Goal: Task Accomplishment & Management: Use online tool/utility

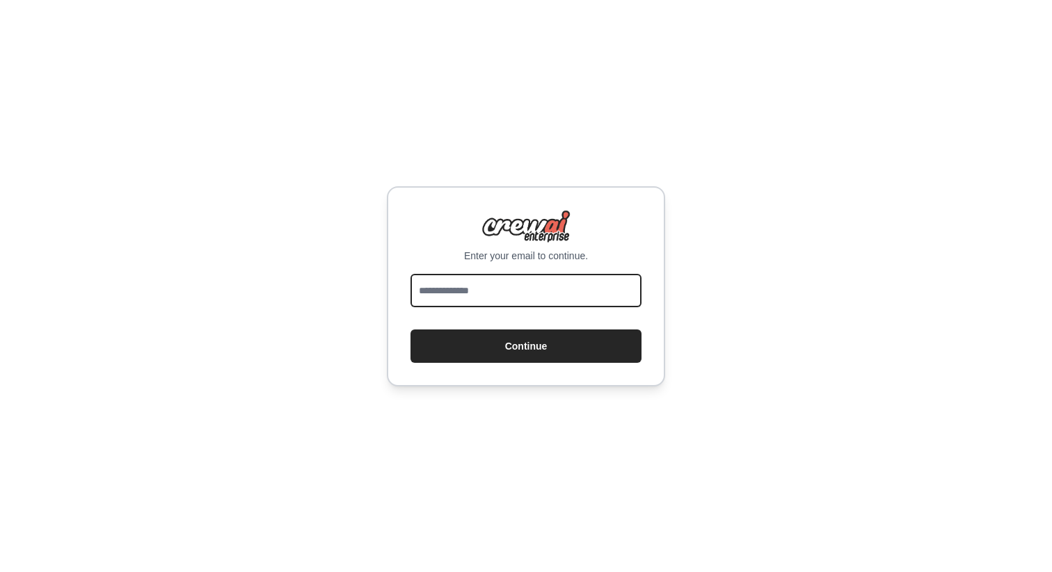
click at [536, 300] on input "email" at bounding box center [525, 290] width 231 height 33
type input "**********"
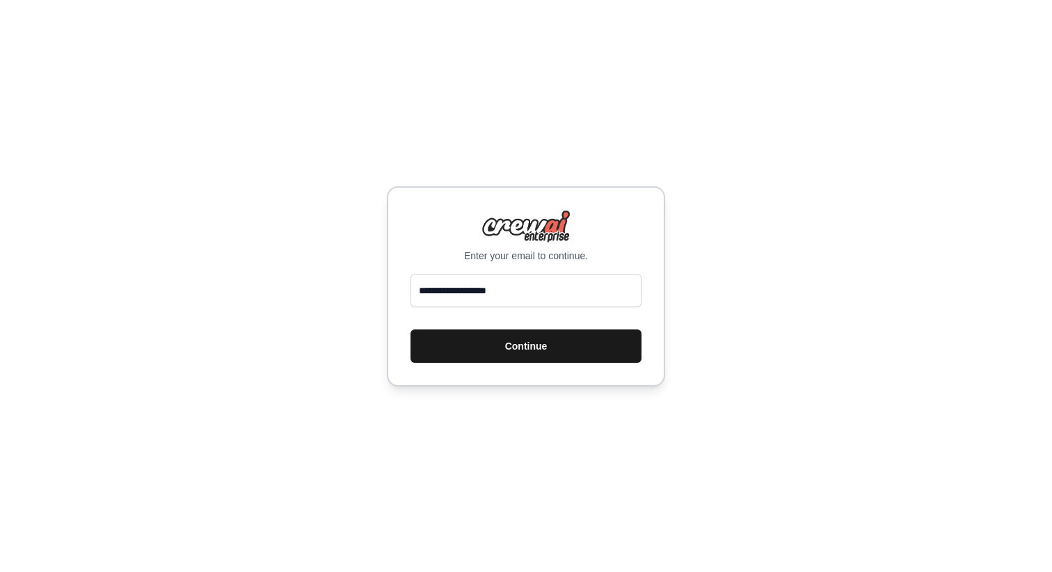
click at [506, 343] on button "Continue" at bounding box center [525, 346] width 231 height 33
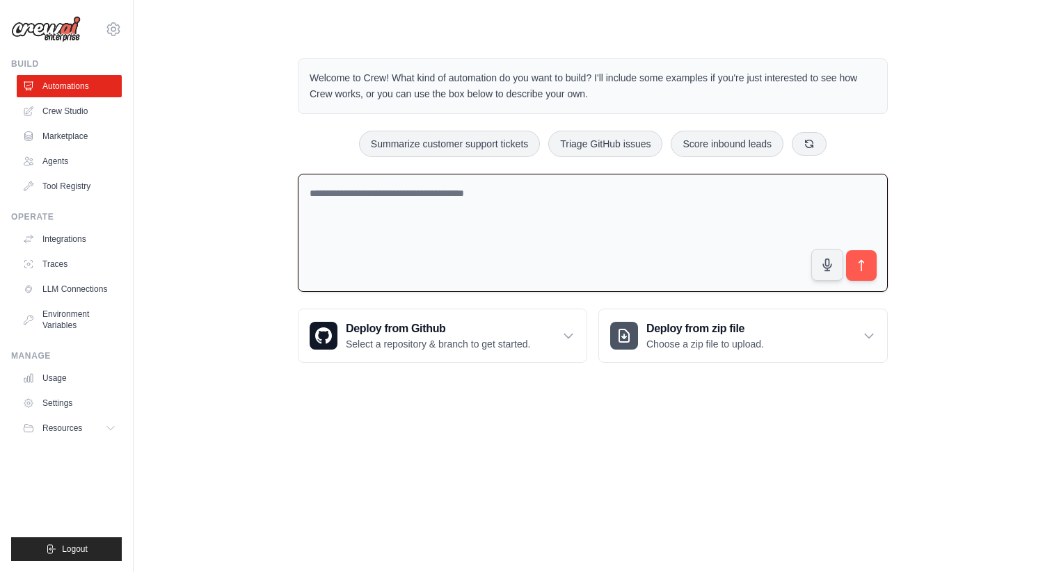
click at [487, 207] on textarea at bounding box center [593, 233] width 590 height 119
click at [490, 207] on textarea at bounding box center [593, 233] width 590 height 119
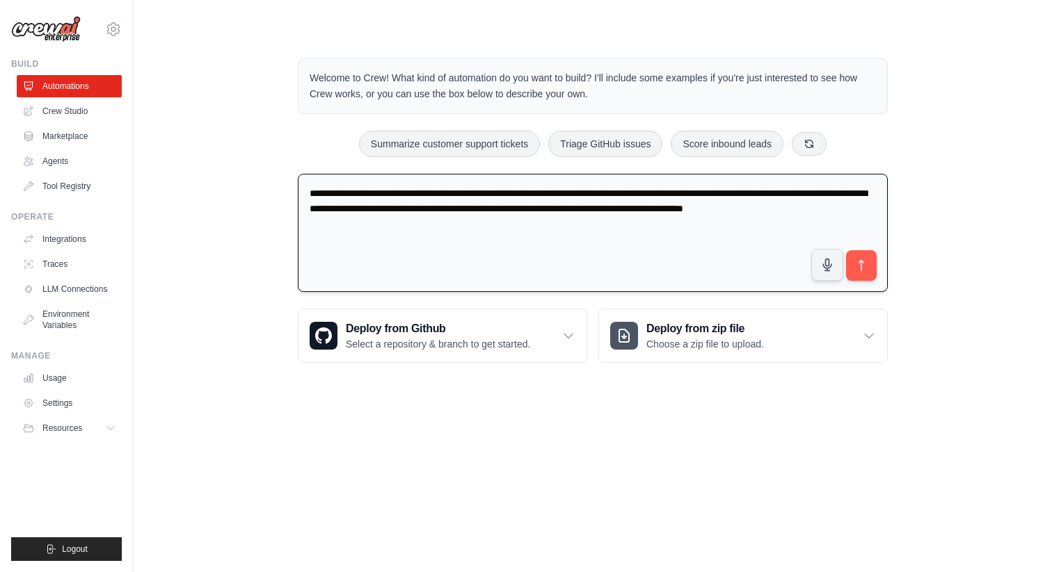
type textarea "**********"
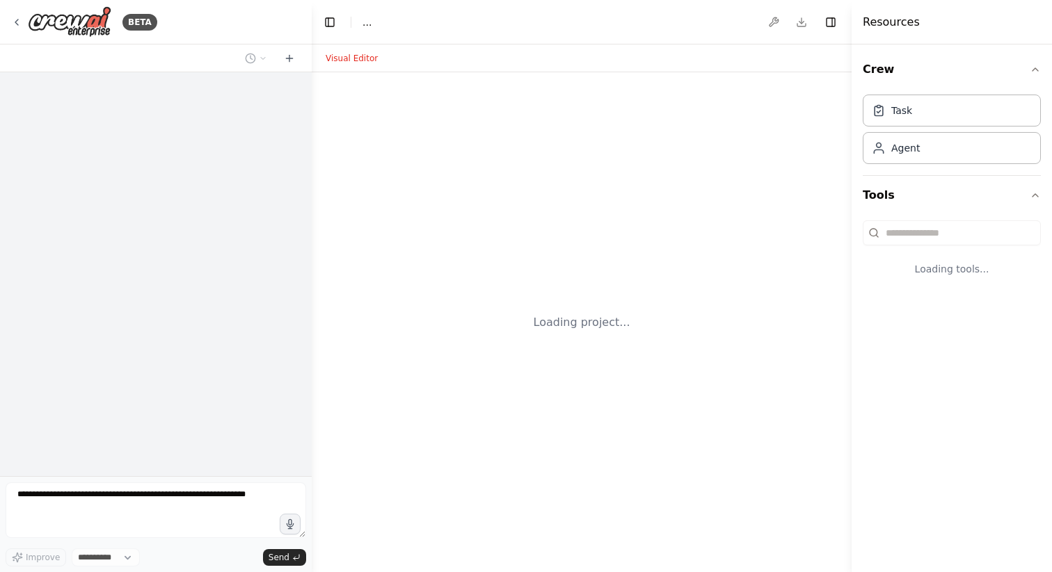
select select "****"
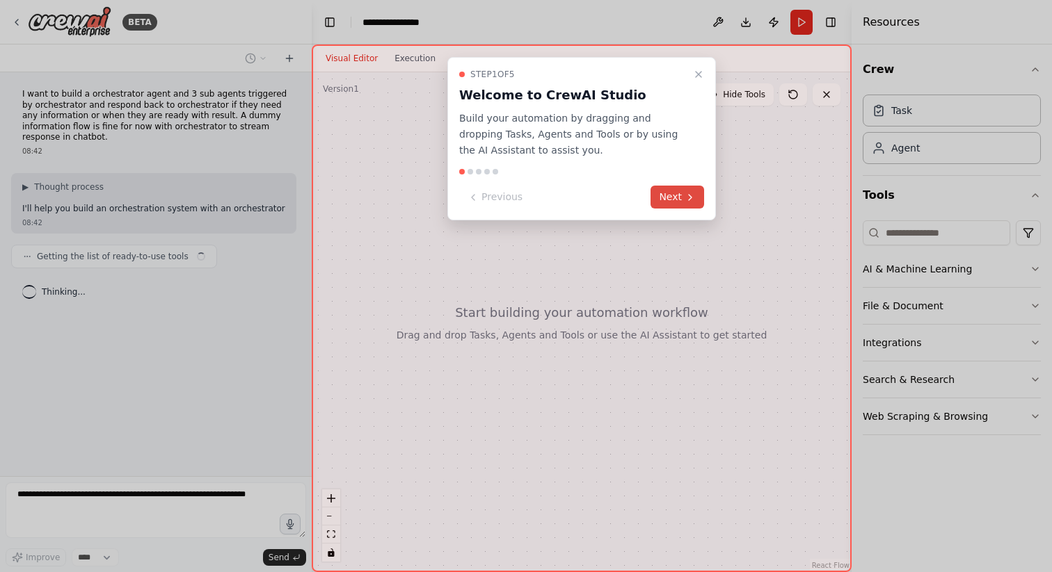
click at [675, 201] on button "Next" at bounding box center [677, 197] width 54 height 23
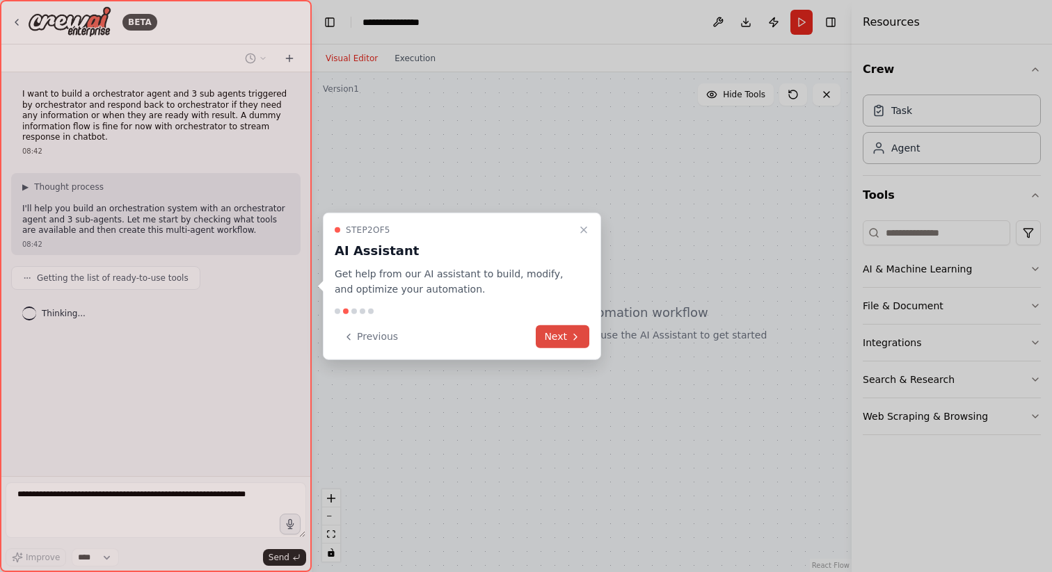
click at [571, 334] on icon at bounding box center [575, 336] width 11 height 11
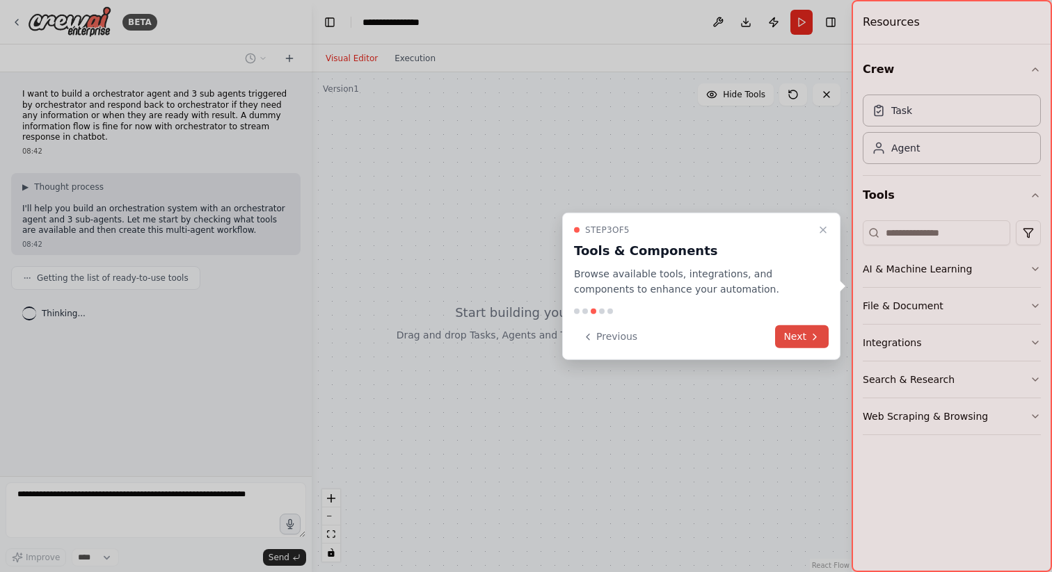
click at [821, 332] on button "Next" at bounding box center [802, 337] width 54 height 23
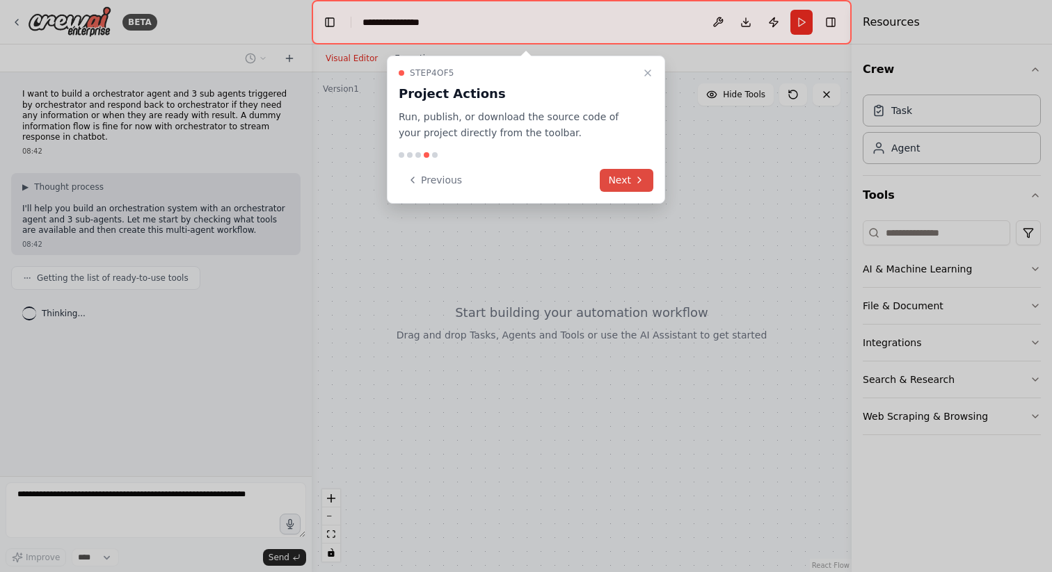
click at [637, 178] on icon at bounding box center [639, 180] width 11 height 11
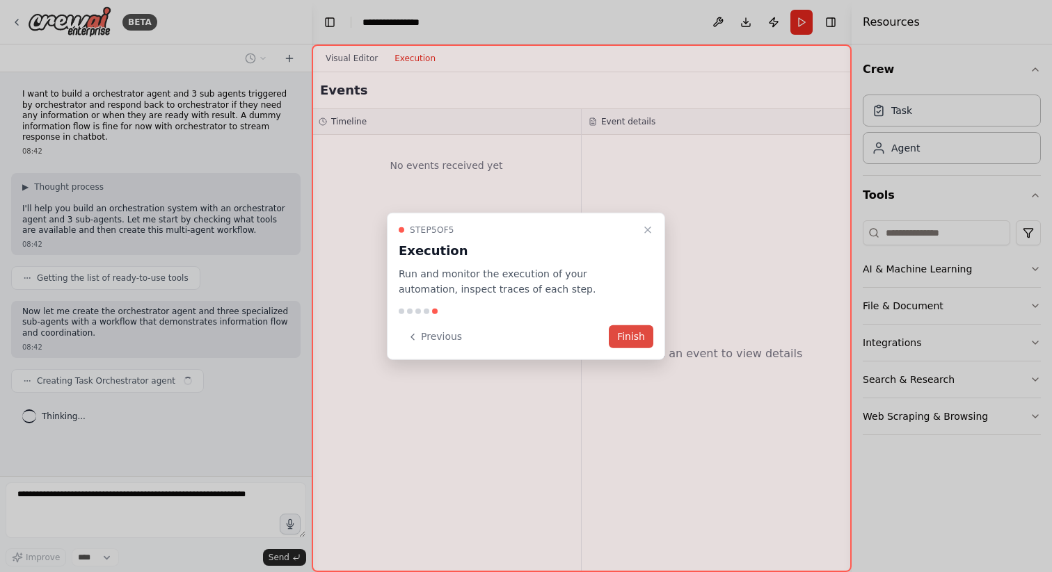
click at [639, 337] on button "Finish" at bounding box center [631, 337] width 45 height 23
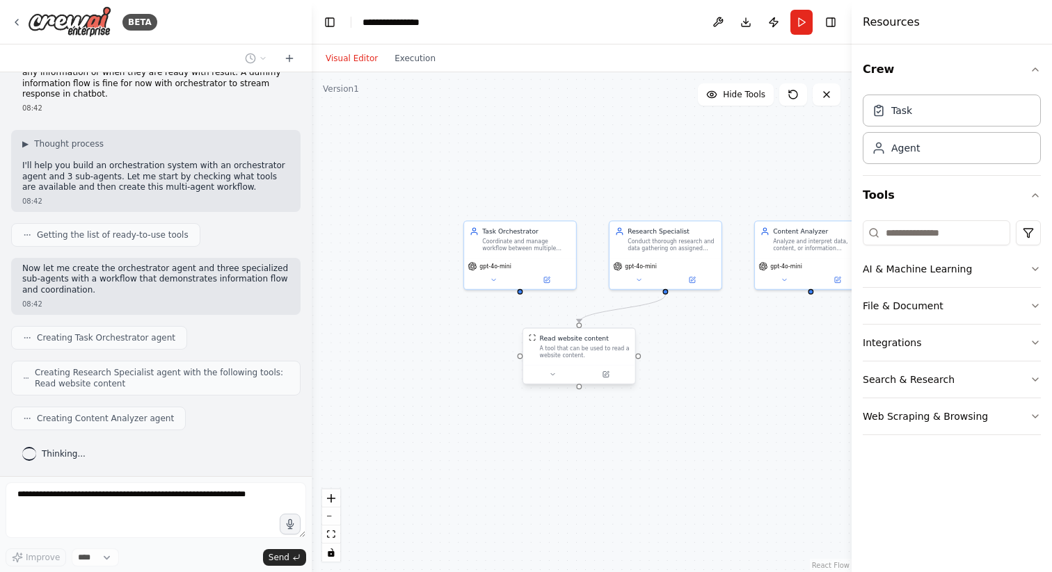
scroll to position [78, 0]
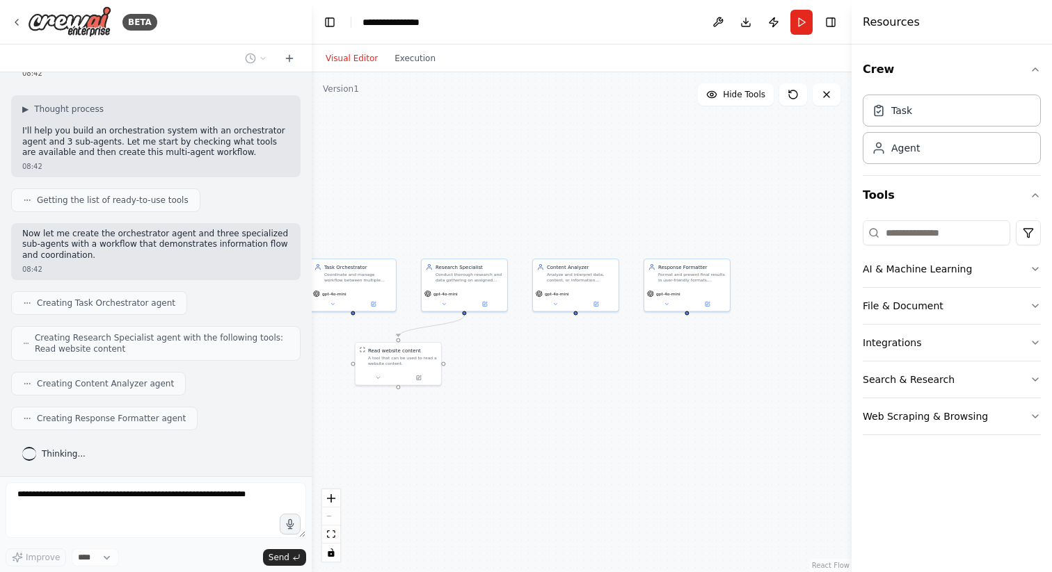
drag, startPoint x: 684, startPoint y: 371, endPoint x: 495, endPoint y: 375, distance: 189.2
click at [495, 375] on div ".deletable-edge-delete-btn { width: 20px; height: 20px; border: 0px solid #ffff…" at bounding box center [582, 322] width 540 height 500
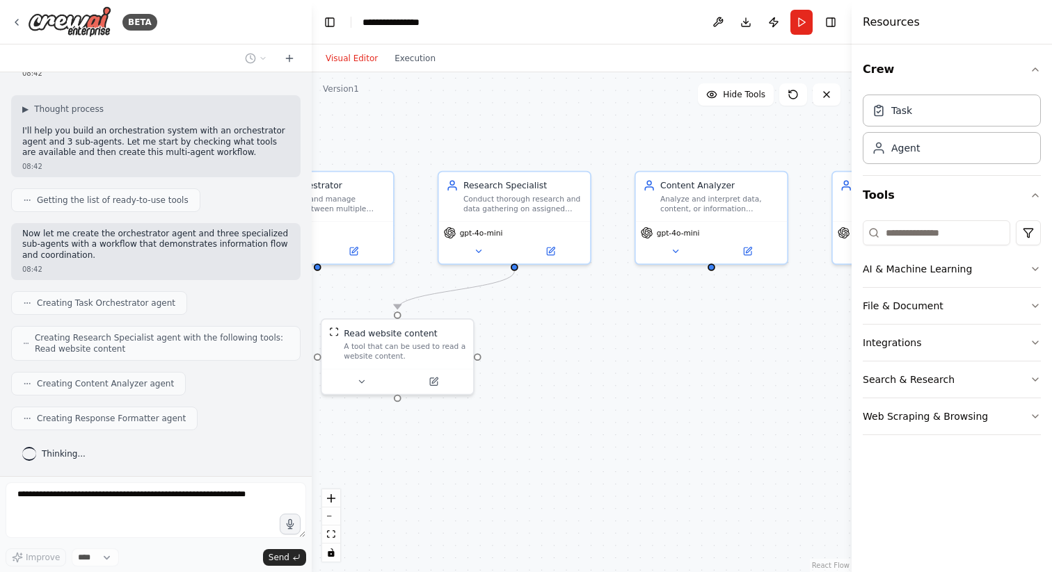
drag, startPoint x: 495, startPoint y: 375, endPoint x: 564, endPoint y: 378, distance: 69.6
click at [565, 377] on div ".deletable-edge-delete-btn { width: 20px; height: 20px; border: 0px solid #ffff…" at bounding box center [582, 322] width 540 height 500
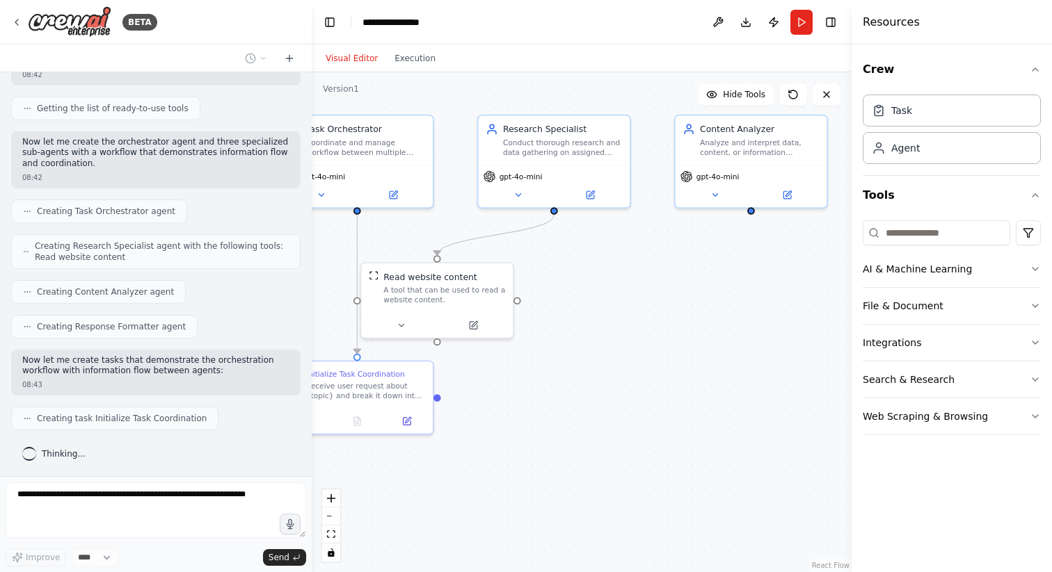
scroll to position [204, 0]
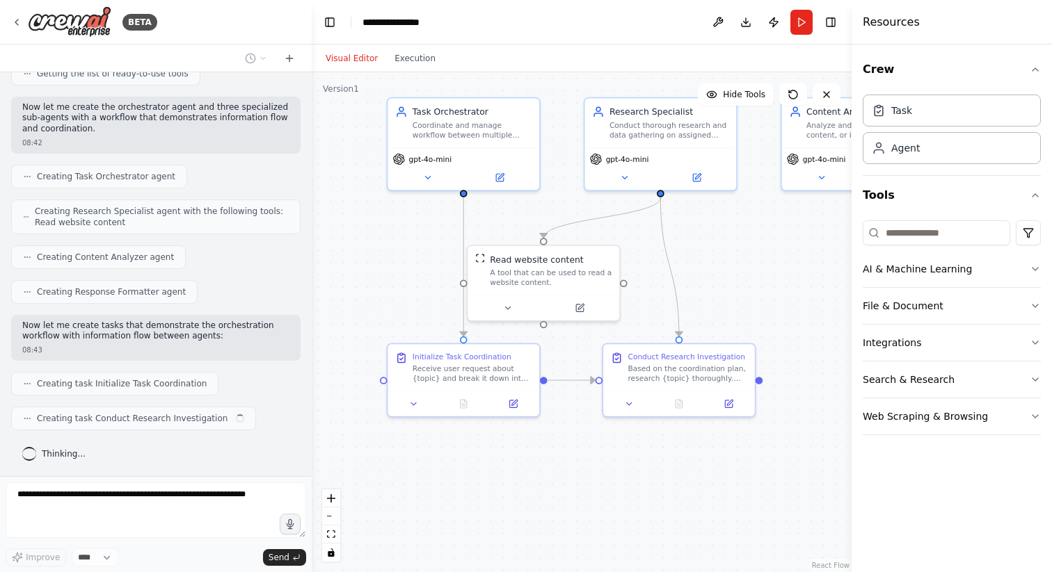
drag, startPoint x: 515, startPoint y: 383, endPoint x: 710, endPoint y: 304, distance: 210.7
click at [711, 304] on div ".deletable-edge-delete-btn { width: 20px; height: 20px; border: 0px solid #ffff…" at bounding box center [582, 322] width 540 height 500
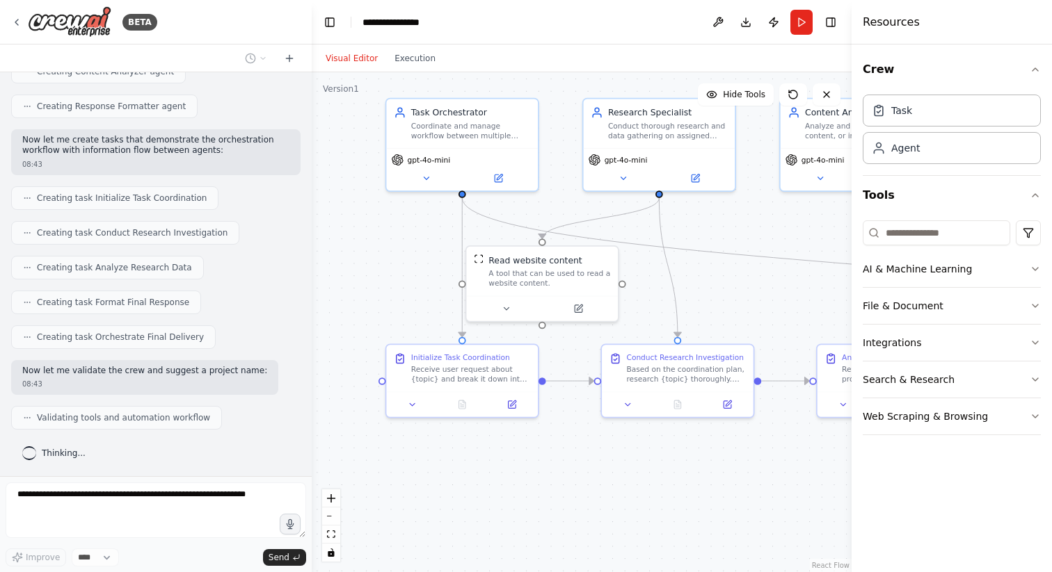
scroll to position [425, 0]
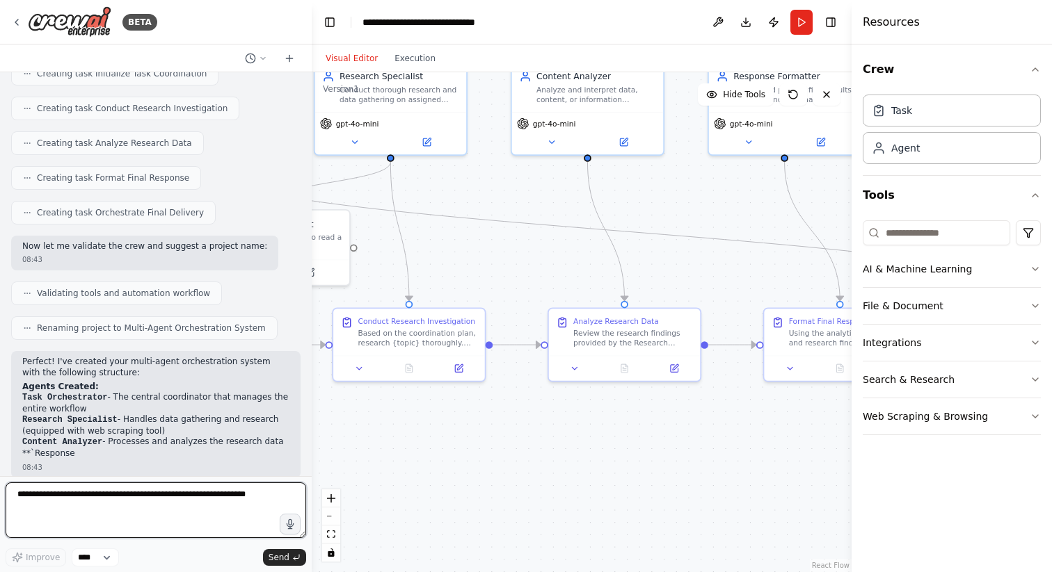
drag, startPoint x: 619, startPoint y: 512, endPoint x: 350, endPoint y: 477, distance: 271.4
click at [350, 476] on div ".deletable-edge-delete-btn { width: 20px; height: 20px; border: 0px solid #ffff…" at bounding box center [582, 322] width 540 height 500
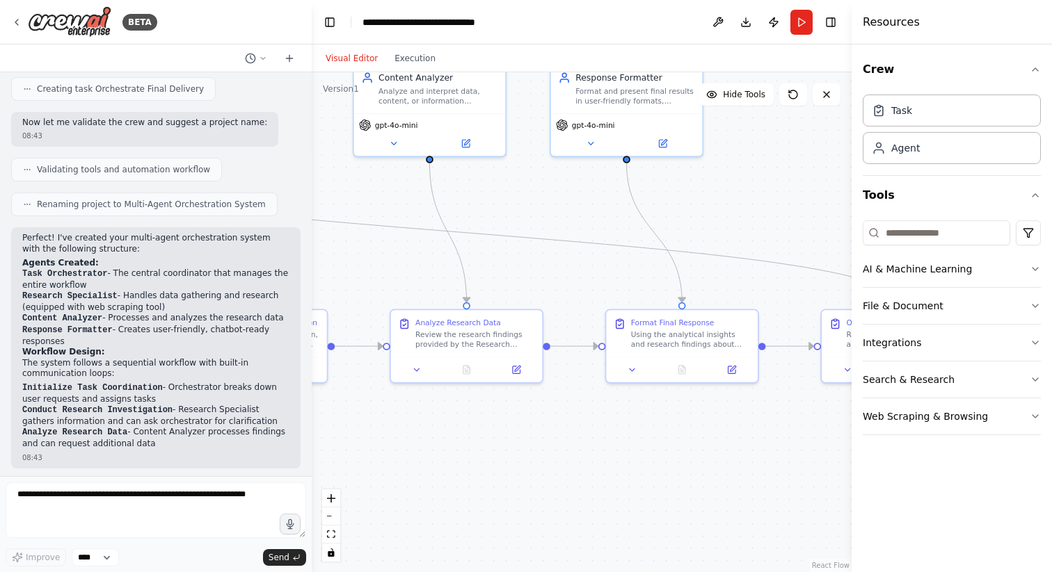
drag, startPoint x: 607, startPoint y: 495, endPoint x: 448, endPoint y: 497, distance: 158.6
click at [448, 497] on div ".deletable-edge-delete-btn { width: 20px; height: 20px; border: 0px solid #ffff…" at bounding box center [582, 322] width 540 height 500
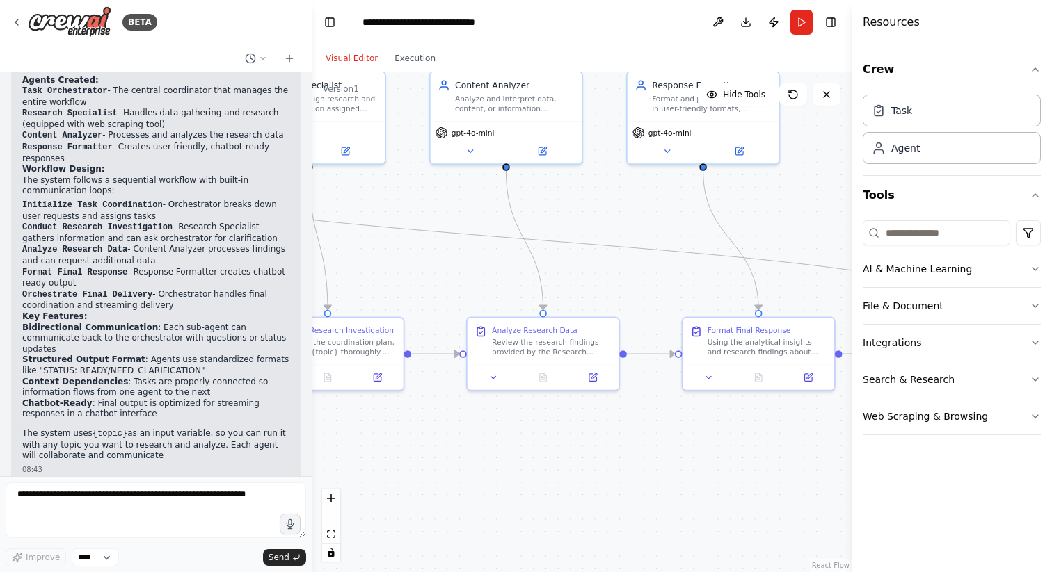
drag, startPoint x: 632, startPoint y: 488, endPoint x: 709, endPoint y: 497, distance: 77.0
click at [709, 496] on div ".deletable-edge-delete-btn { width: 20px; height: 20px; border: 0px solid #ffff…" at bounding box center [582, 322] width 540 height 500
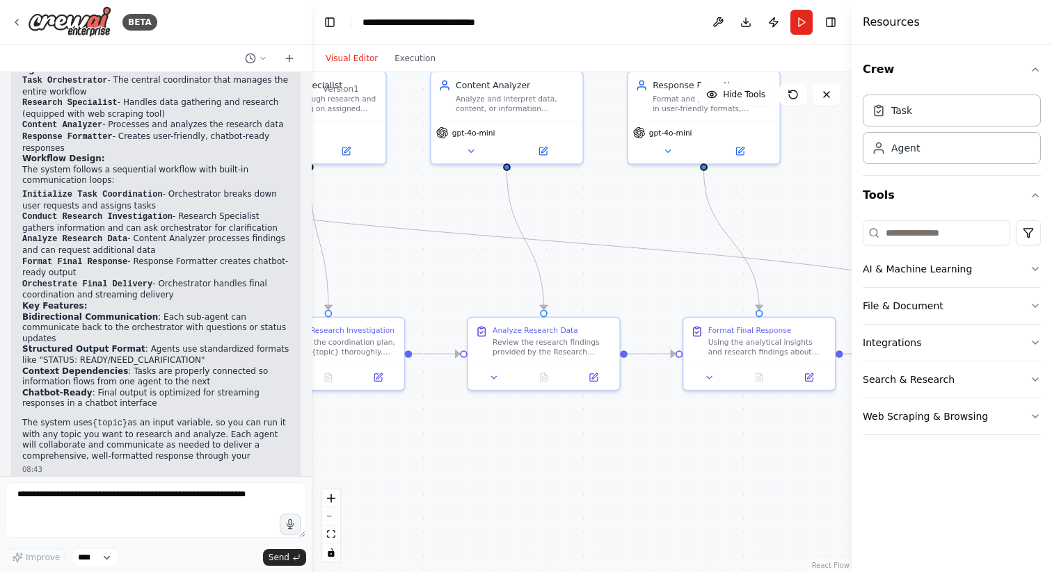
scroll to position [843, 0]
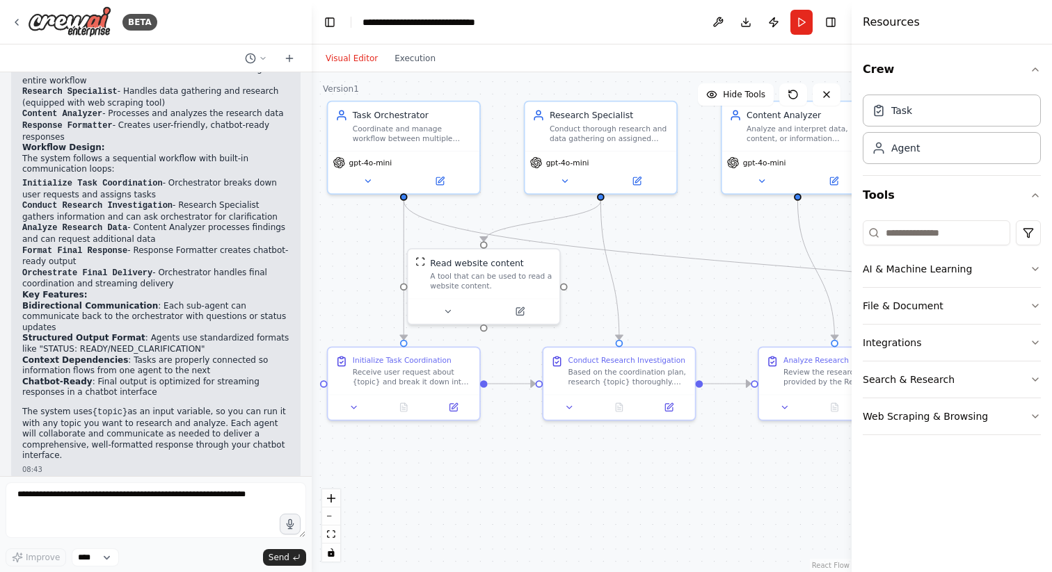
drag, startPoint x: 531, startPoint y: 447, endPoint x: 839, endPoint y: 470, distance: 308.3
click at [839, 470] on div ".deletable-edge-delete-btn { width: 20px; height: 20px; border: 0px solid #ffff…" at bounding box center [582, 322] width 540 height 500
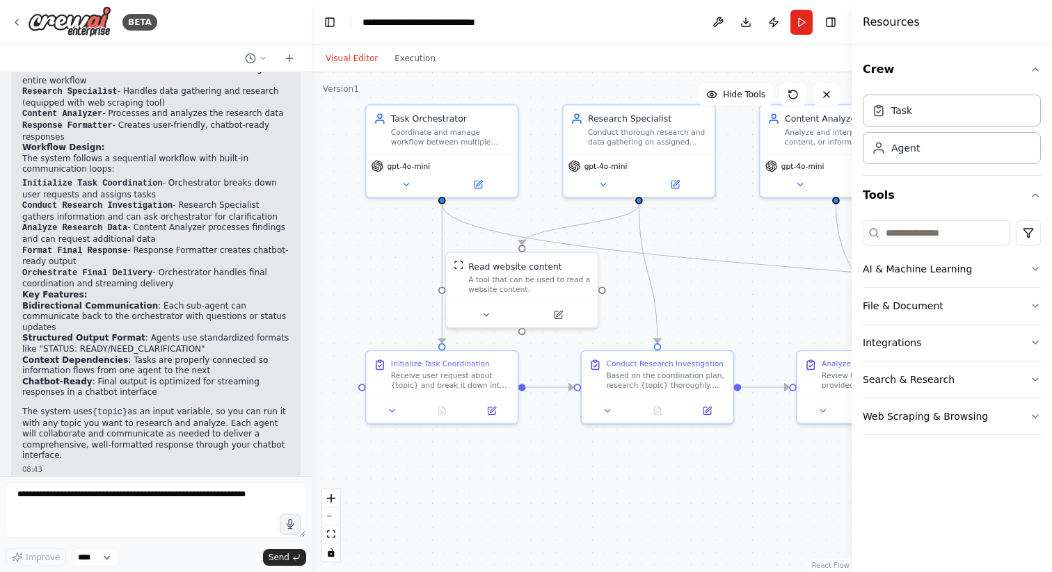
drag, startPoint x: 597, startPoint y: 443, endPoint x: 621, endPoint y: 458, distance: 28.4
click at [621, 458] on div ".deletable-edge-delete-btn { width: 20px; height: 20px; border: 0px solid #ffff…" at bounding box center [582, 322] width 540 height 500
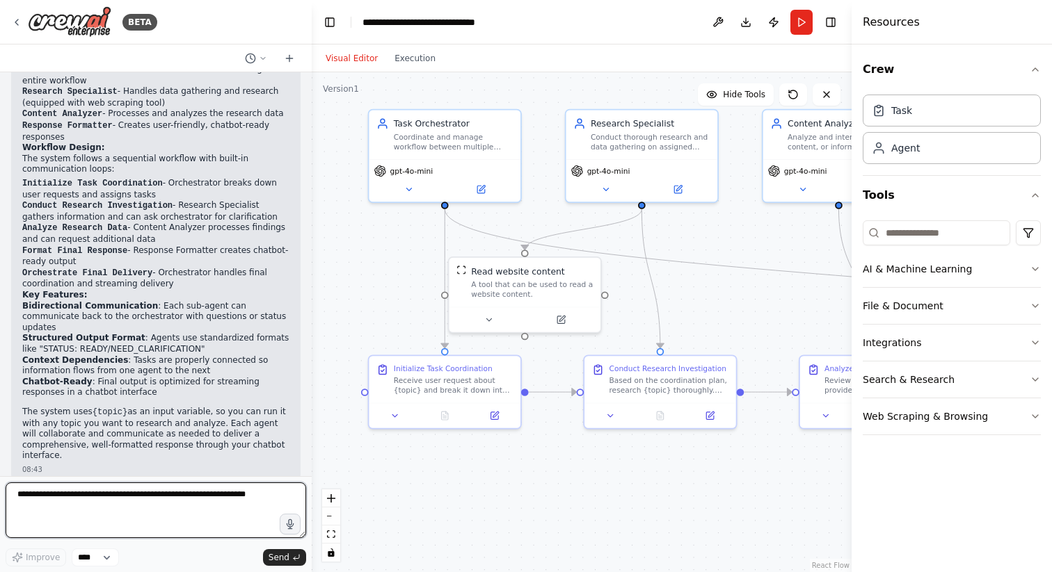
click at [104, 503] on textarea at bounding box center [156, 511] width 300 height 56
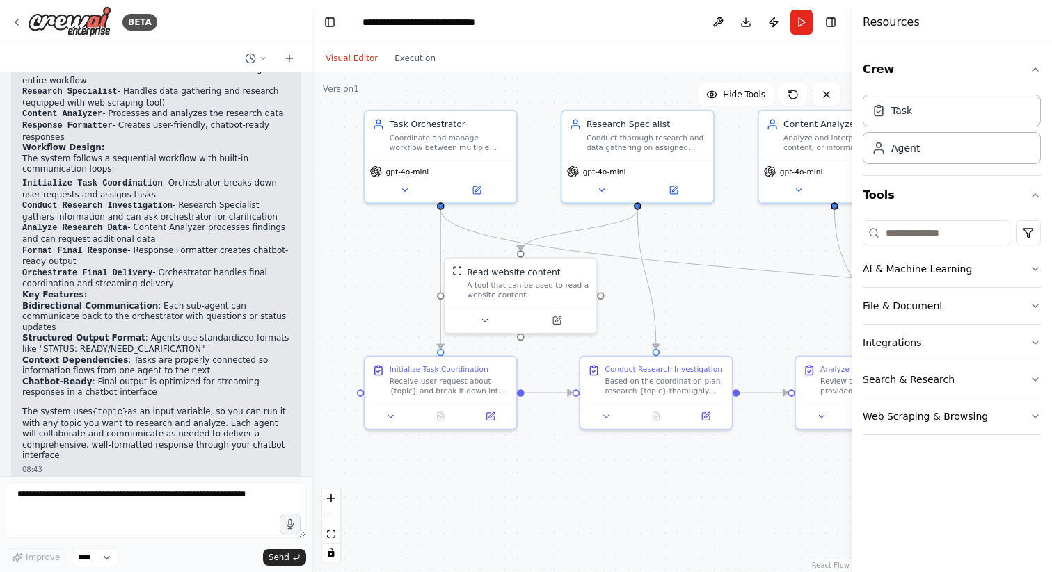
click at [498, 492] on div ".deletable-edge-delete-btn { width: 20px; height: 20px; border: 0px solid #ffff…" at bounding box center [582, 322] width 540 height 500
click at [910, 114] on div "Task" at bounding box center [901, 110] width 21 height 14
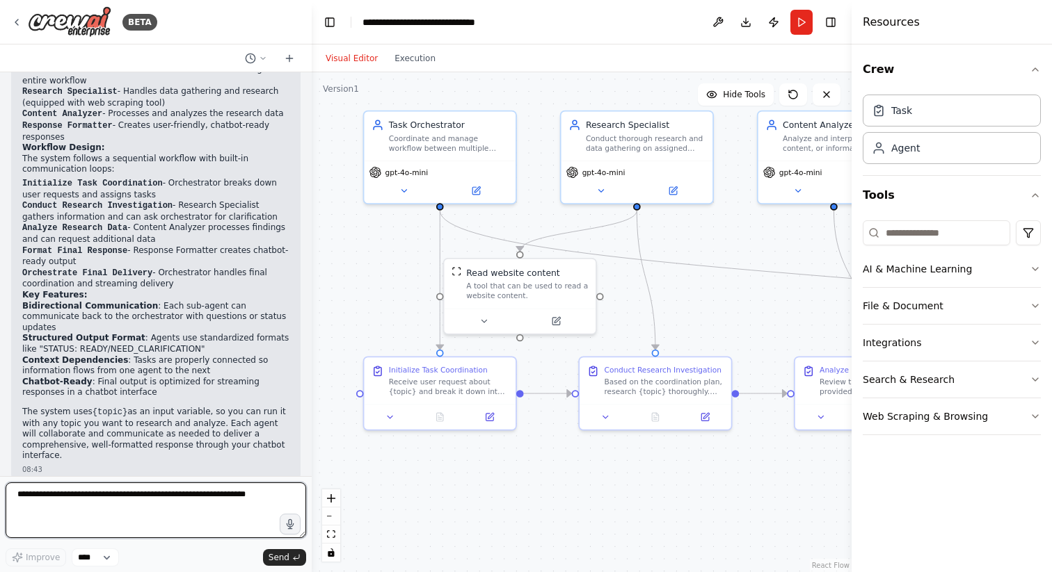
click at [161, 524] on textarea at bounding box center [156, 511] width 300 height 56
type textarea "**********"
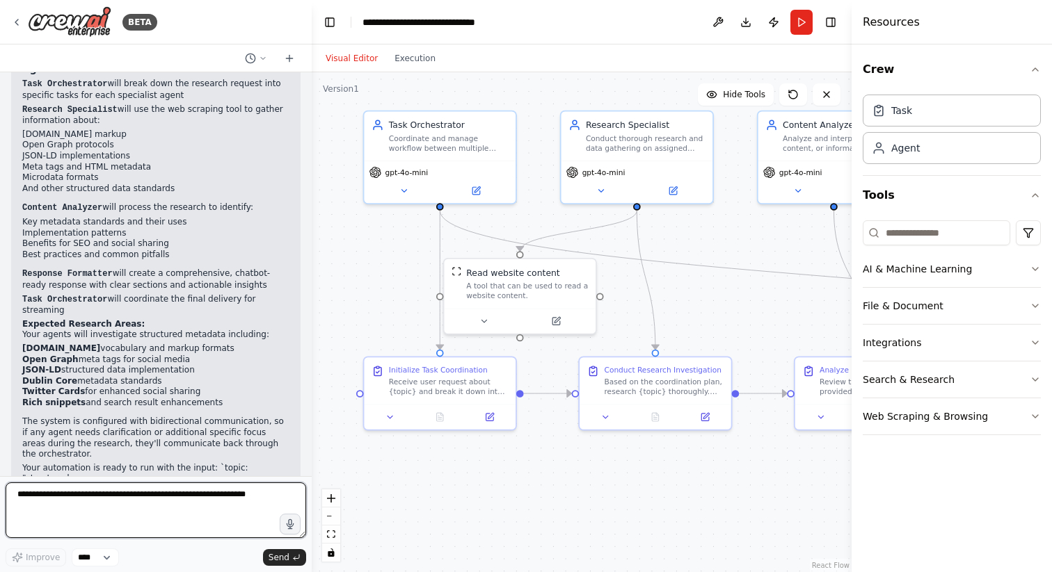
scroll to position [1426, 0]
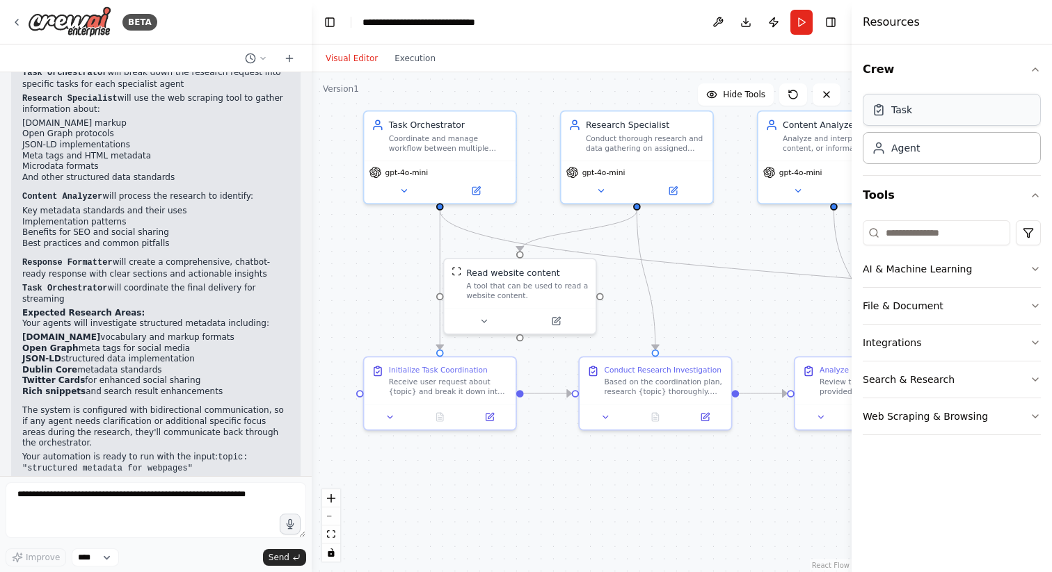
click at [921, 119] on div "Task" at bounding box center [951, 110] width 178 height 32
click at [800, 24] on button "Run" at bounding box center [801, 22] width 22 height 25
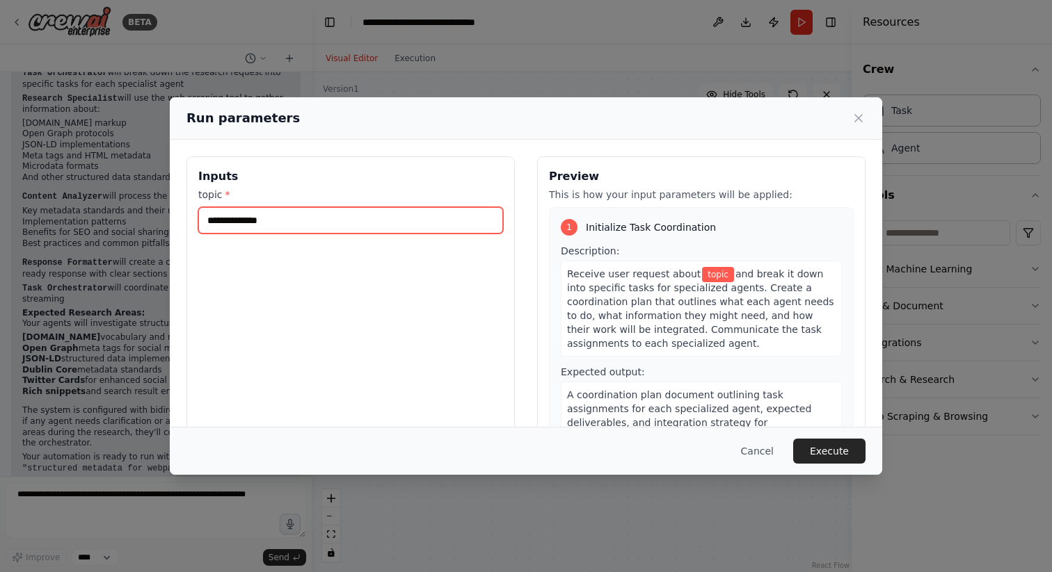
click at [298, 220] on input "topic *" at bounding box center [350, 220] width 305 height 26
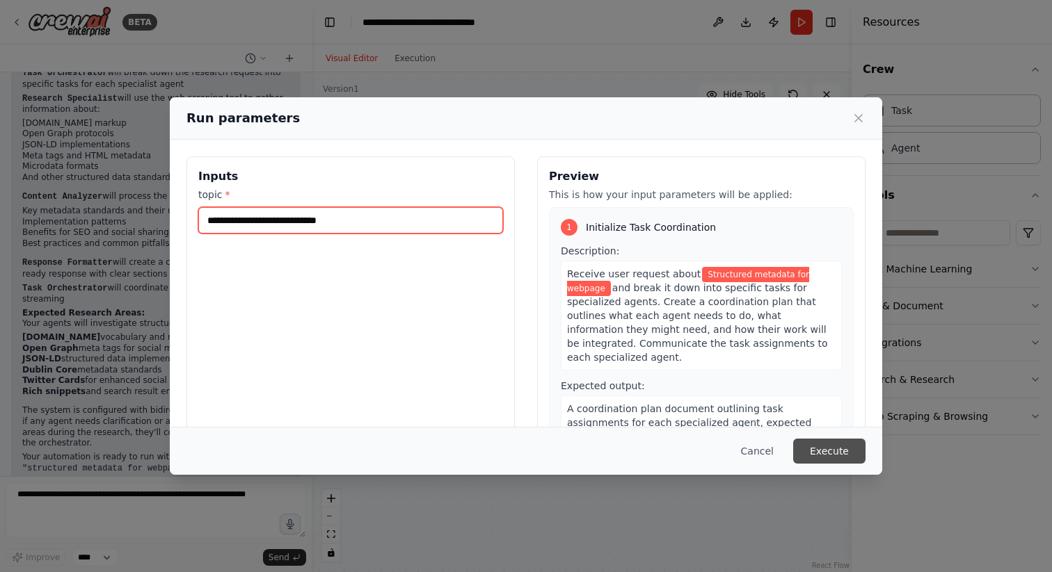
type input "**********"
click at [828, 451] on button "Execute" at bounding box center [829, 451] width 72 height 25
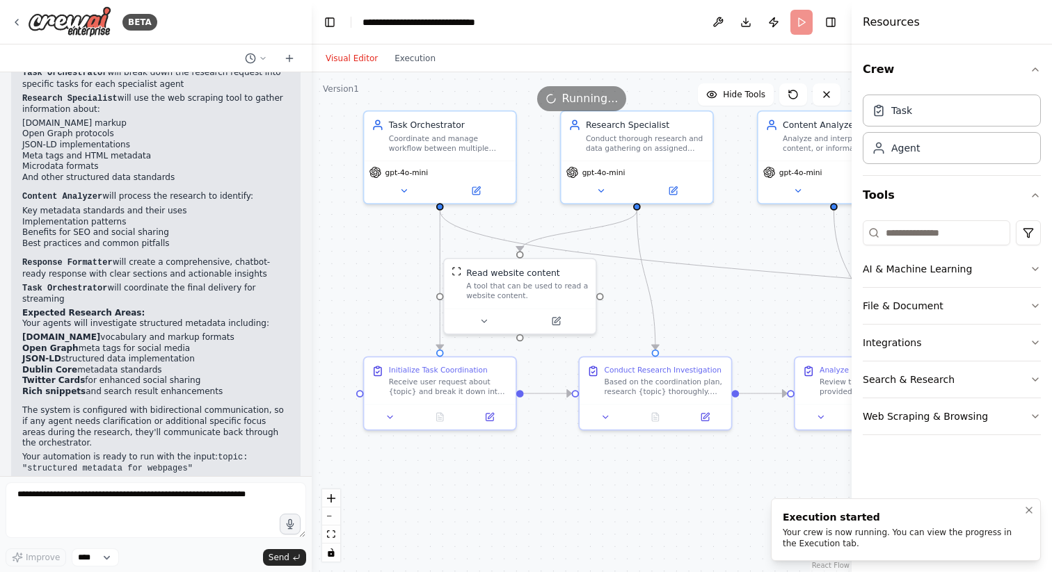
click at [821, 536] on div "Your crew is now running. You can view the progress in the Execution tab." at bounding box center [902, 538] width 241 height 22
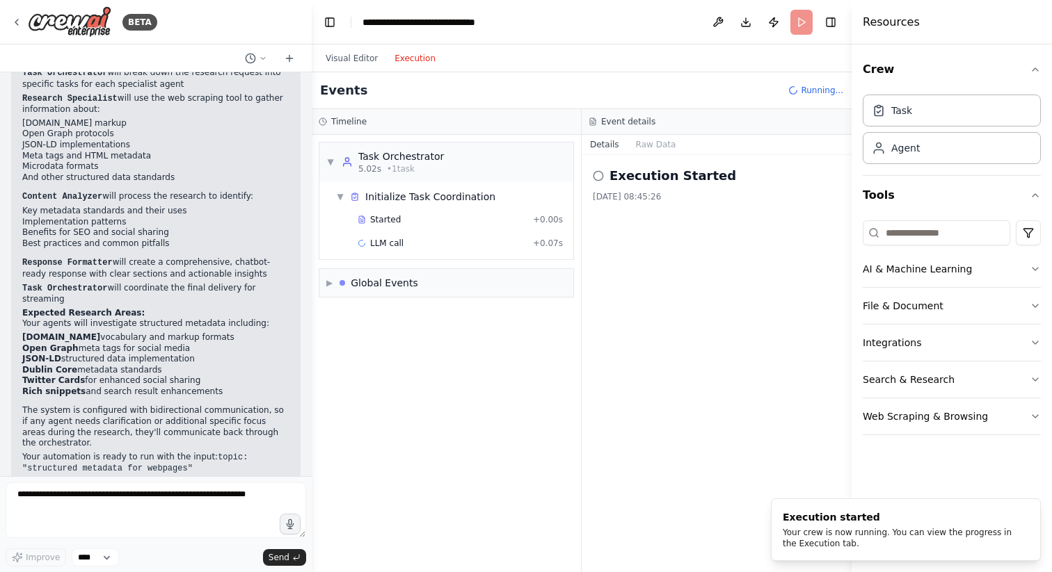
click at [404, 58] on button "Execution" at bounding box center [415, 58] width 58 height 17
click at [322, 278] on div "▶ Global Events" at bounding box center [446, 283] width 254 height 28
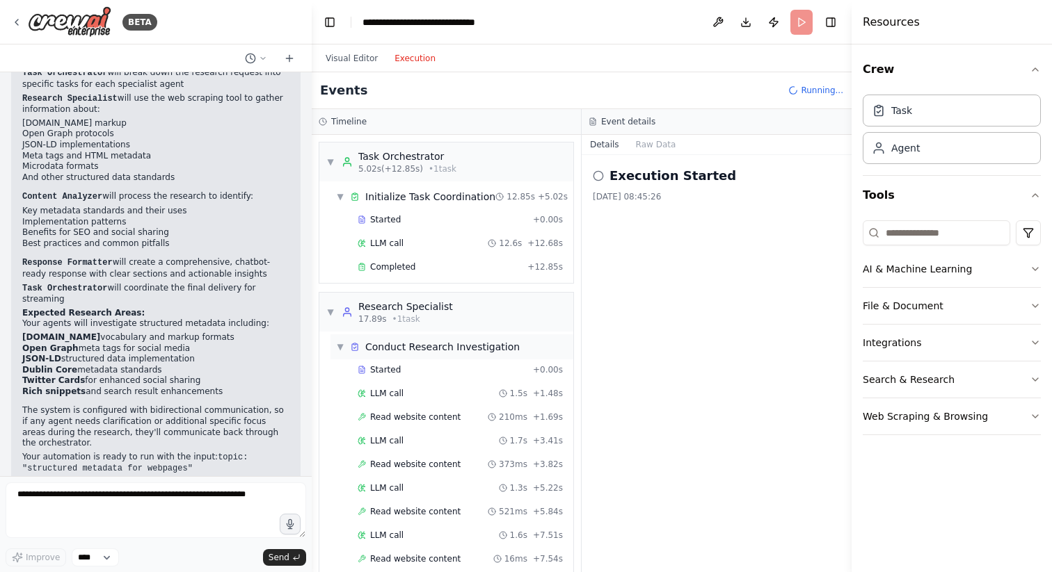
click at [341, 349] on span "▼" at bounding box center [340, 347] width 8 height 11
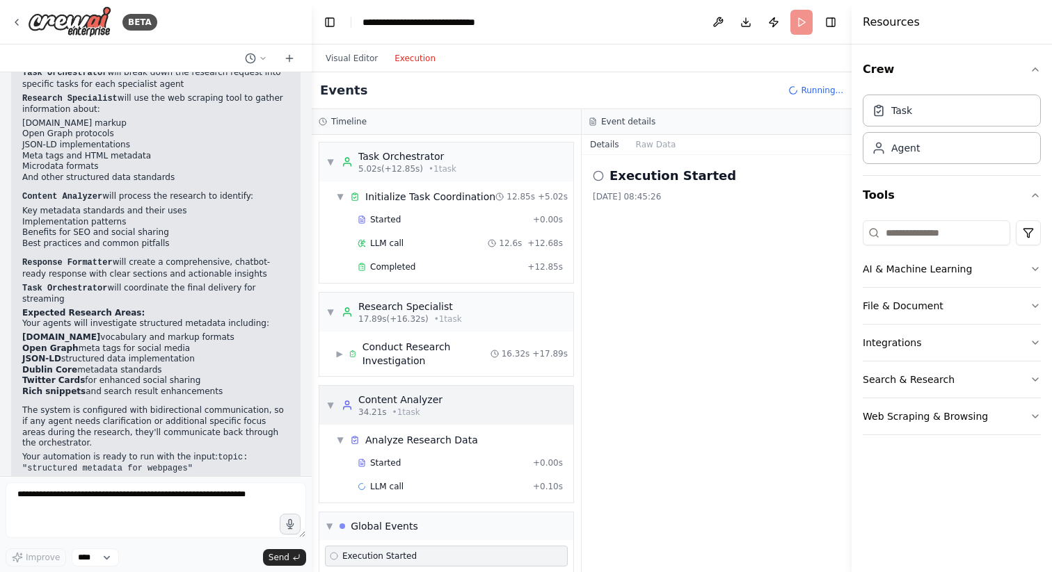
click at [326, 410] on div "▼ Content Analyzer 34.21s • 1 task" at bounding box center [446, 405] width 254 height 39
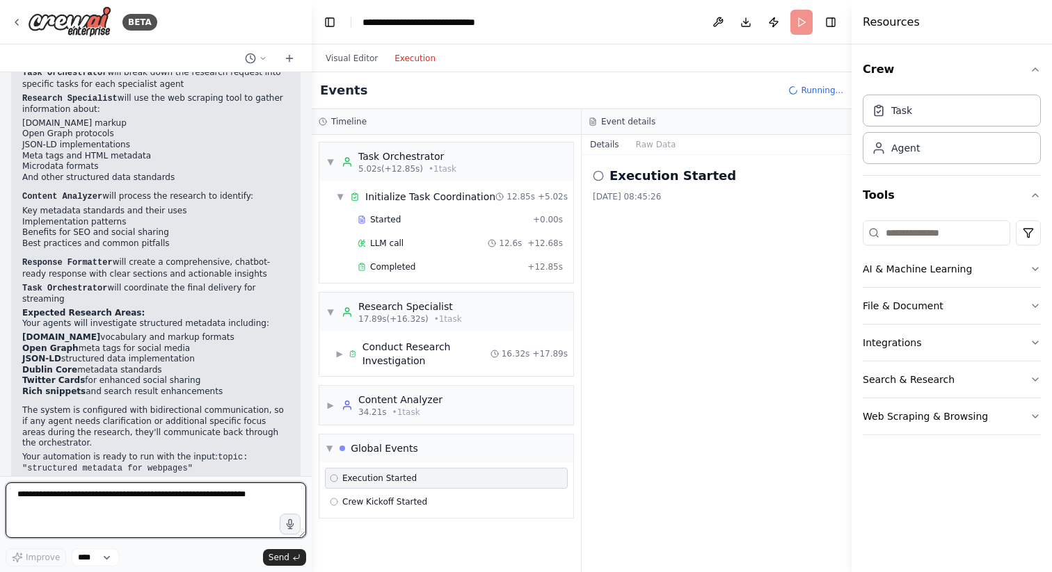
click at [60, 499] on textarea at bounding box center [156, 511] width 300 height 56
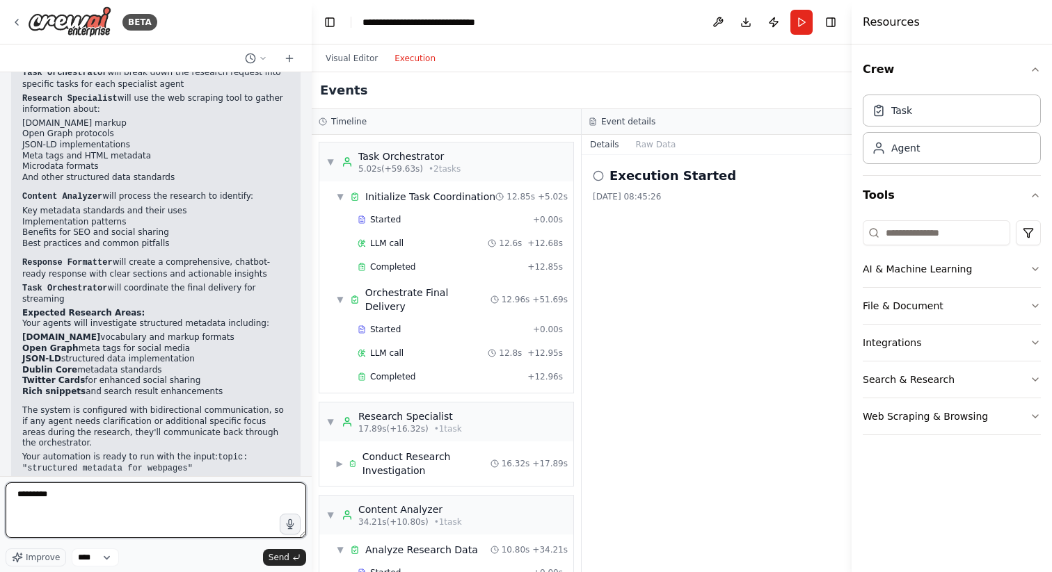
click at [104, 518] on textarea "*********" at bounding box center [156, 511] width 300 height 56
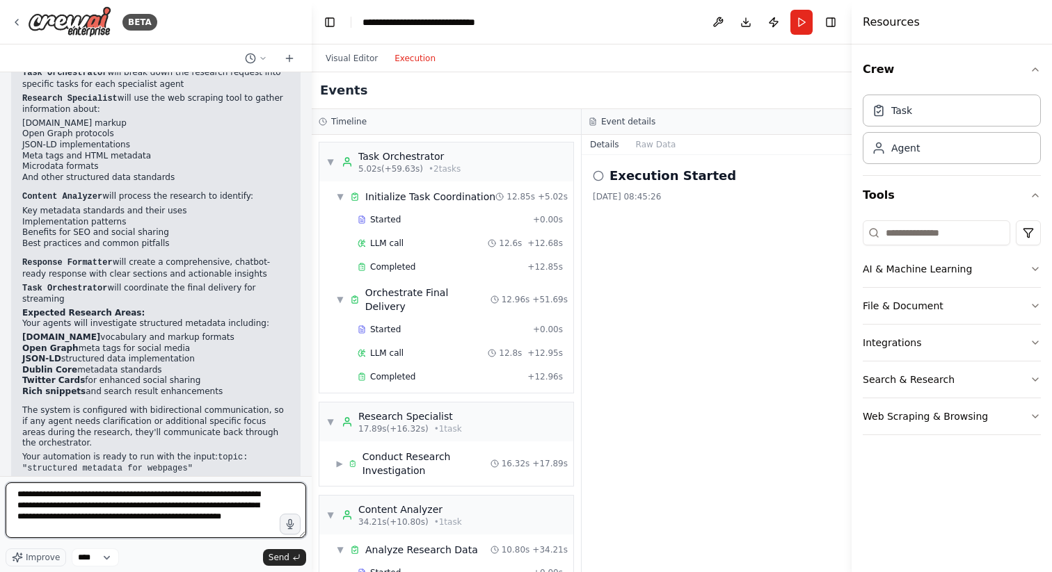
type textarea "**********"
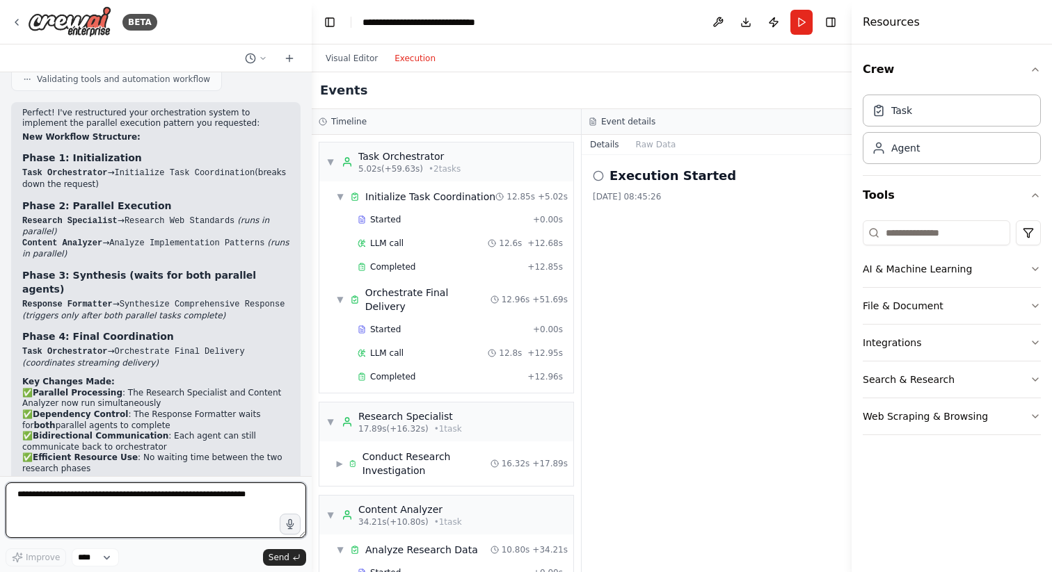
scroll to position [2429, 0]
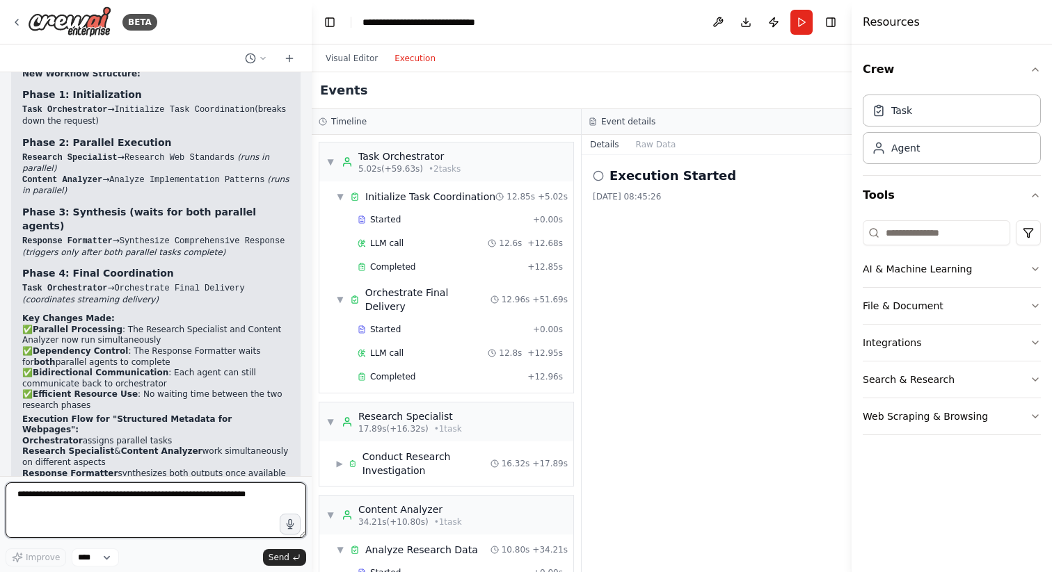
click at [150, 497] on textarea at bounding box center [156, 511] width 300 height 56
type textarea "********"
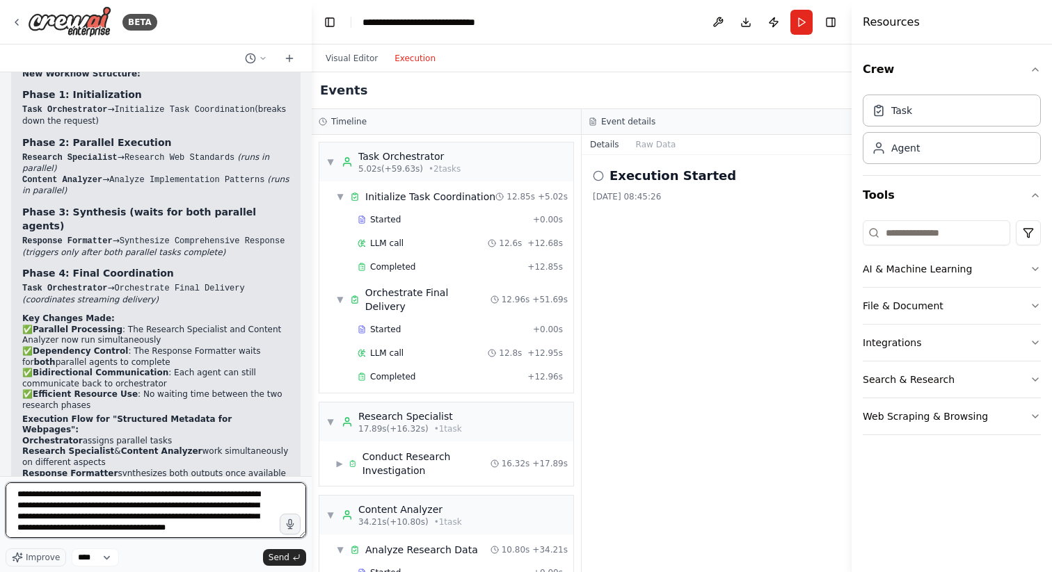
type textarea "**********"
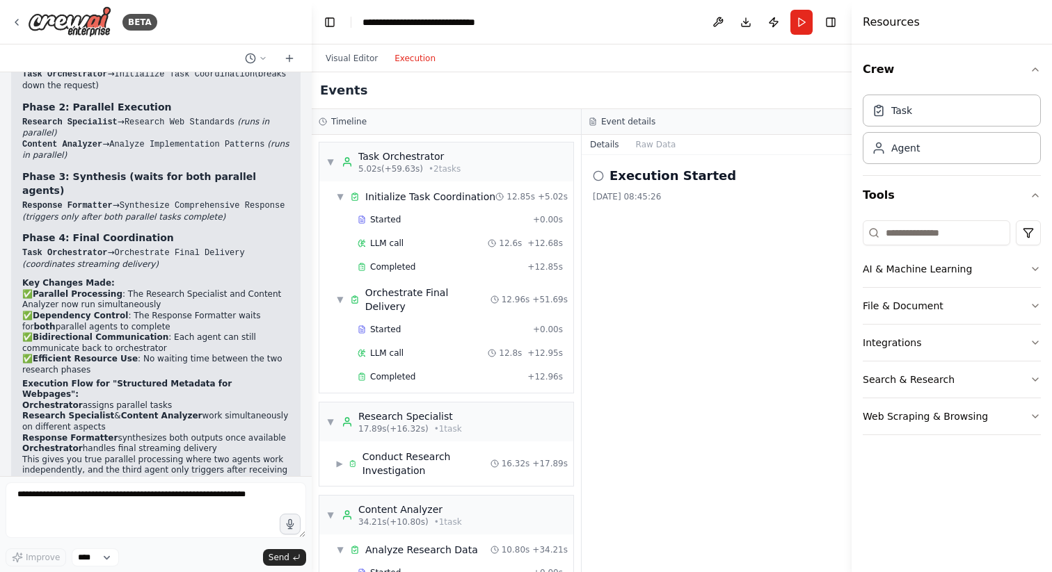
scroll to position [2544, 0]
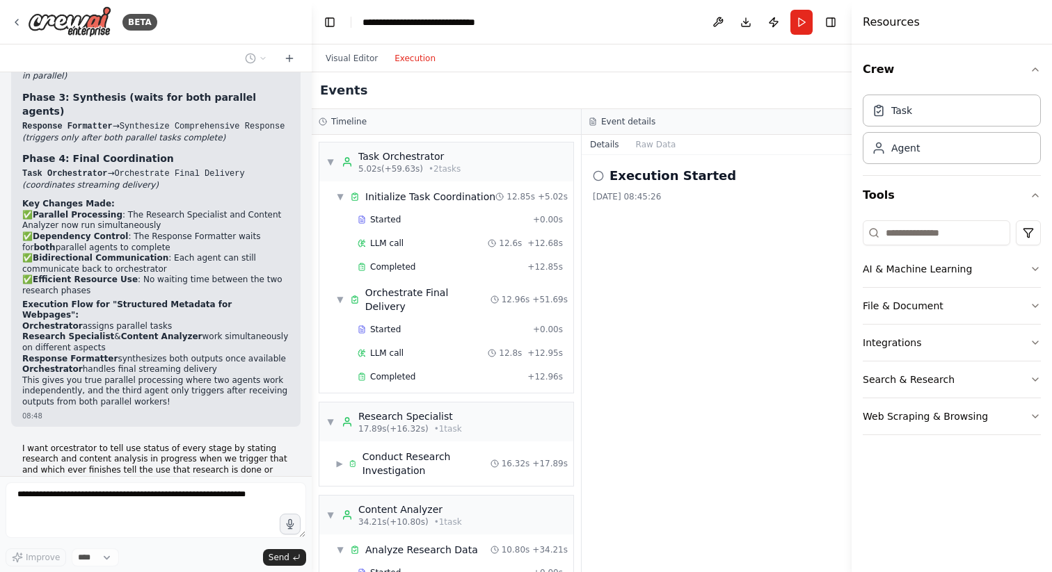
click at [154, 444] on p "I want orcestrator to tell use status of every stage by stating research and co…" at bounding box center [155, 471] width 267 height 54
click at [186, 444] on p "I want orcestrator to tell use status of every stage by stating research and co…" at bounding box center [155, 471] width 267 height 54
click at [83, 506] on textarea at bounding box center [156, 511] width 300 height 56
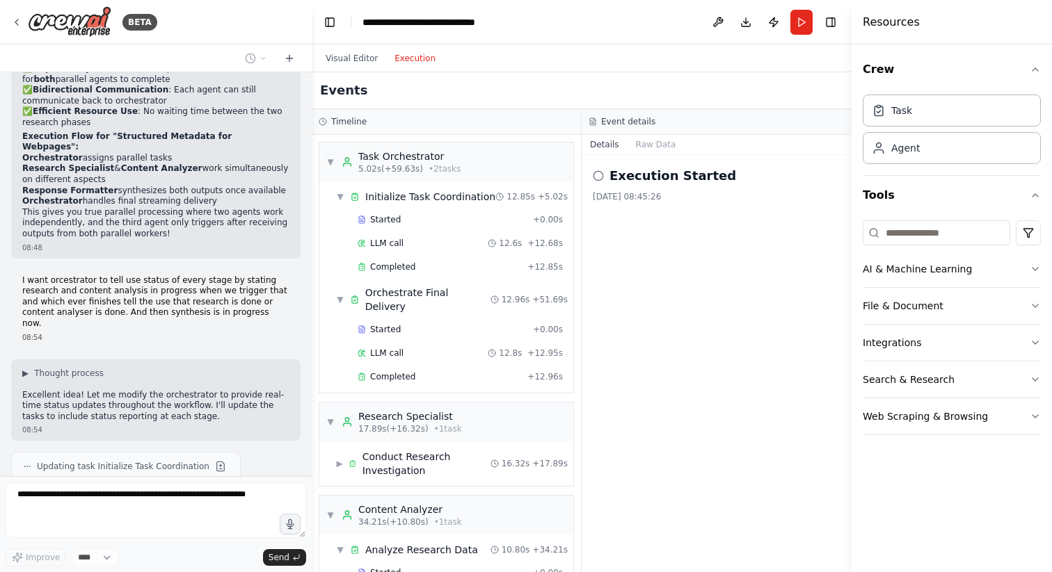
scroll to position [2753, 0]
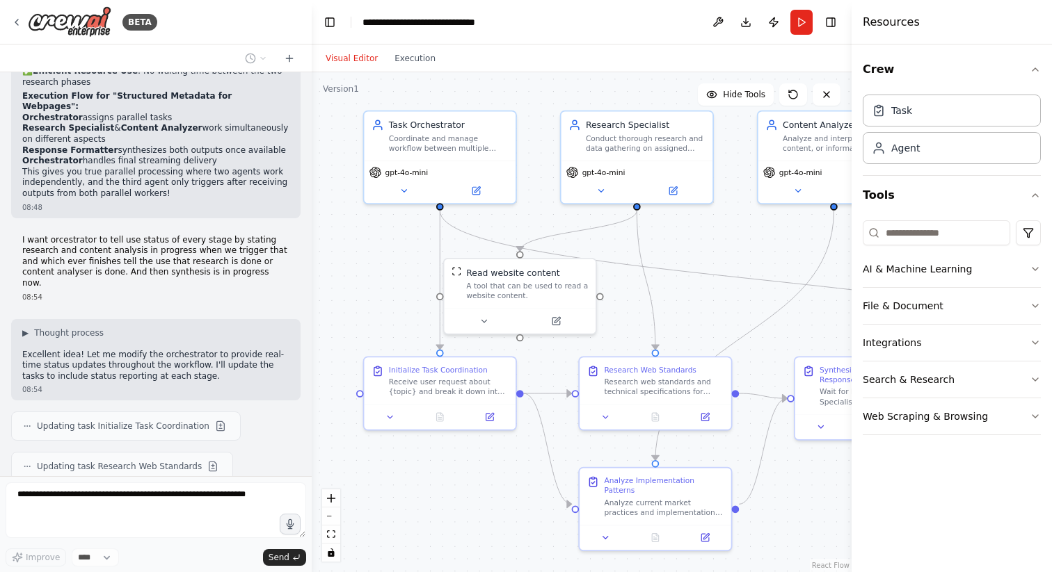
click at [346, 60] on button "Visual Editor" at bounding box center [351, 58] width 69 height 17
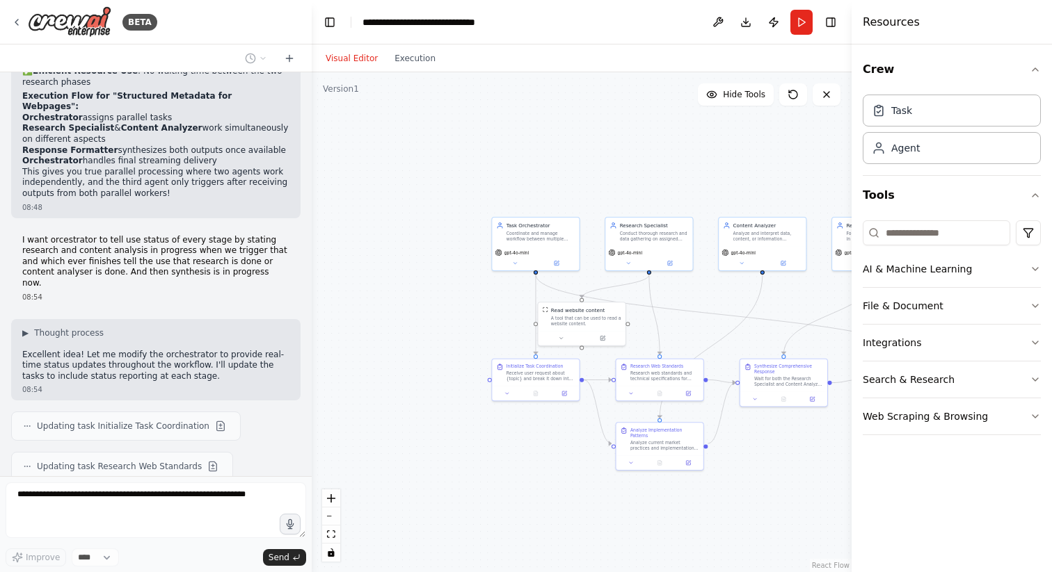
scroll to position [2793, 0]
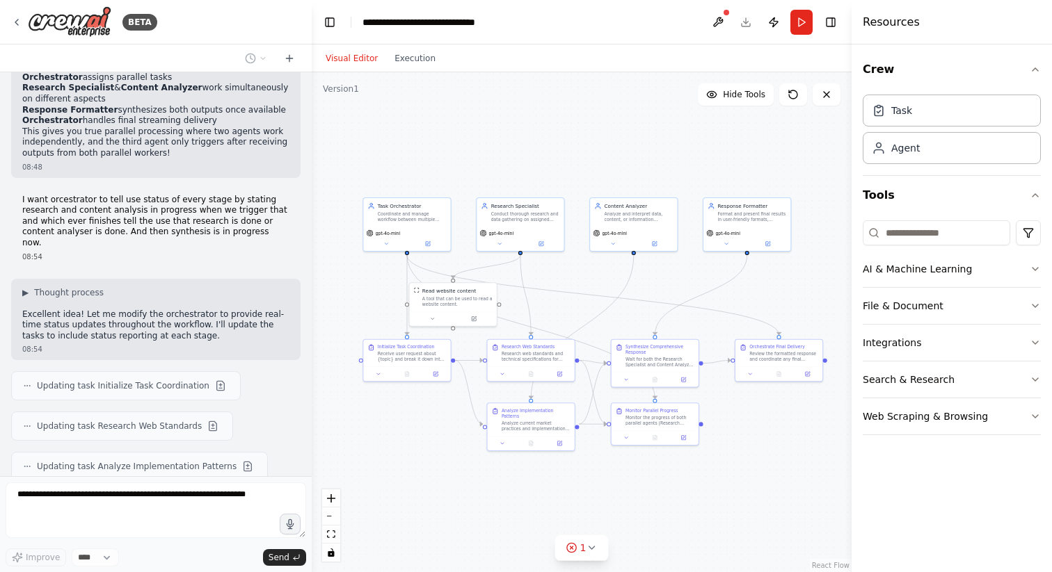
drag, startPoint x: 750, startPoint y: 339, endPoint x: 621, endPoint y: 321, distance: 130.7
click at [622, 319] on div ".deletable-edge-delete-btn { width: 20px; height: 20px; border: 0px solid #ffff…" at bounding box center [582, 322] width 540 height 500
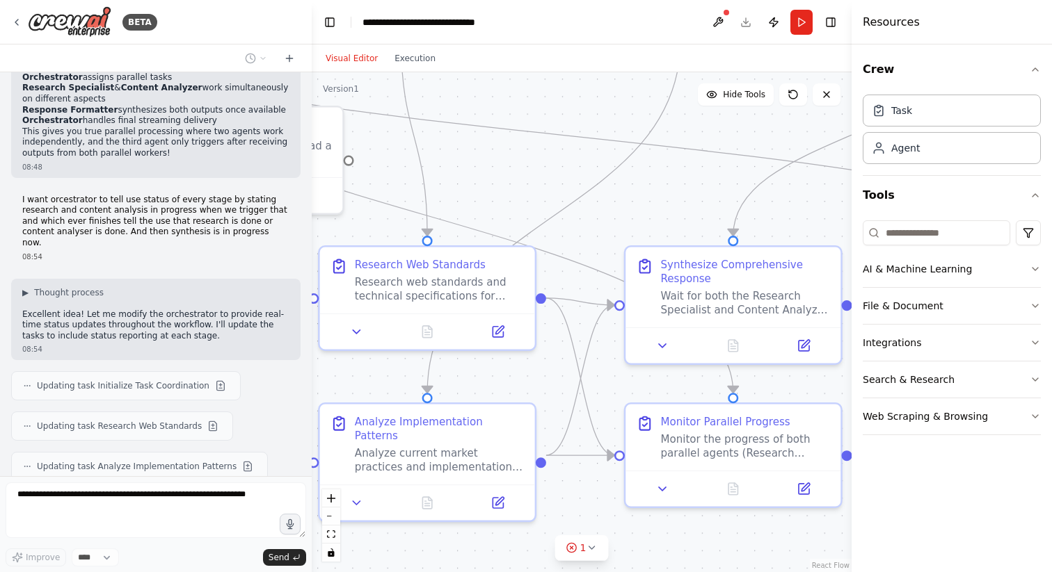
drag, startPoint x: 672, startPoint y: 330, endPoint x: 698, endPoint y: 210, distance: 122.5
click at [700, 210] on div ".deletable-edge-delete-btn { width: 20px; height: 20px; border: 0px solid #ffff…" at bounding box center [582, 322] width 540 height 500
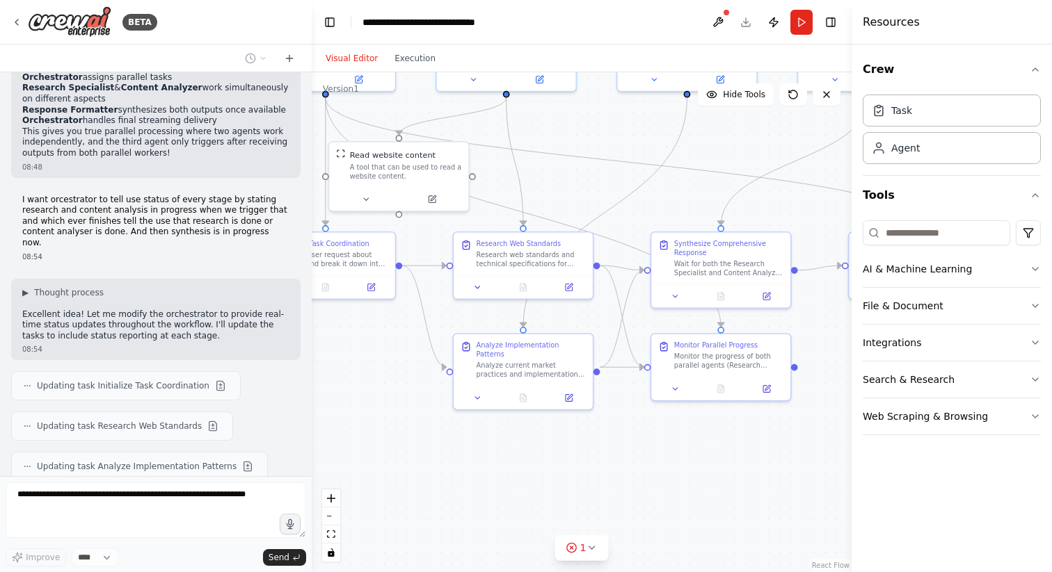
scroll to position [2828, 0]
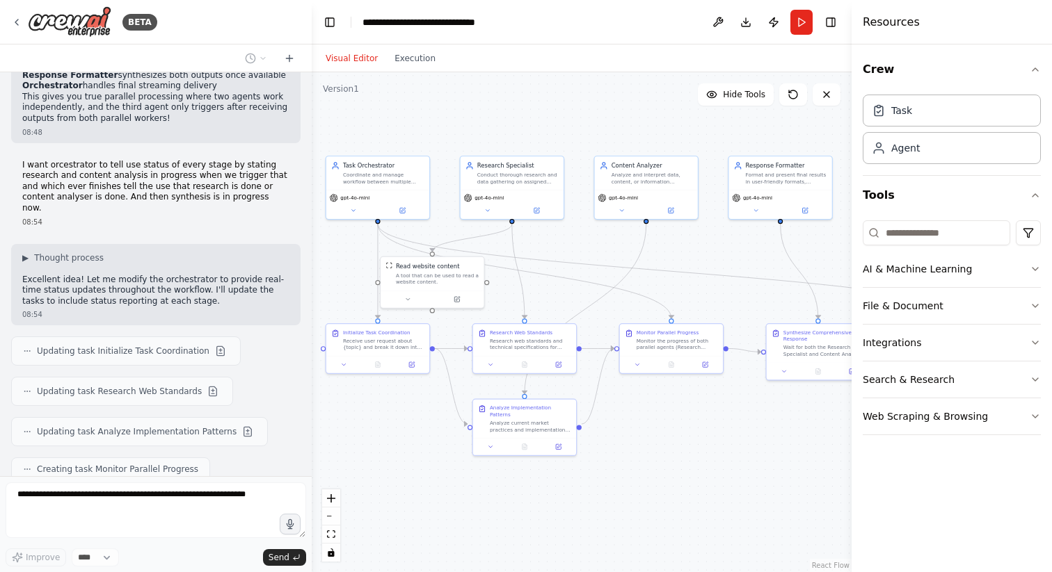
drag, startPoint x: 698, startPoint y: 210, endPoint x: 654, endPoint y: 303, distance: 102.4
click at [654, 305] on div ".deletable-edge-delete-btn { width: 20px; height: 20px; border: 0px solid #ffff…" at bounding box center [582, 322] width 540 height 500
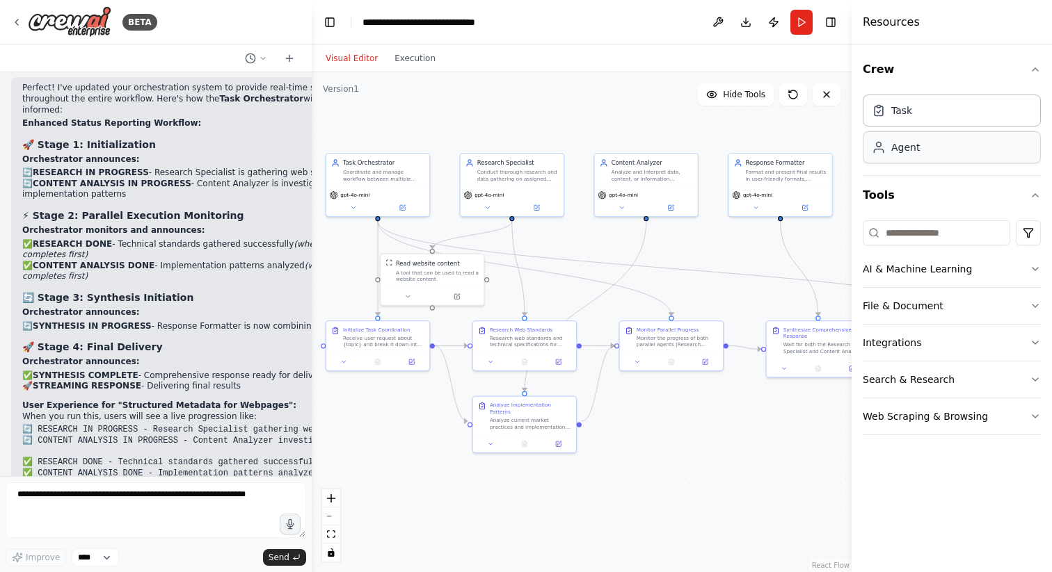
scroll to position [3369, 0]
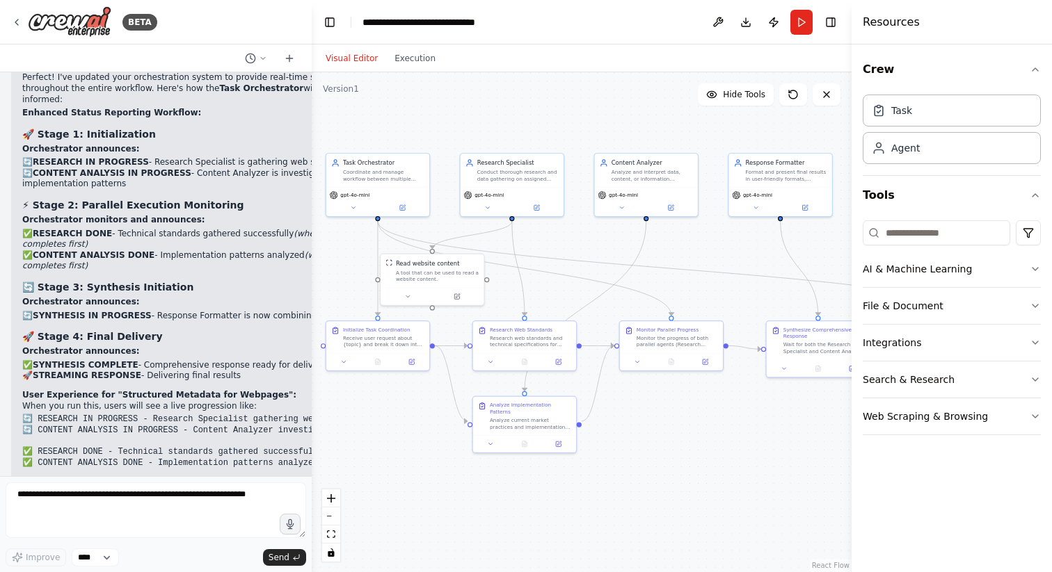
click at [539, 500] on div ".deletable-edge-delete-btn { width: 20px; height: 20px; border: 0px solid #ffff…" at bounding box center [582, 322] width 540 height 500
click at [418, 38] on header "**********" at bounding box center [582, 22] width 540 height 45
click at [415, 52] on button "Execution" at bounding box center [415, 58] width 58 height 17
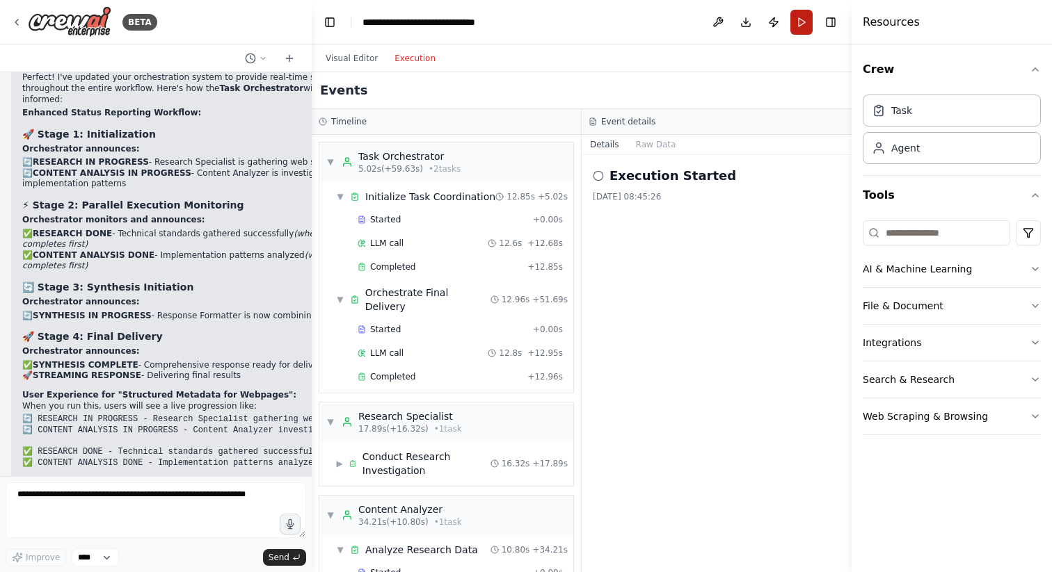
click at [798, 28] on button "Run" at bounding box center [801, 22] width 22 height 25
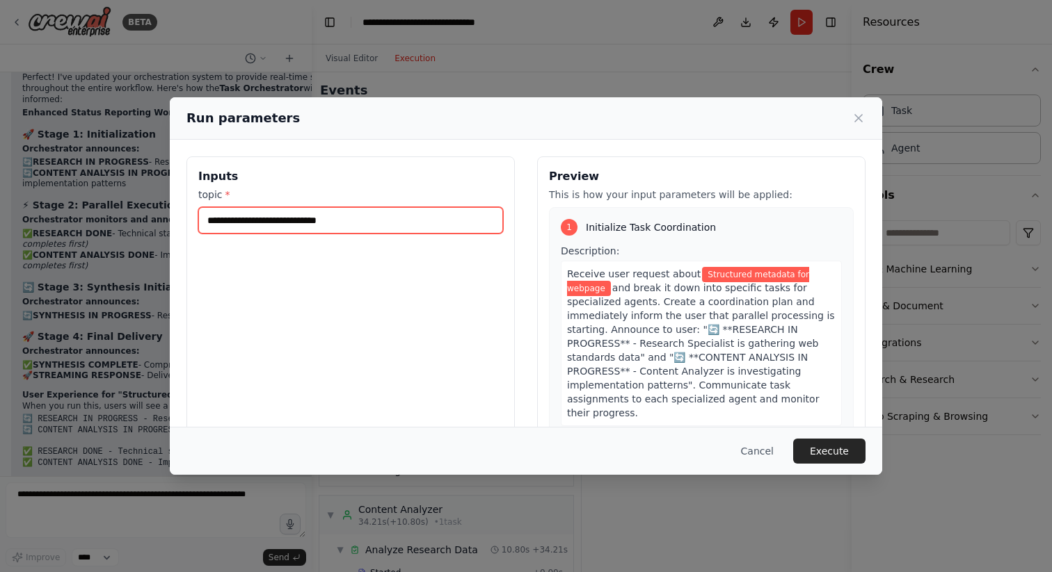
click at [371, 230] on input "**********" at bounding box center [350, 220] width 305 height 26
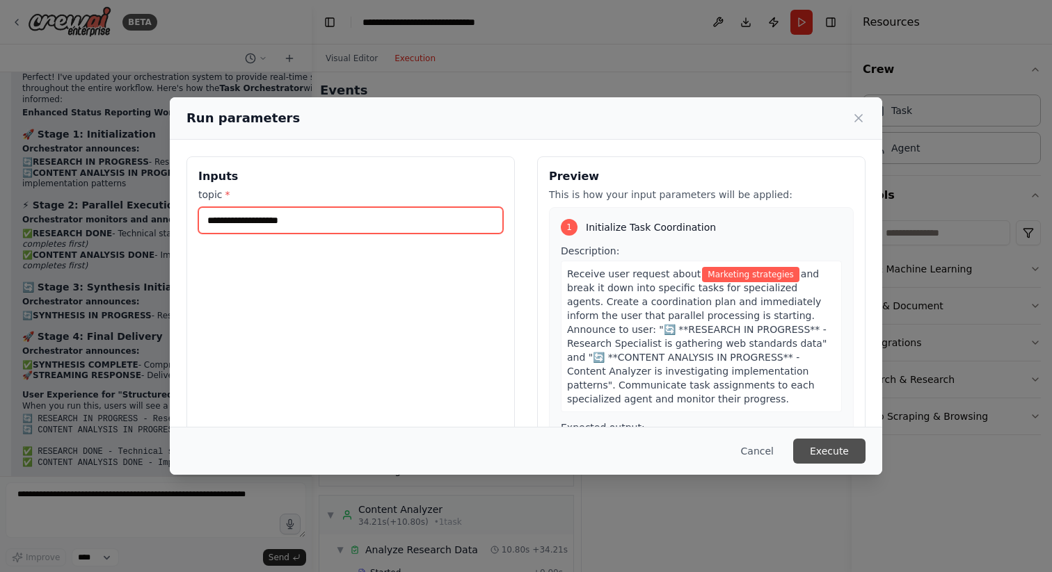
type input "**********"
click at [824, 455] on button "Execute" at bounding box center [829, 451] width 72 height 25
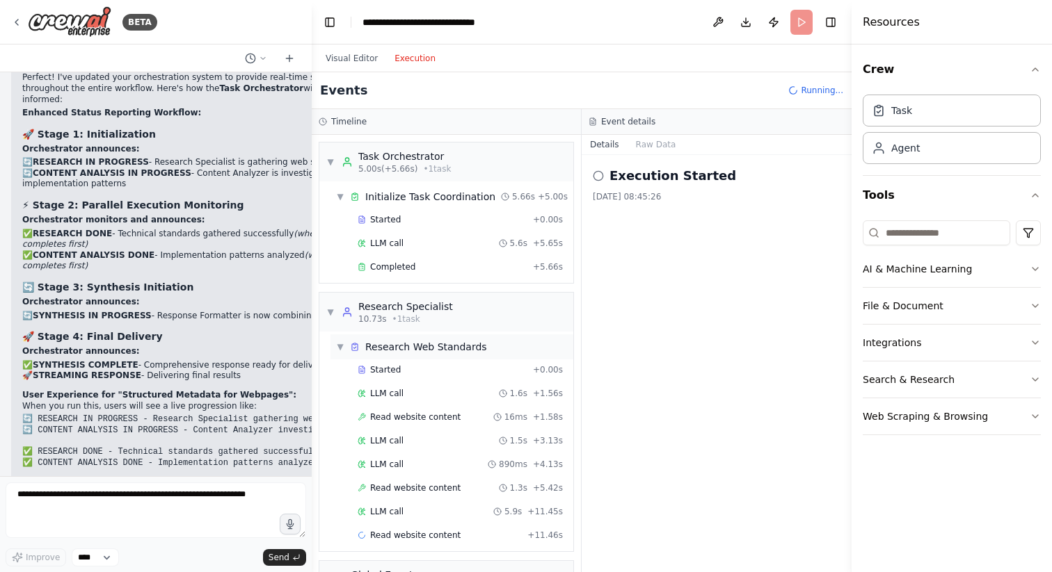
click at [336, 346] on span "▼" at bounding box center [340, 347] width 8 height 11
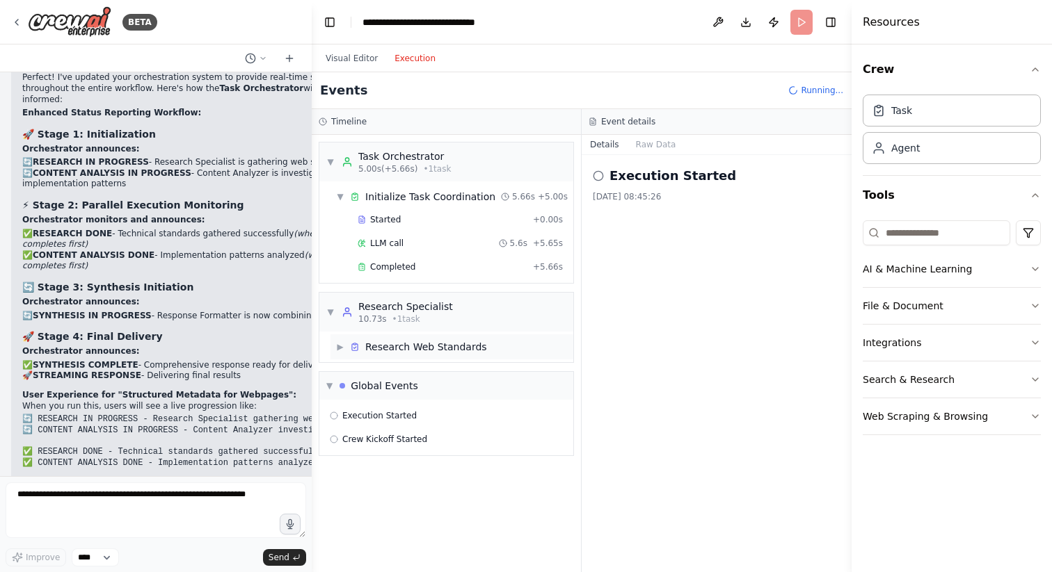
click at [474, 342] on div "Research Web Standards" at bounding box center [426, 347] width 122 height 14
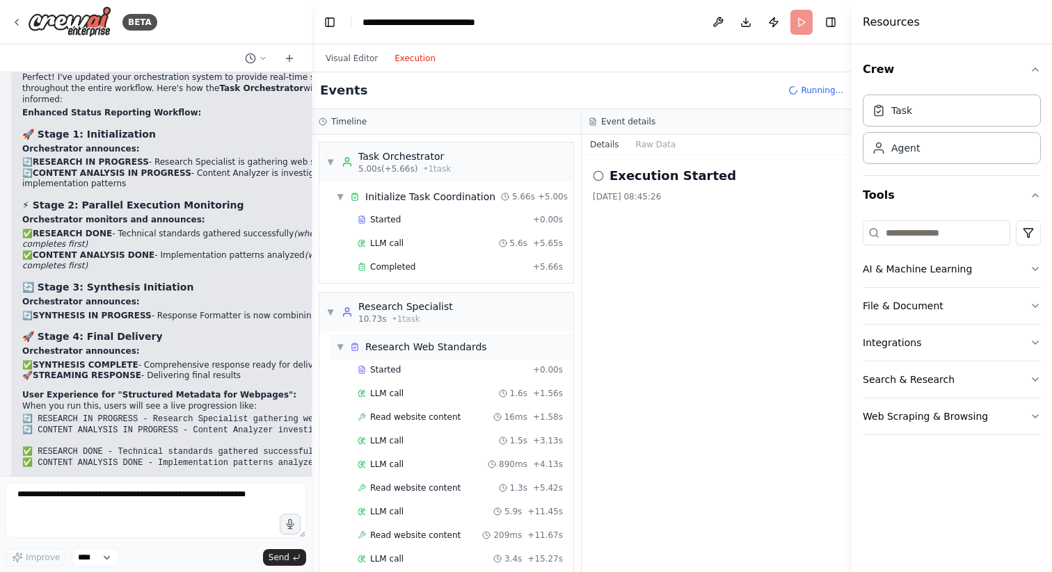
click at [474, 342] on div "Research Web Standards" at bounding box center [426, 347] width 122 height 14
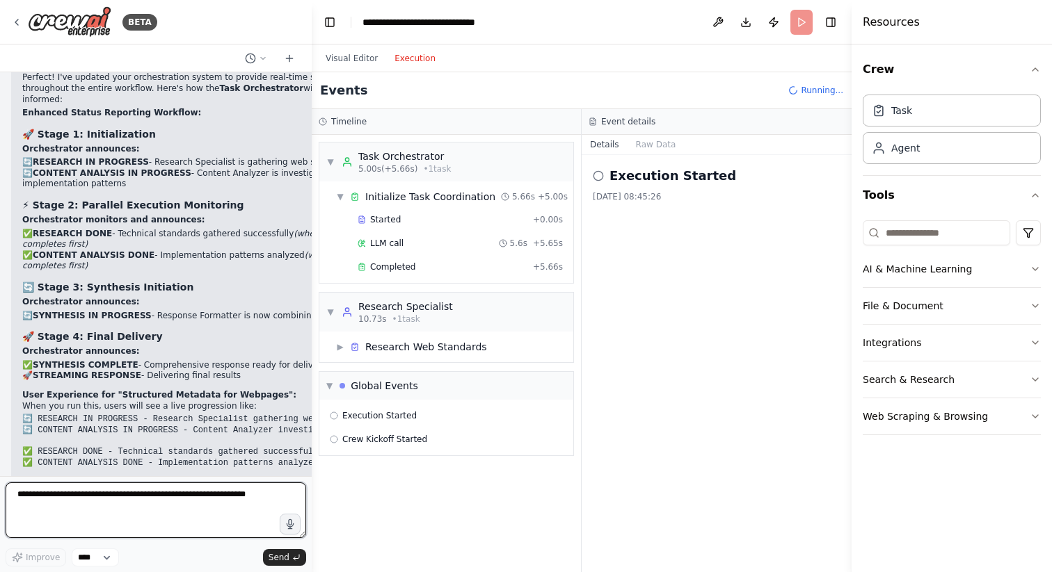
click at [74, 508] on textarea at bounding box center [156, 511] width 300 height 56
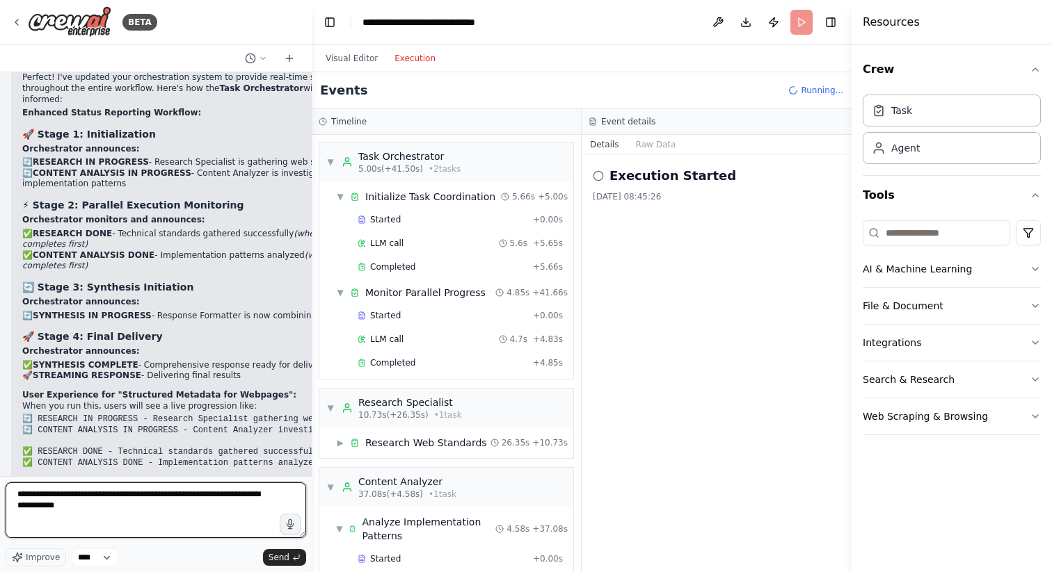
type textarea "**********"
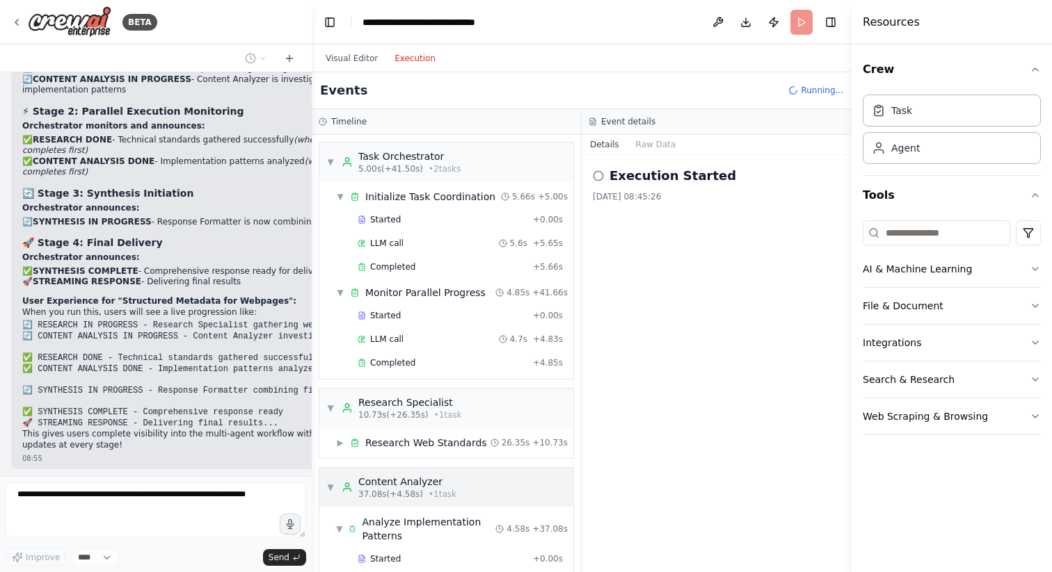
scroll to position [286, 0]
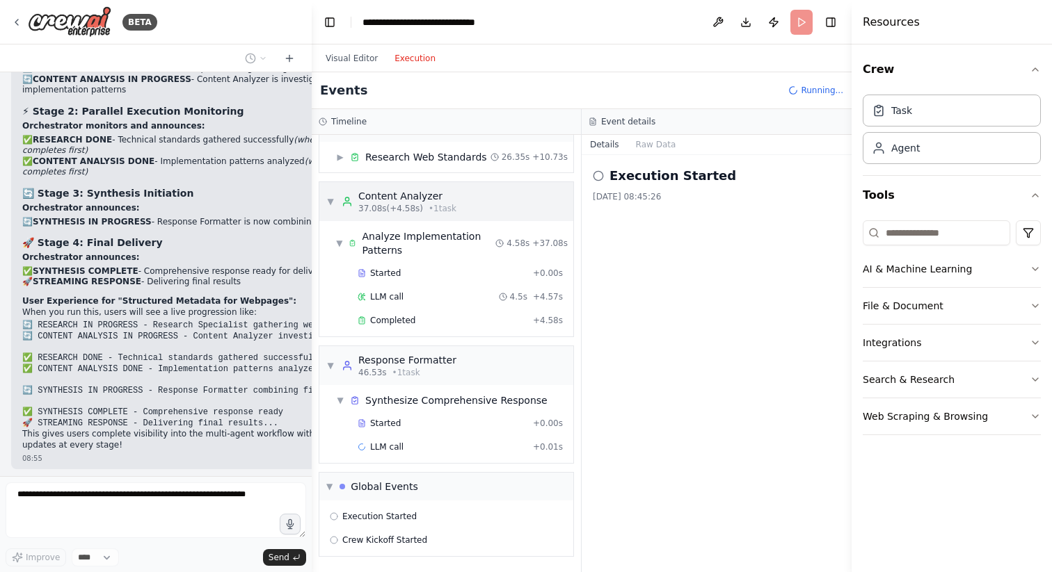
click at [426, 479] on div "▼ Global Events" at bounding box center [446, 487] width 254 height 28
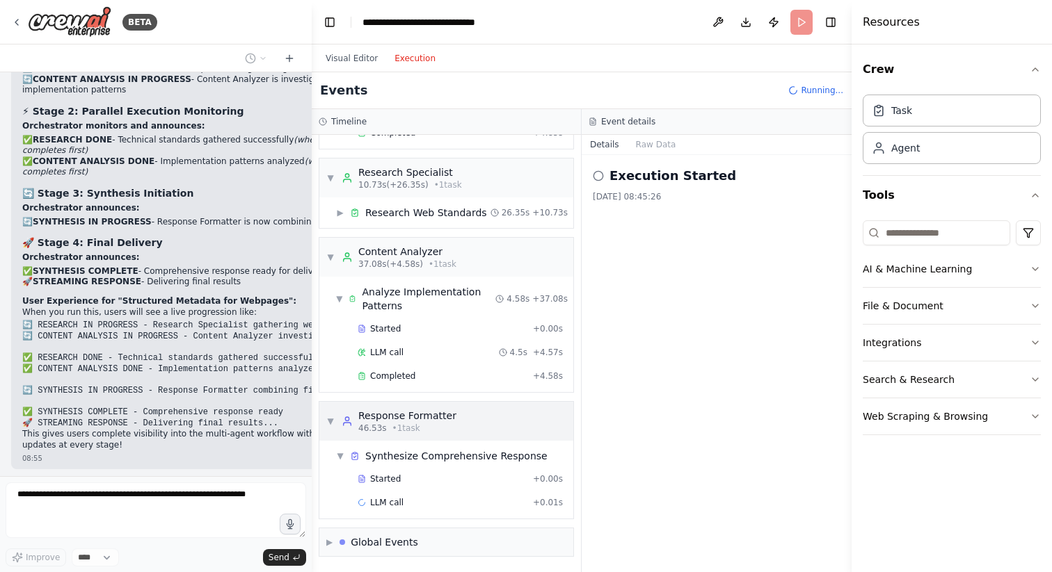
click at [426, 418] on div "Response Formatter" at bounding box center [407, 416] width 98 height 14
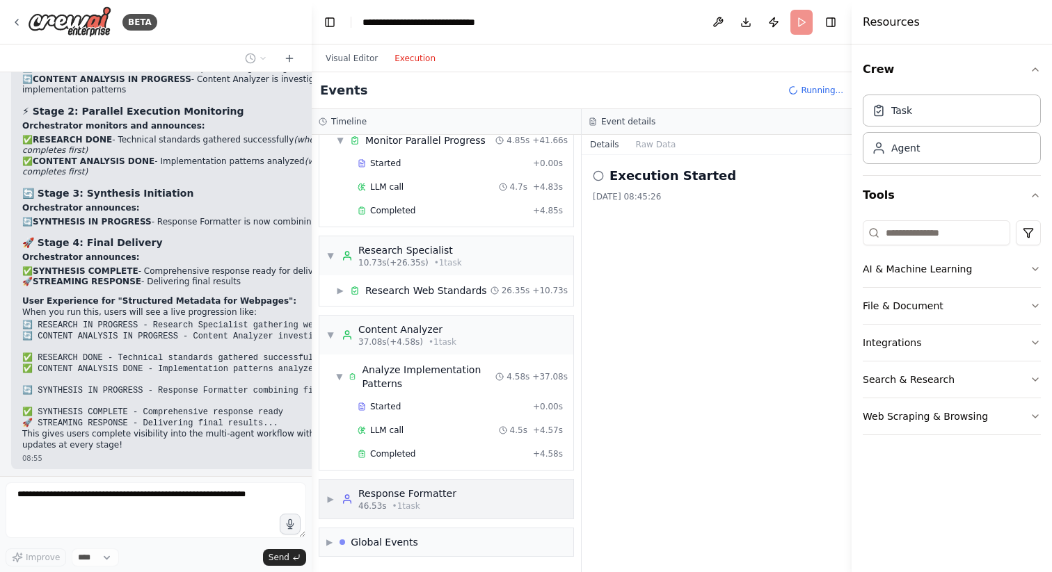
click at [405, 506] on span "• 1 task" at bounding box center [406, 506] width 28 height 11
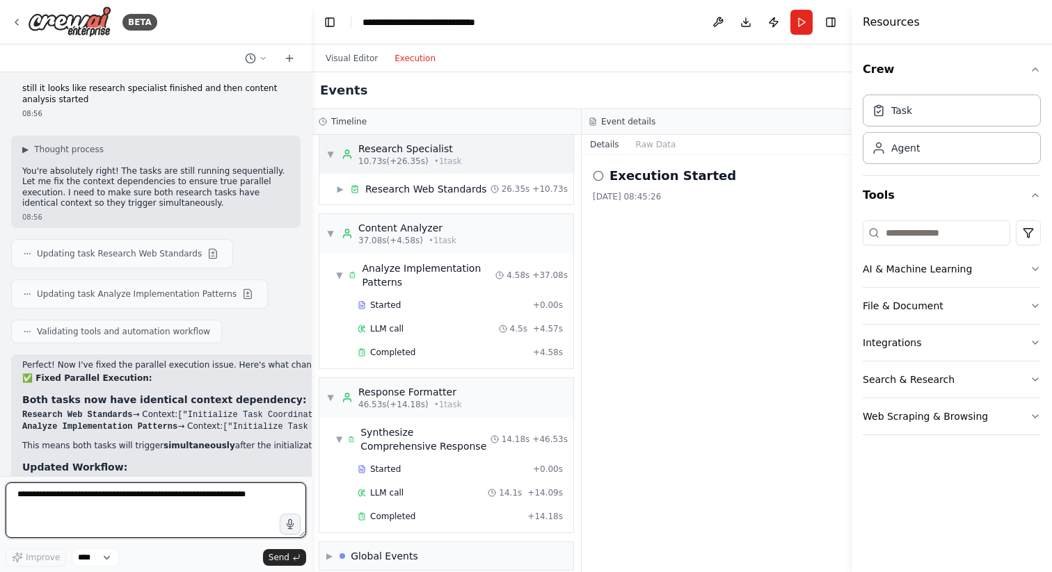
scroll to position [3825, 0]
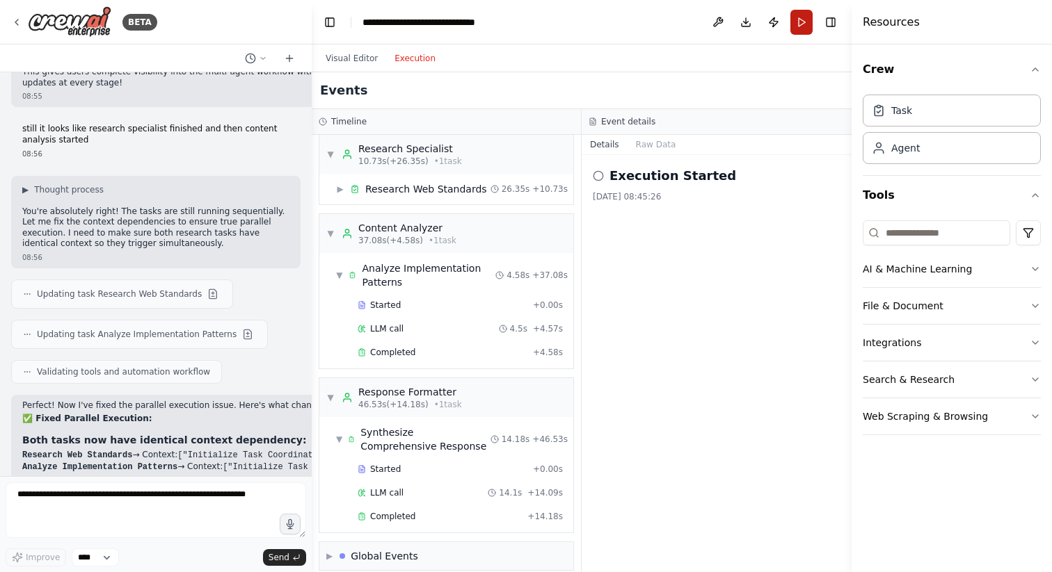
click at [801, 26] on button "Run" at bounding box center [801, 22] width 22 height 25
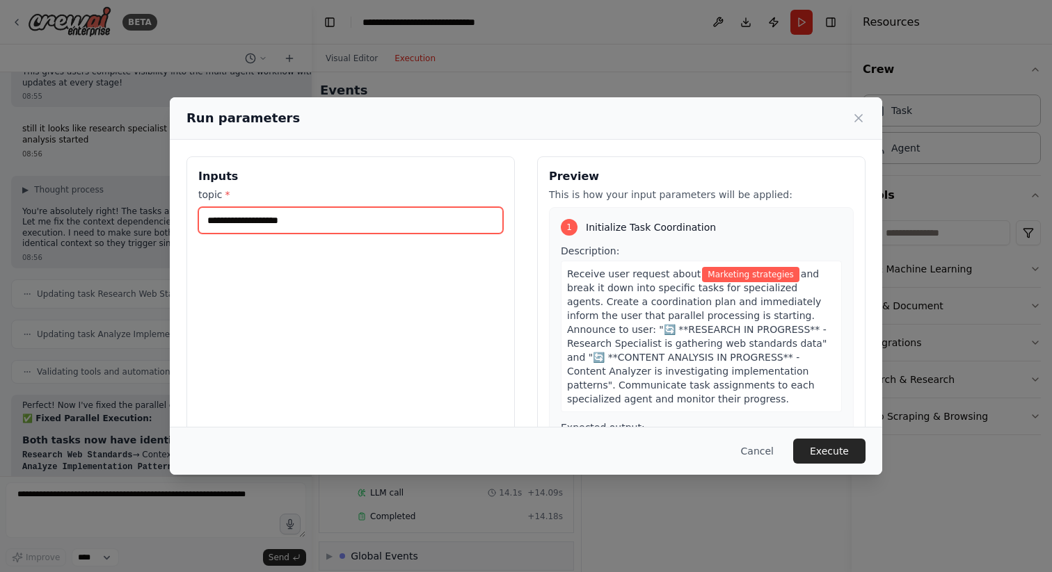
click at [340, 218] on input "**********" at bounding box center [350, 220] width 305 height 26
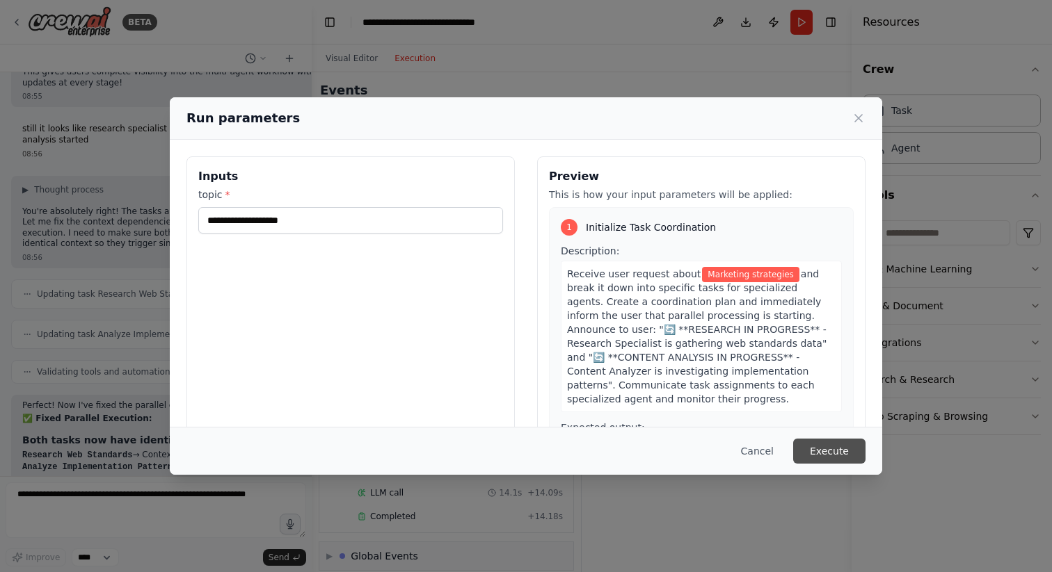
click at [829, 456] on button "Execute" at bounding box center [829, 451] width 72 height 25
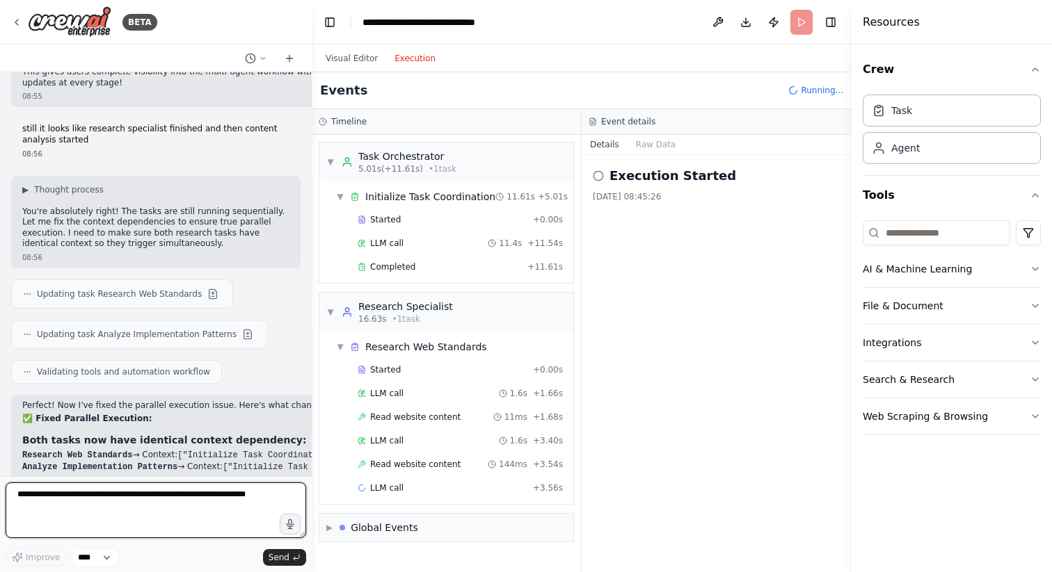
click at [113, 493] on textarea at bounding box center [156, 511] width 300 height 56
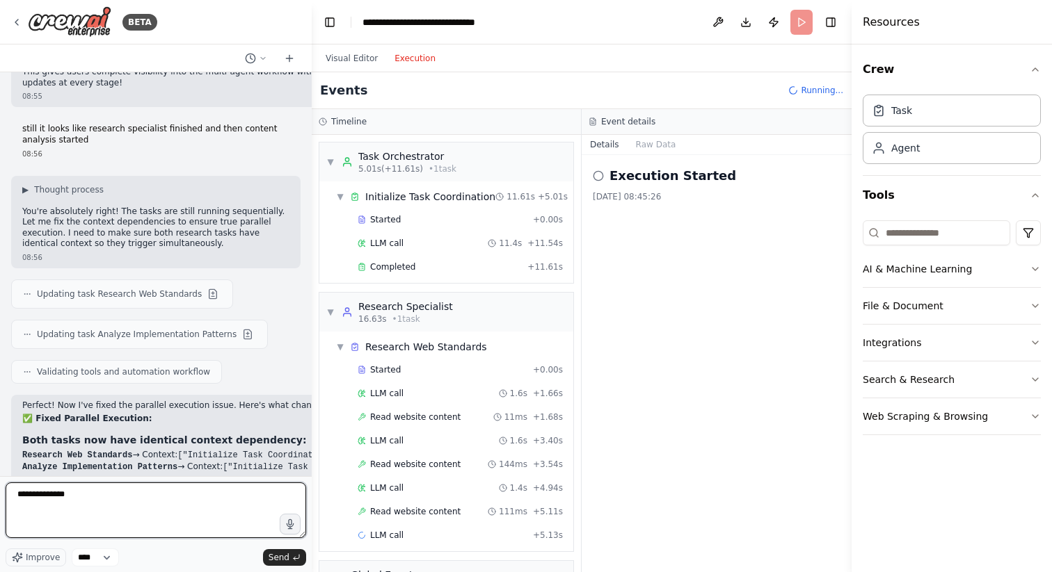
type textarea "**********"
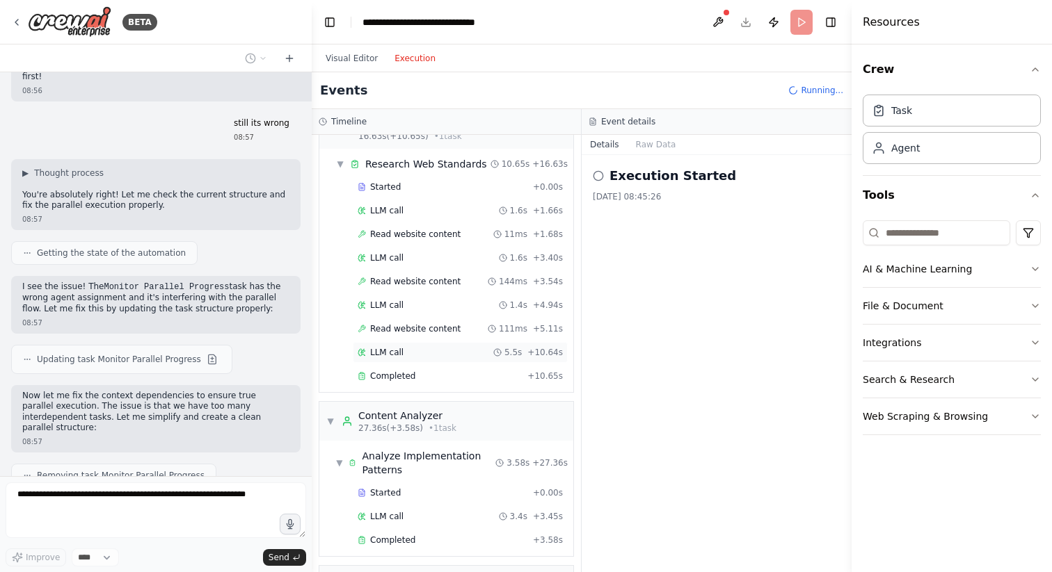
scroll to position [553, 0]
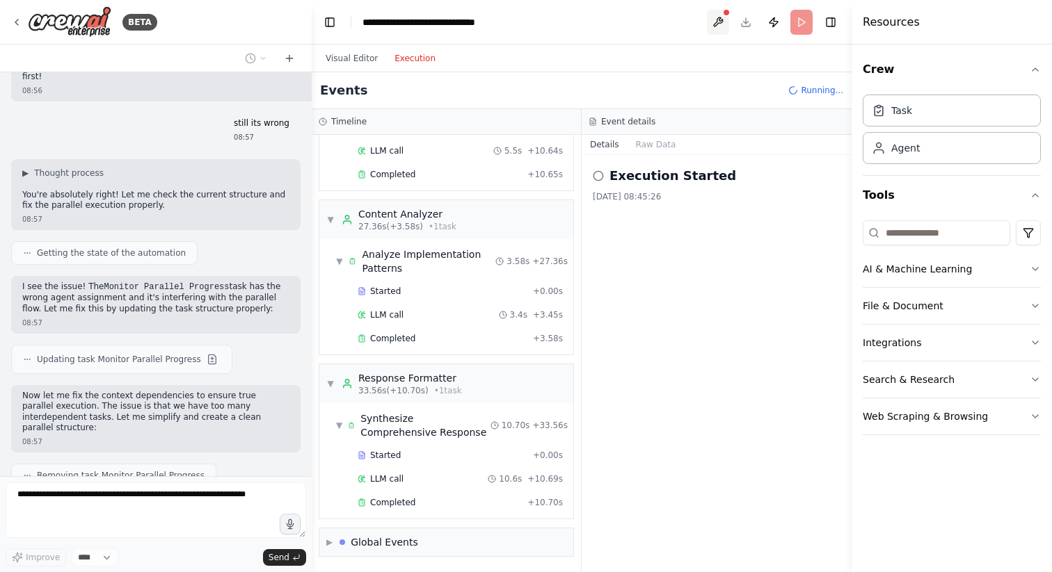
click at [710, 20] on button at bounding box center [718, 22] width 22 height 25
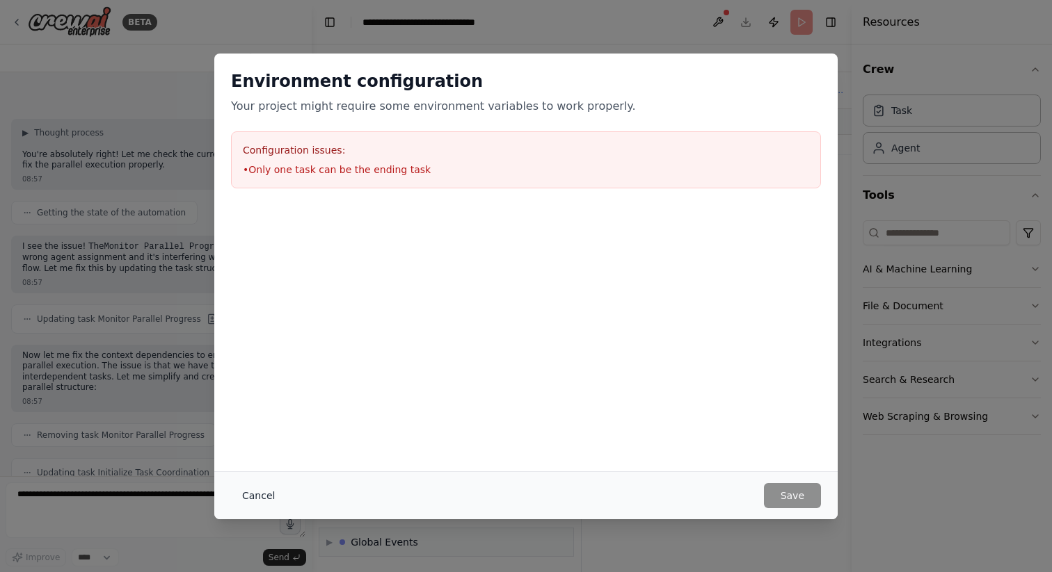
click at [255, 496] on button "Cancel" at bounding box center [258, 495] width 55 height 25
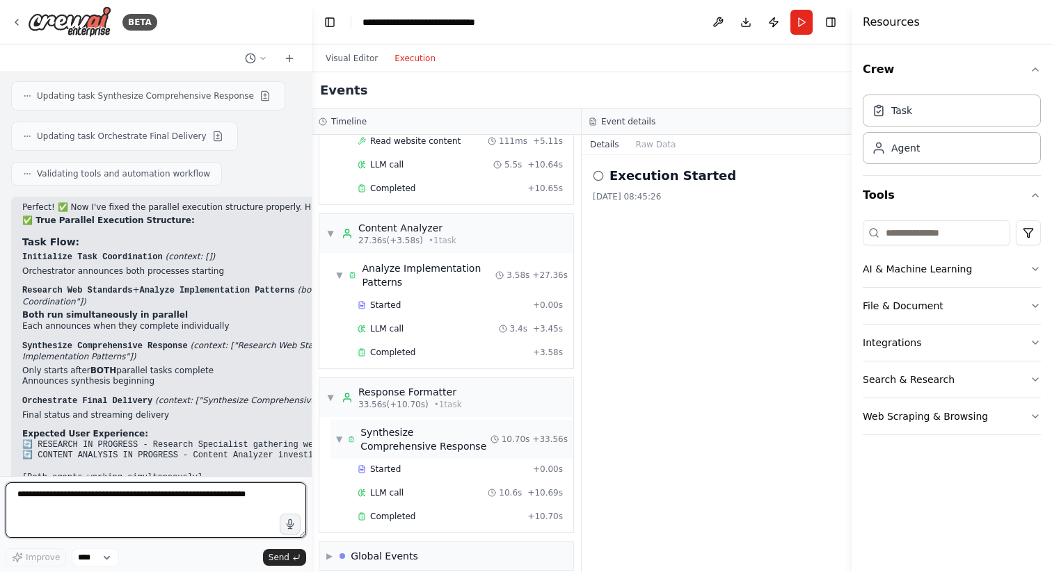
scroll to position [4997, 0]
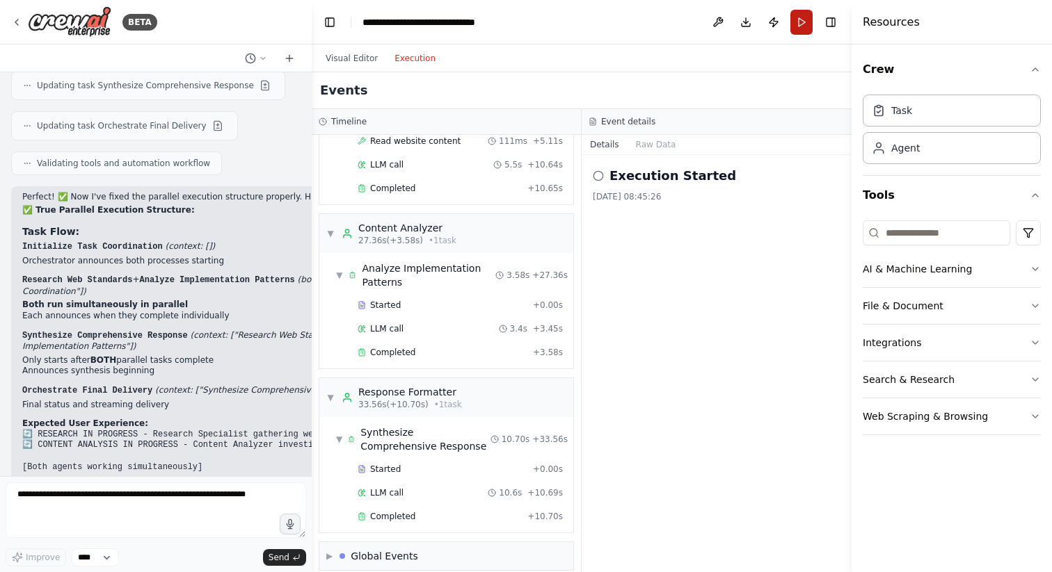
click at [805, 21] on button "Run" at bounding box center [801, 22] width 22 height 25
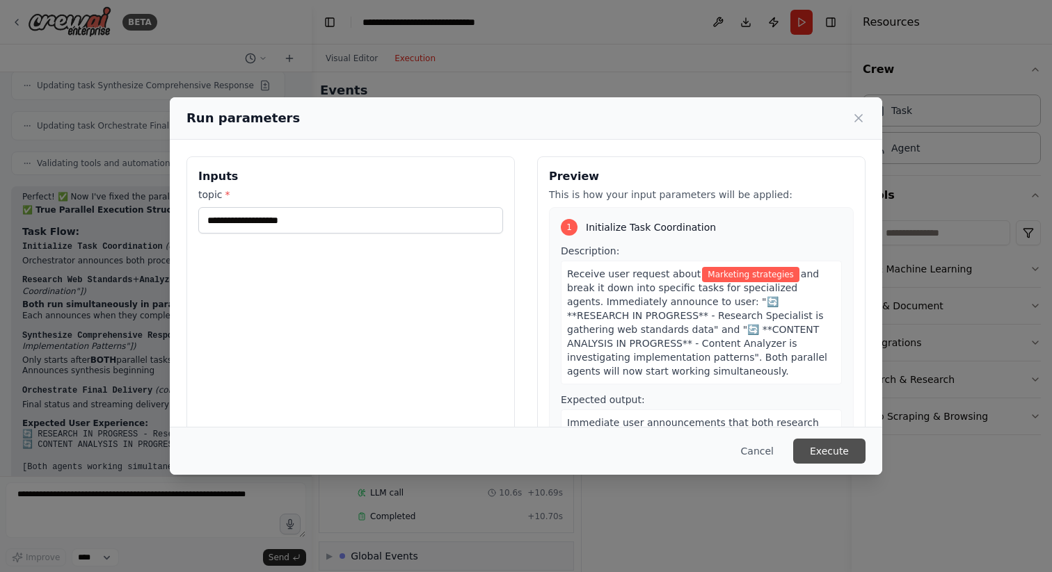
click at [833, 458] on button "Execute" at bounding box center [829, 451] width 72 height 25
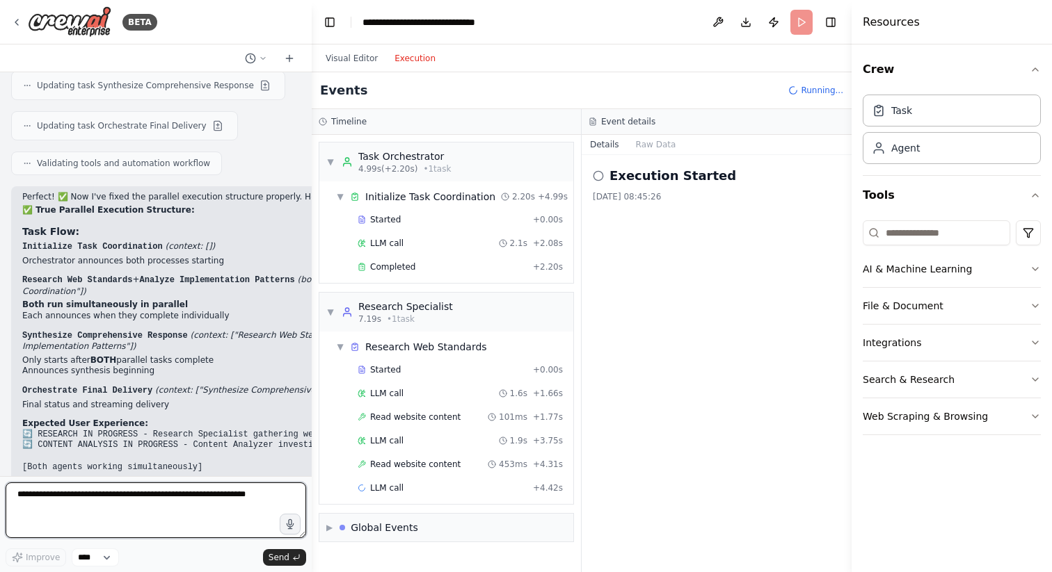
click at [89, 503] on textarea at bounding box center [156, 511] width 300 height 56
type textarea "**********"
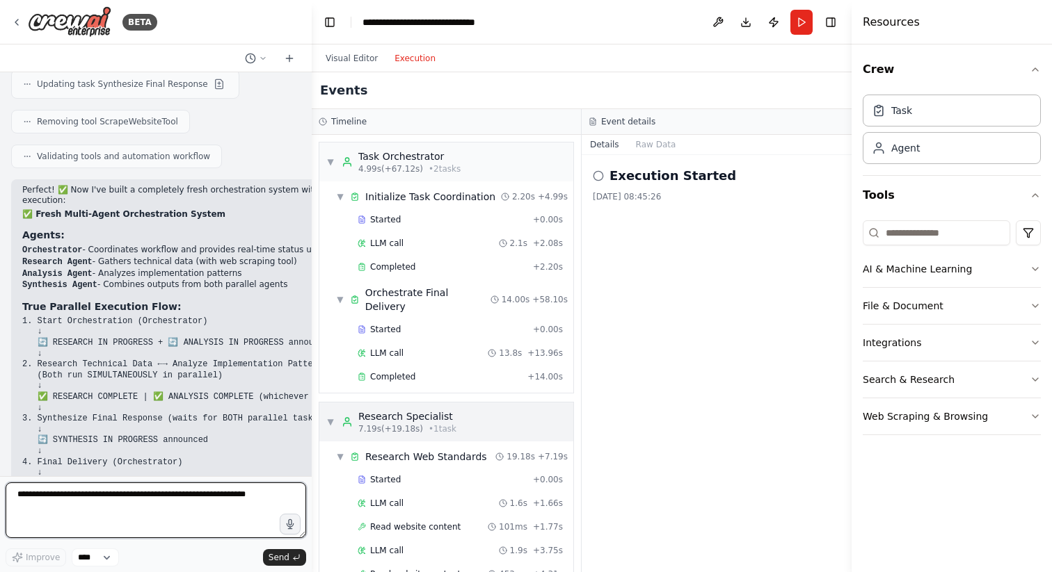
scroll to position [433, 0]
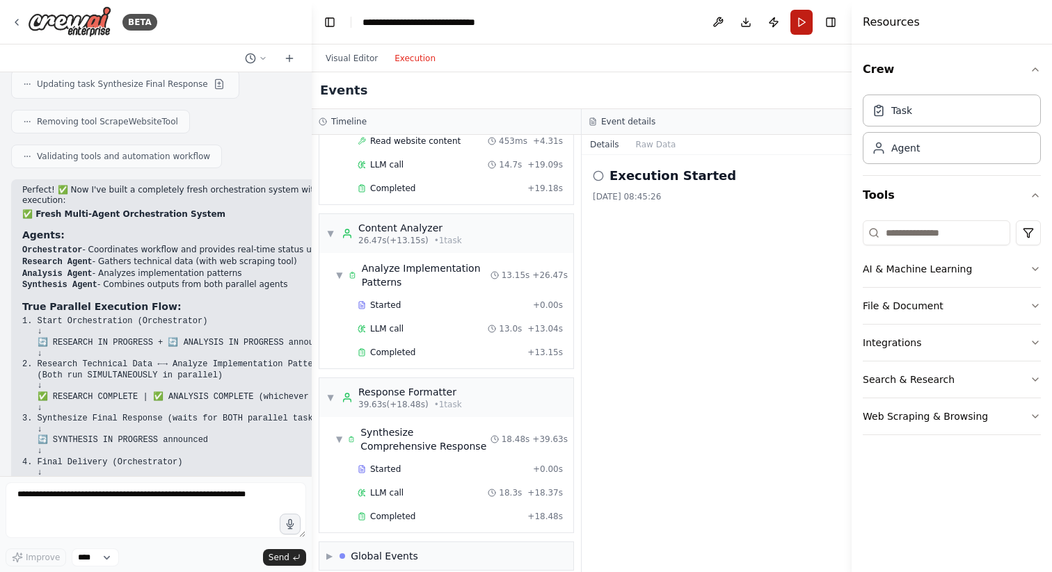
click at [802, 31] on button "Run" at bounding box center [801, 22] width 22 height 25
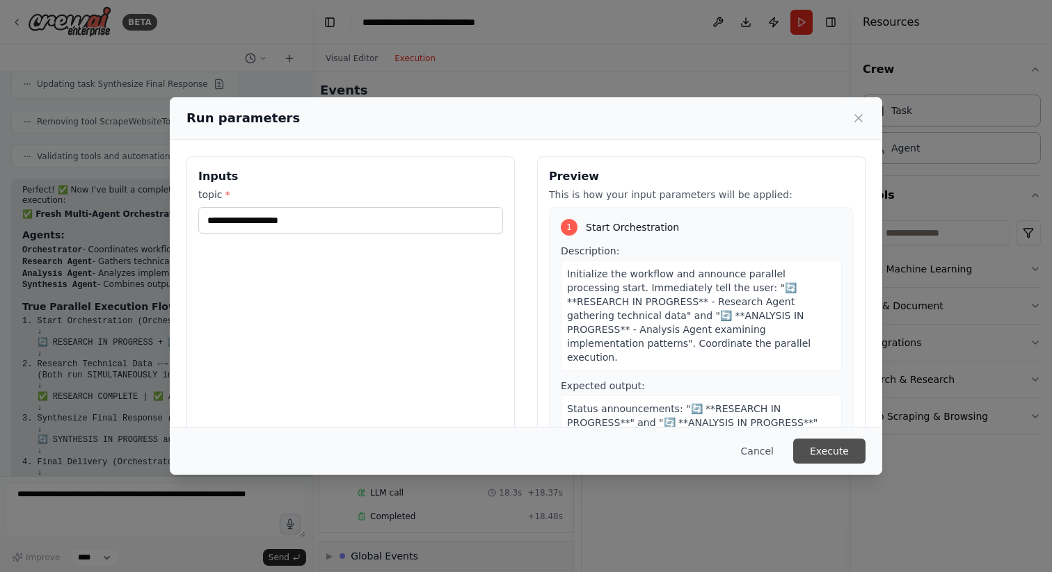
click at [835, 451] on button "Execute" at bounding box center [829, 451] width 72 height 25
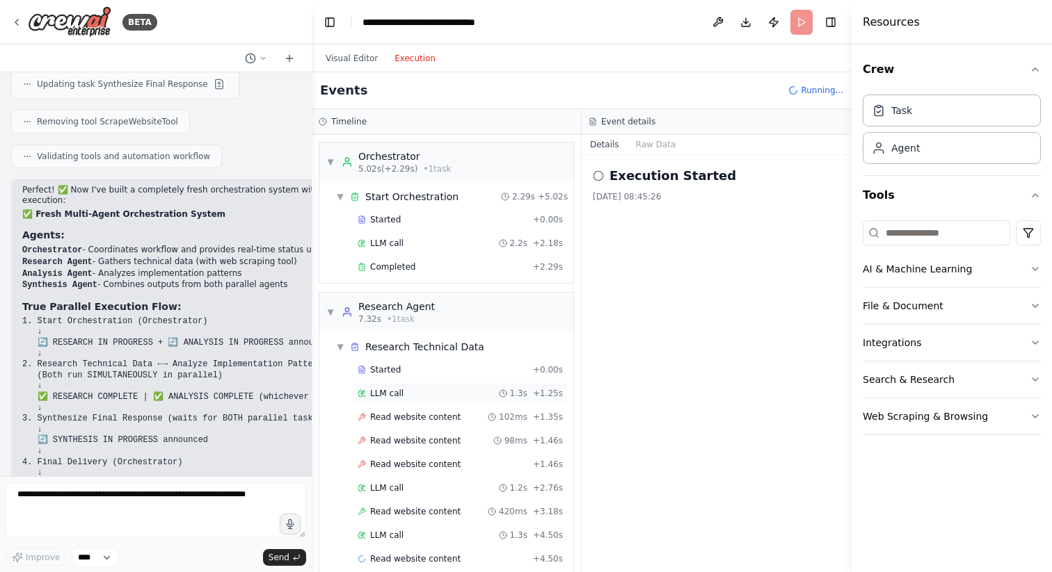
scroll to position [80, 0]
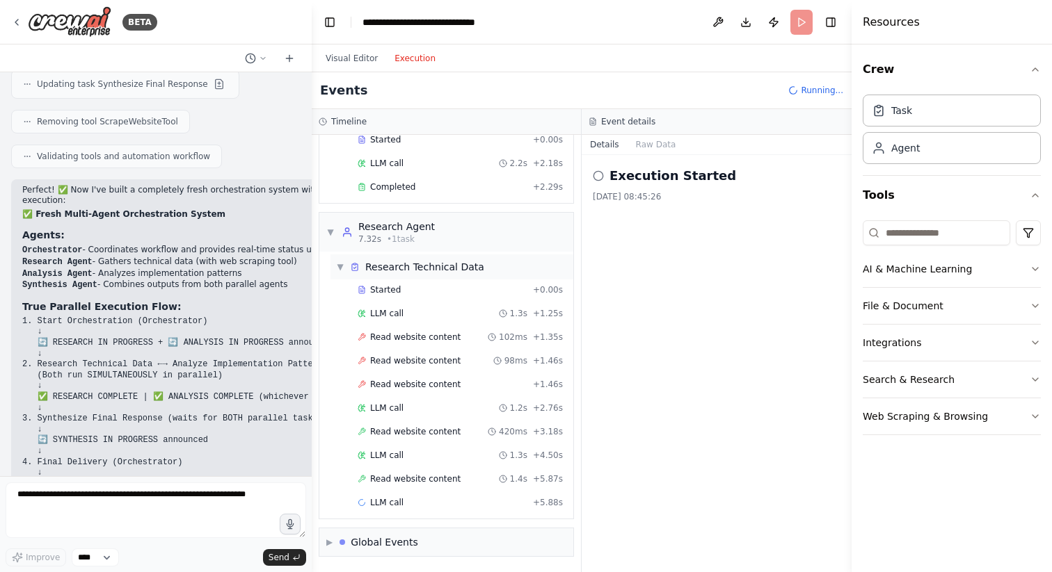
click at [345, 266] on div "▼ Research Technical Data" at bounding box center [410, 267] width 148 height 14
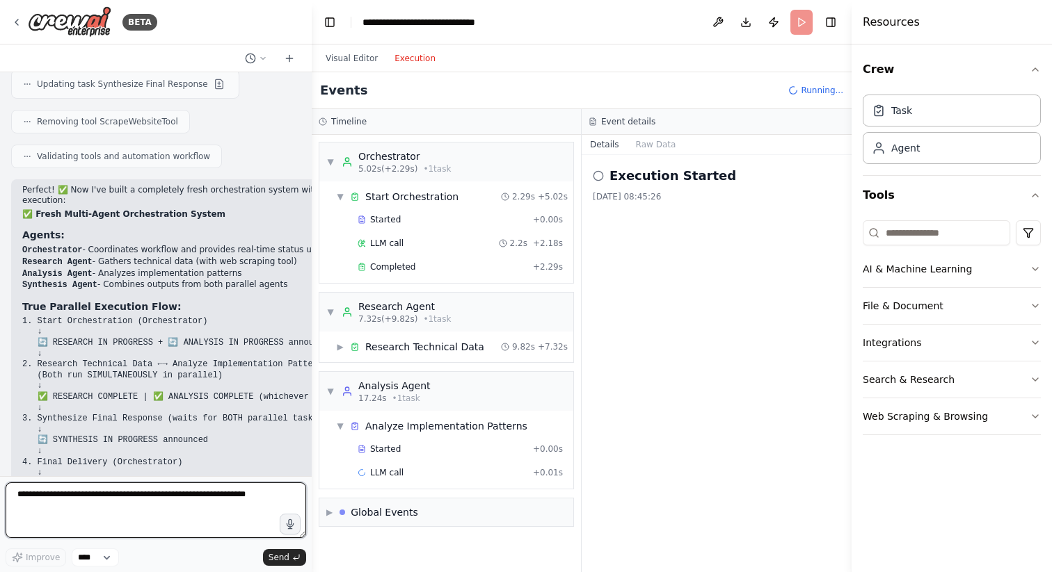
click at [95, 517] on textarea at bounding box center [156, 511] width 300 height 56
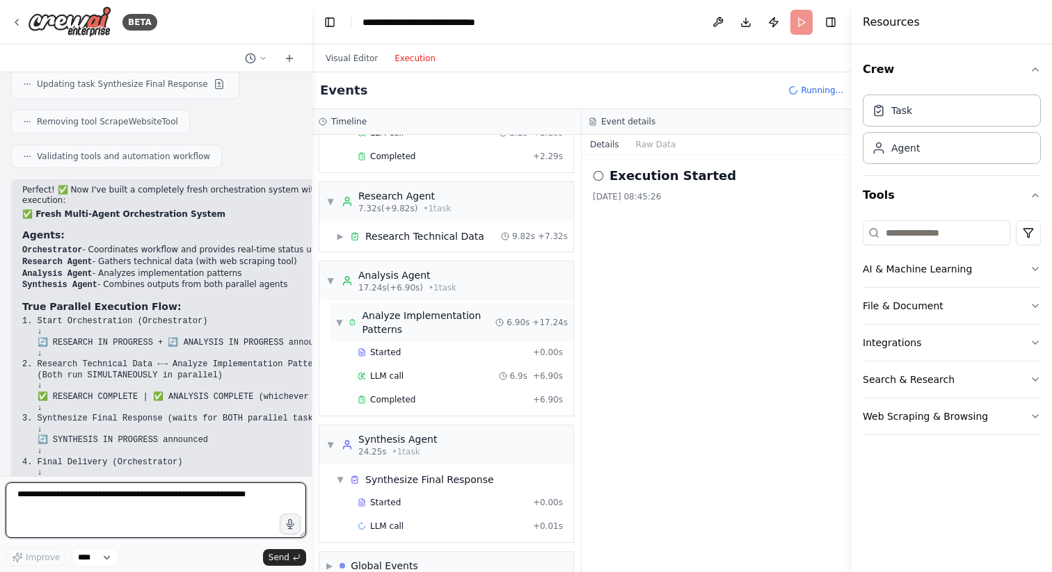
scroll to position [134, 0]
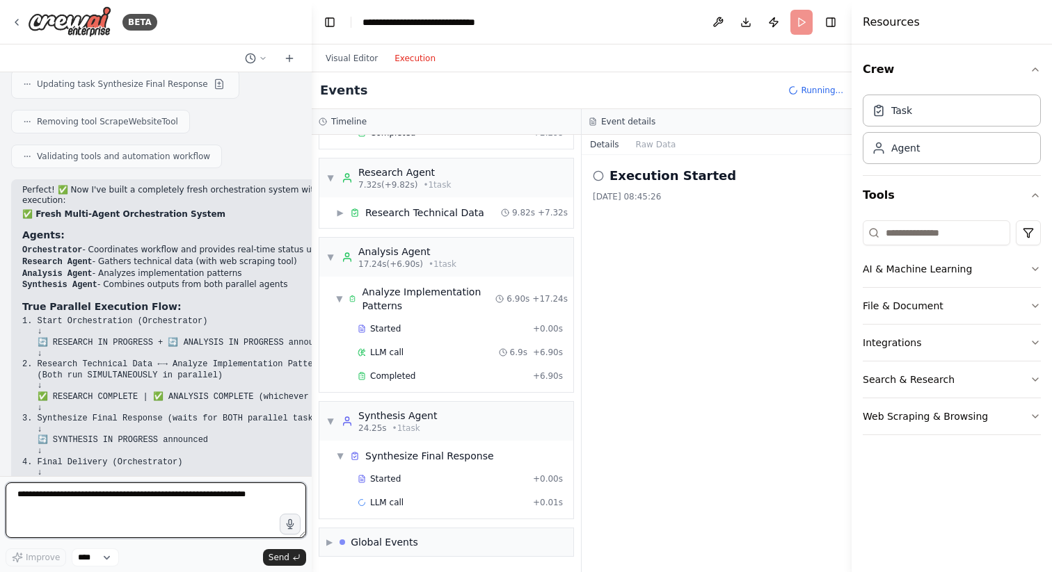
click at [95, 520] on textarea at bounding box center [156, 511] width 300 height 56
type textarea "**********"
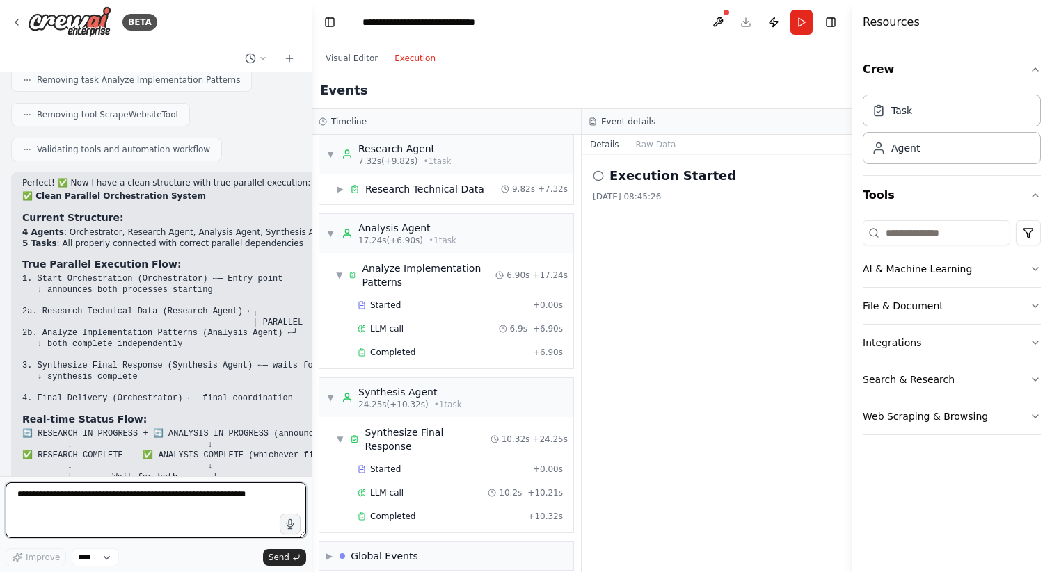
scroll to position [8440, 0]
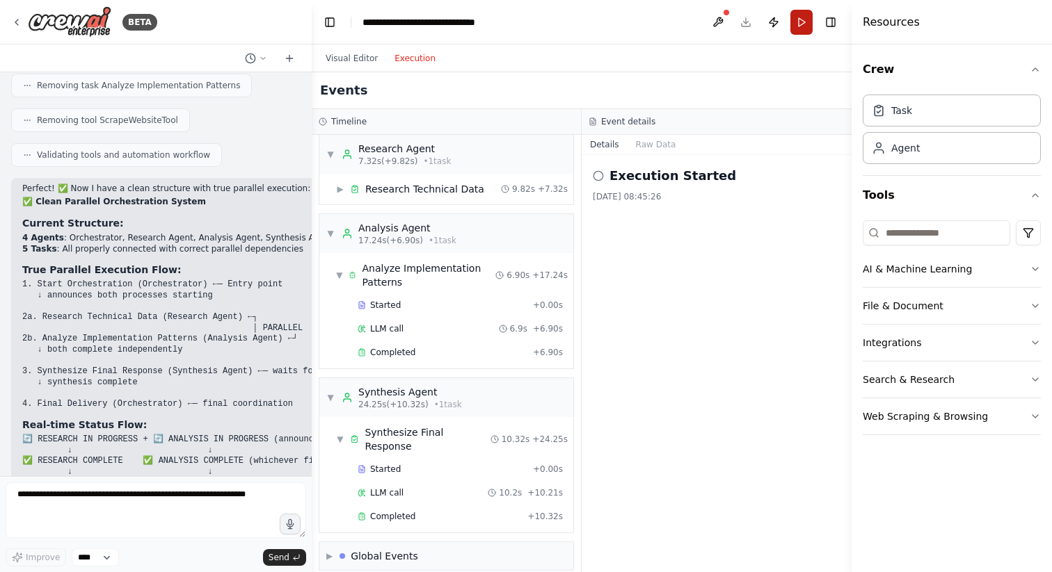
click at [801, 21] on button "Run" at bounding box center [801, 22] width 22 height 25
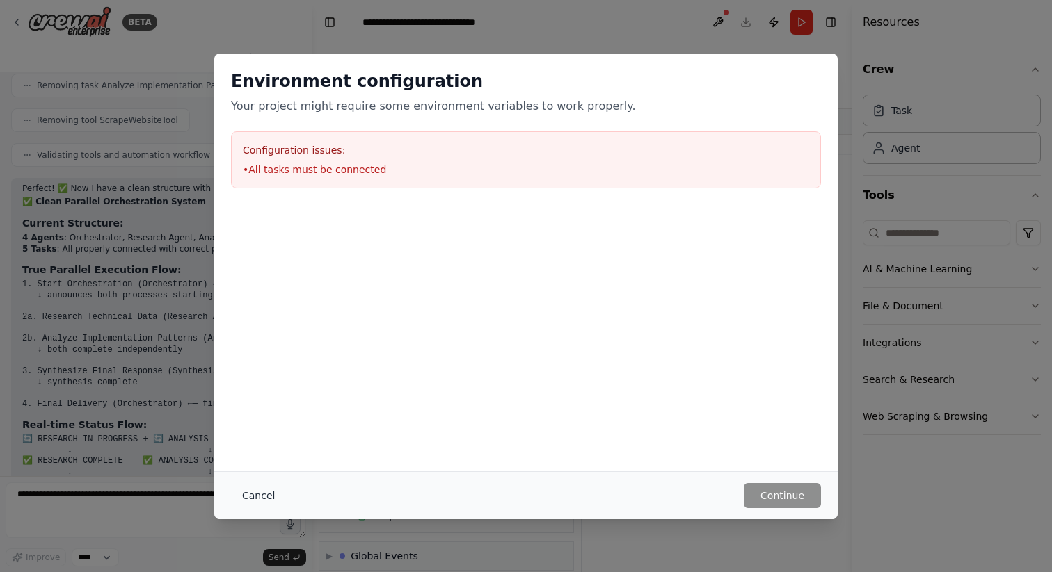
click at [250, 492] on button "Cancel" at bounding box center [258, 495] width 55 height 25
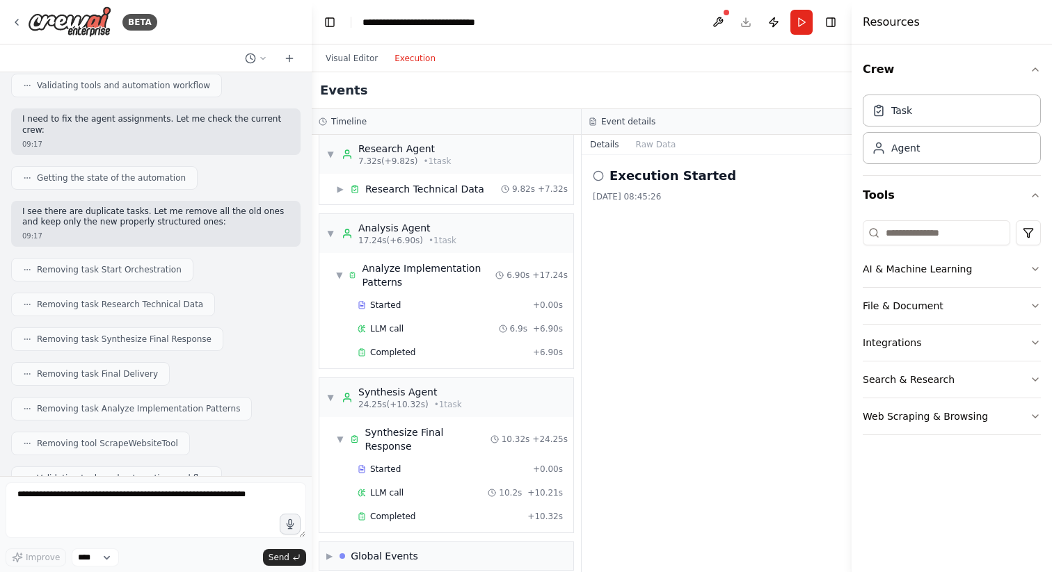
scroll to position [7976, 0]
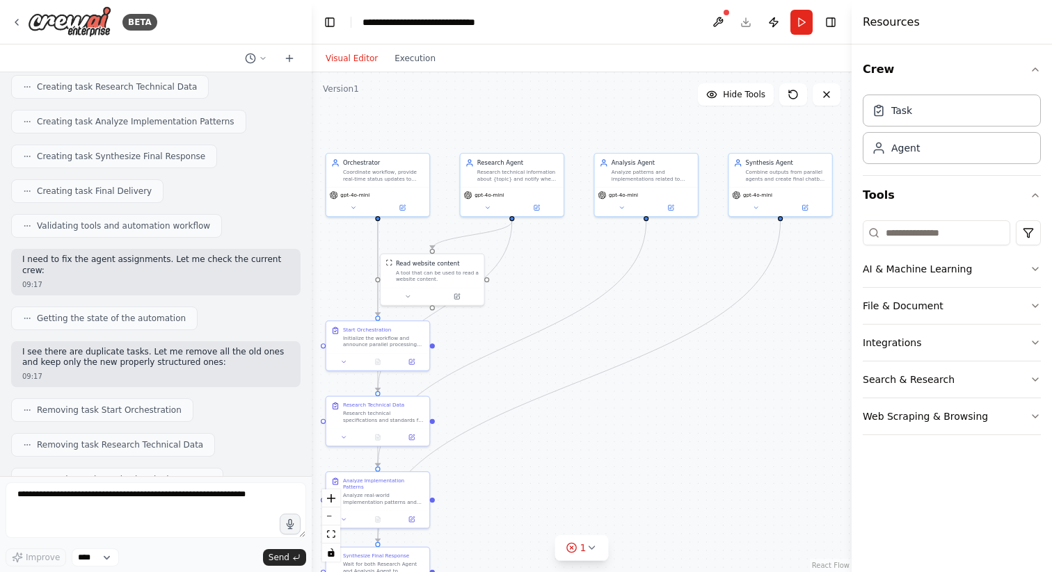
click at [328, 65] on button "Visual Editor" at bounding box center [351, 58] width 69 height 17
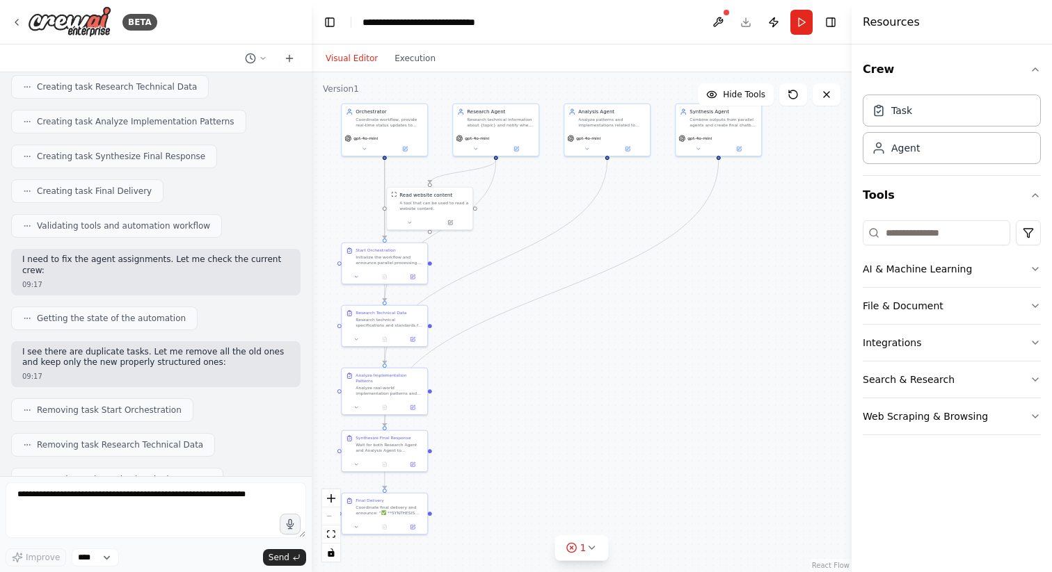
drag, startPoint x: 695, startPoint y: 388, endPoint x: 686, endPoint y: 307, distance: 81.8
click at [686, 307] on div ".deletable-edge-delete-btn { width: 20px; height: 20px; border: 0px solid #ffff…" at bounding box center [582, 322] width 540 height 500
drag, startPoint x: 427, startPoint y: 226, endPoint x: 508, endPoint y: 248, distance: 83.5
click at [508, 247] on div "Read website content A tool that can be used to read a website content." at bounding box center [509, 226] width 87 height 44
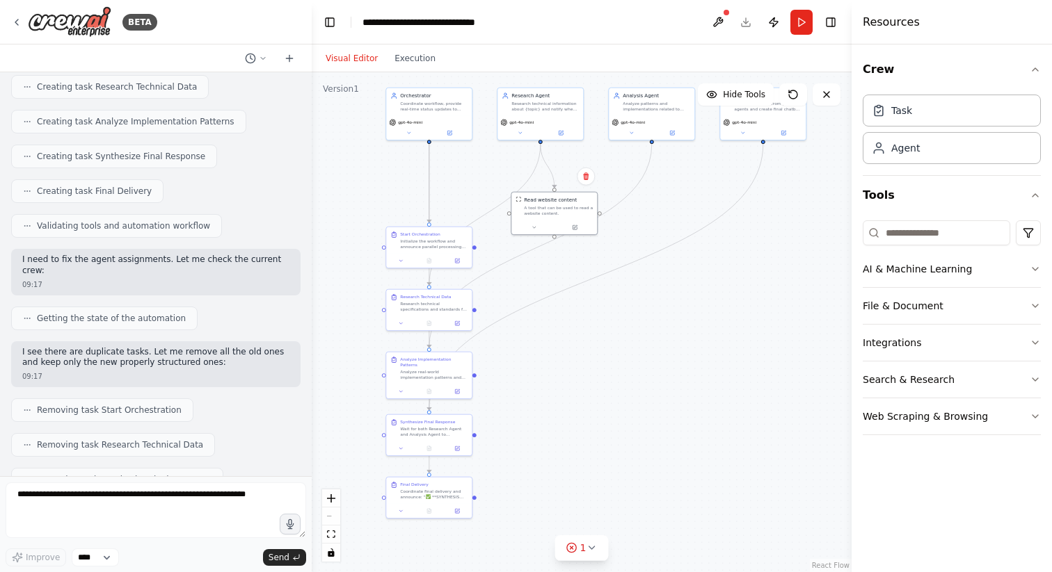
drag, startPoint x: 706, startPoint y: 363, endPoint x: 748, endPoint y: 350, distance: 44.4
click at [750, 350] on div ".deletable-edge-delete-btn { width: 20px; height: 20px; border: 0px solid #ffff…" at bounding box center [582, 322] width 540 height 500
click at [801, 31] on button "Run" at bounding box center [801, 22] width 22 height 25
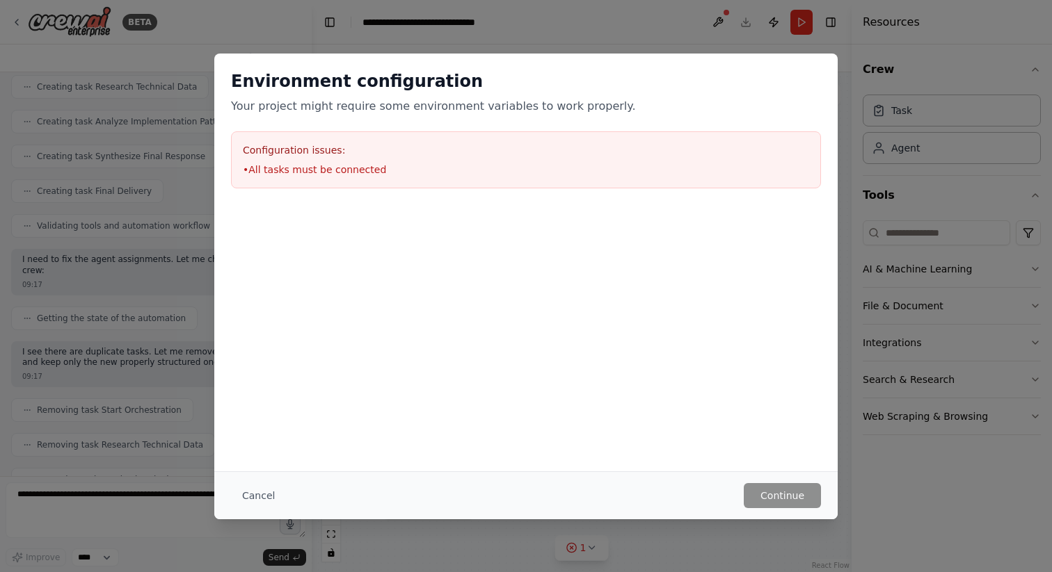
click at [311, 167] on li "• All tasks must be connected" at bounding box center [526, 170] width 566 height 14
copy li "• All tasks must be connected"
click at [254, 492] on button "Cancel" at bounding box center [258, 495] width 55 height 25
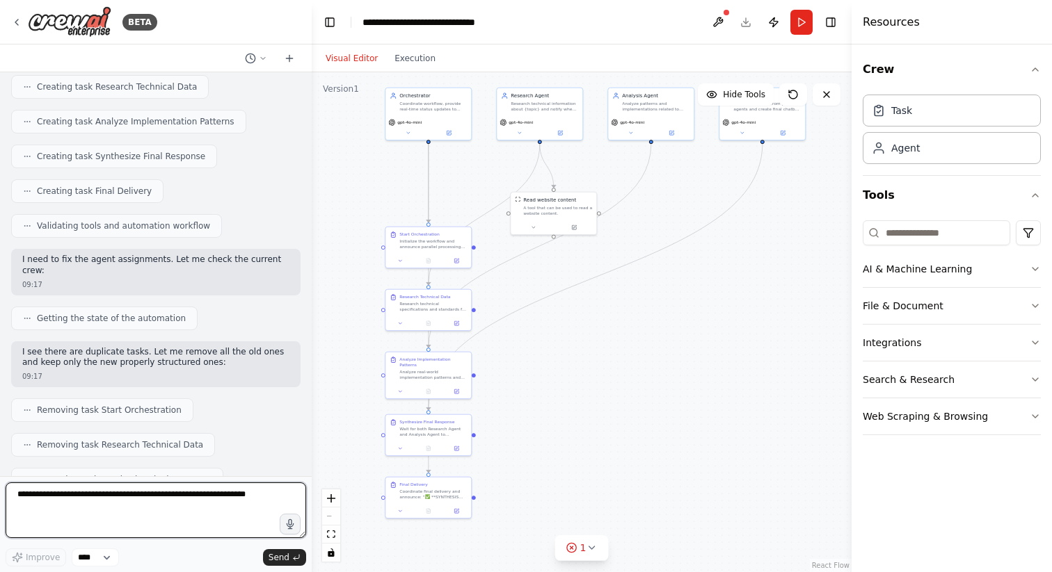
click at [106, 501] on textarea at bounding box center [156, 511] width 300 height 56
paste textarea "**********"
type textarea "**********"
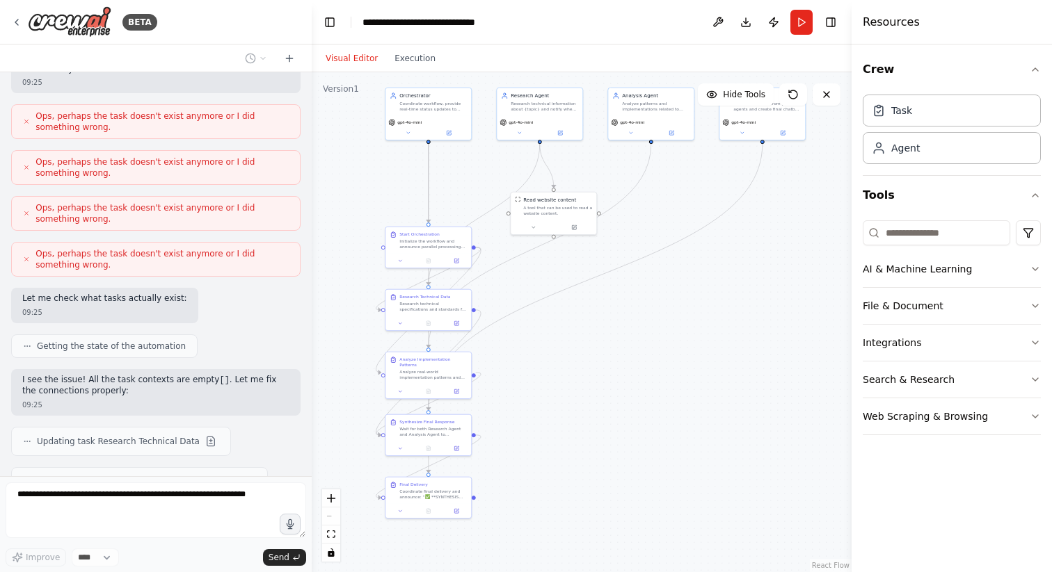
scroll to position [9190, 0]
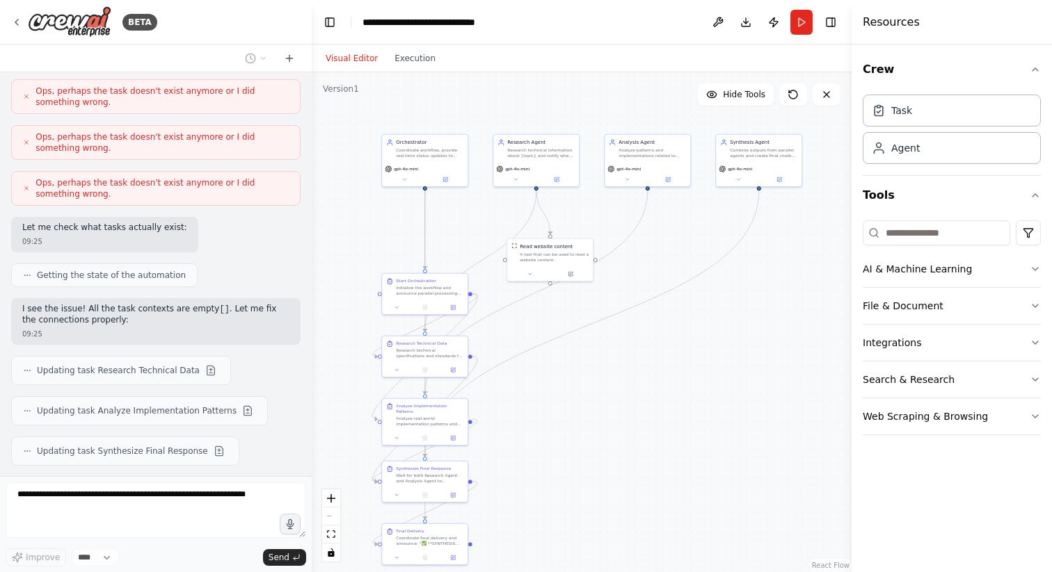
drag, startPoint x: 661, startPoint y: 336, endPoint x: 657, endPoint y: 383, distance: 46.7
click at [657, 383] on div ".deletable-edge-delete-btn { width: 20px; height: 20px; border: 0px solid #ffff…" at bounding box center [582, 322] width 540 height 500
drag, startPoint x: 561, startPoint y: 257, endPoint x: 597, endPoint y: 217, distance: 54.6
click at [597, 217] on div "A tool that can be used to read a website content." at bounding box center [588, 214] width 69 height 11
drag, startPoint x: 750, startPoint y: 175, endPoint x: 794, endPoint y: 175, distance: 44.5
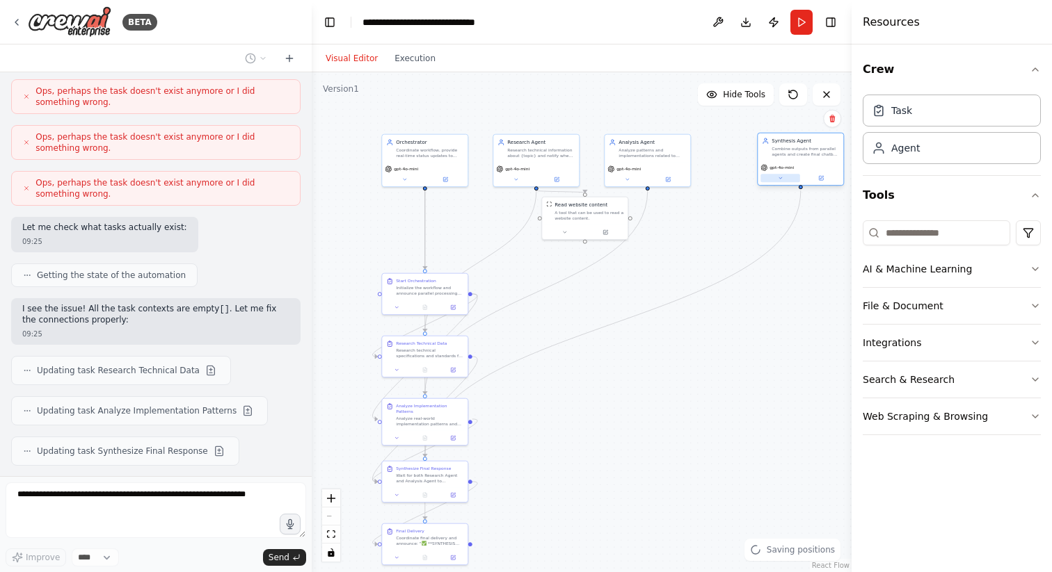
click at [794, 175] on button at bounding box center [780, 178] width 40 height 8
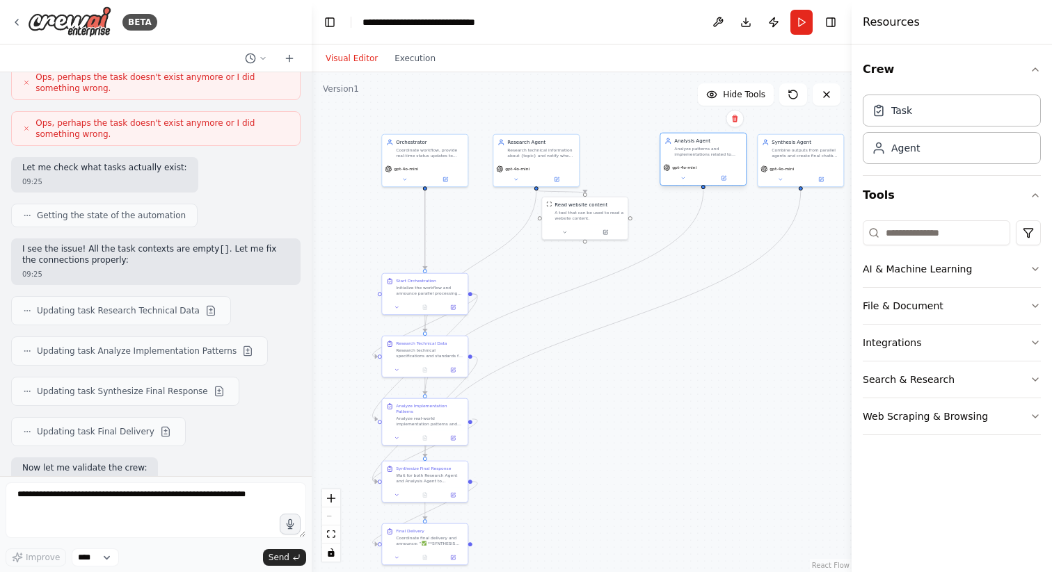
drag, startPoint x: 661, startPoint y: 154, endPoint x: 716, endPoint y: 154, distance: 54.9
click at [718, 154] on div "Analyze patterns and implementations related to {topic} and notify when complete" at bounding box center [707, 151] width 67 height 11
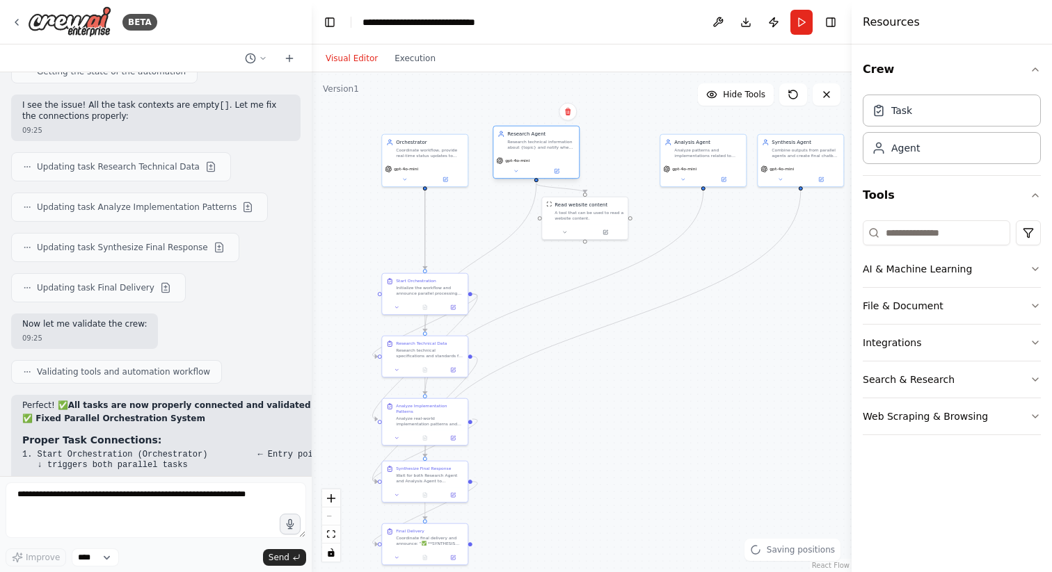
drag, startPoint x: 555, startPoint y: 161, endPoint x: 555, endPoint y: 153, distance: 8.3
click at [555, 153] on div "Research Agent Research technical information about {topic} and notify when com…" at bounding box center [535, 153] width 87 height 54
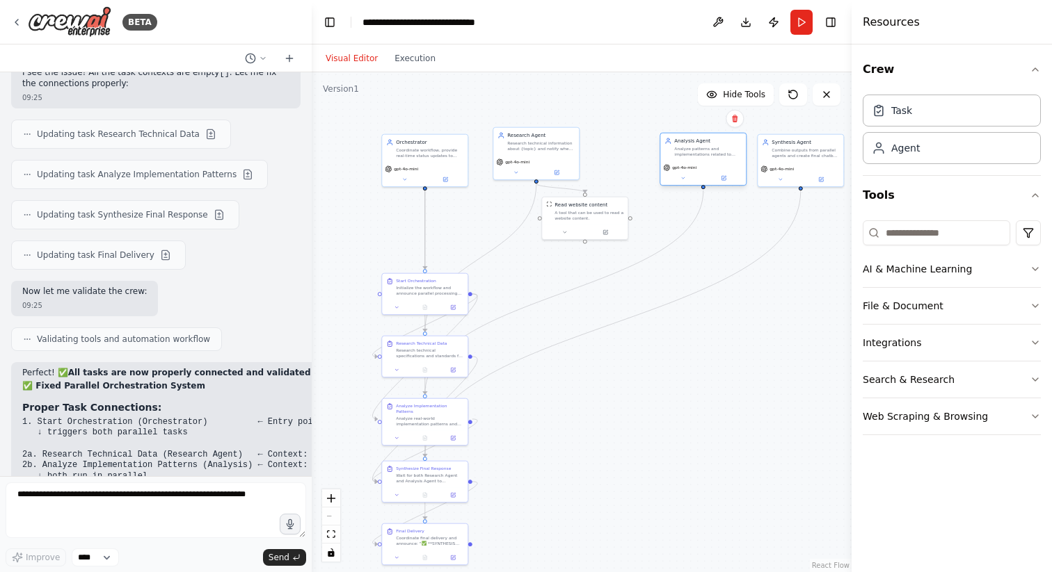
scroll to position [9440, 0]
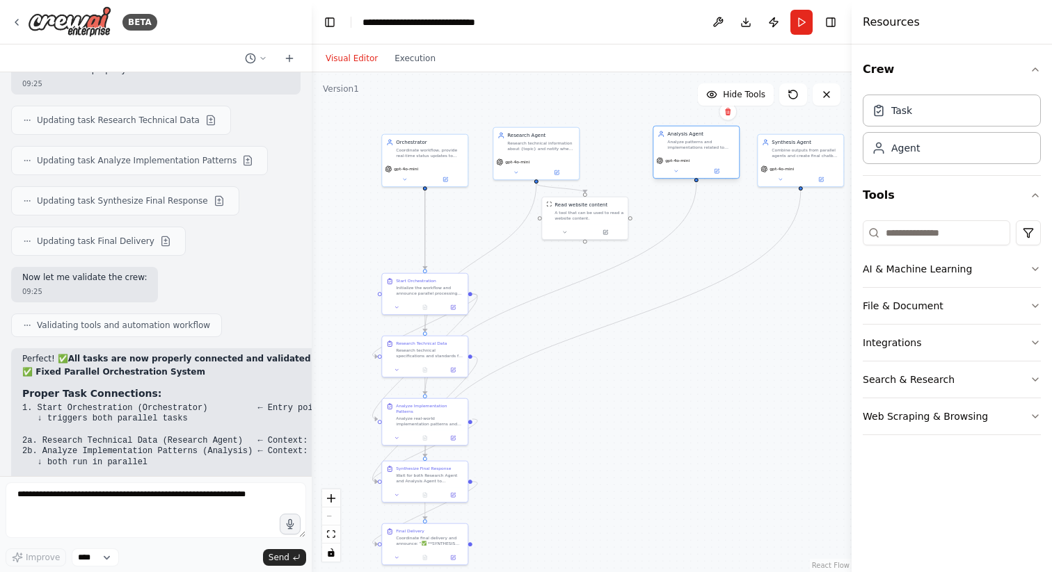
drag, startPoint x: 702, startPoint y: 172, endPoint x: 697, endPoint y: 162, distance: 11.2
click at [697, 162] on div "gpt-4o-mini" at bounding box center [696, 166] width 86 height 24
click at [463, 147] on div "Coordinate workflow, provide real-time status updates to users, and manage para…" at bounding box center [429, 144] width 67 height 11
drag, startPoint x: 785, startPoint y: 154, endPoint x: 785, endPoint y: 143, distance: 10.4
click at [785, 143] on div "Combine outputs from parallel agents and create final chatbot-ready response" at bounding box center [804, 144] width 67 height 11
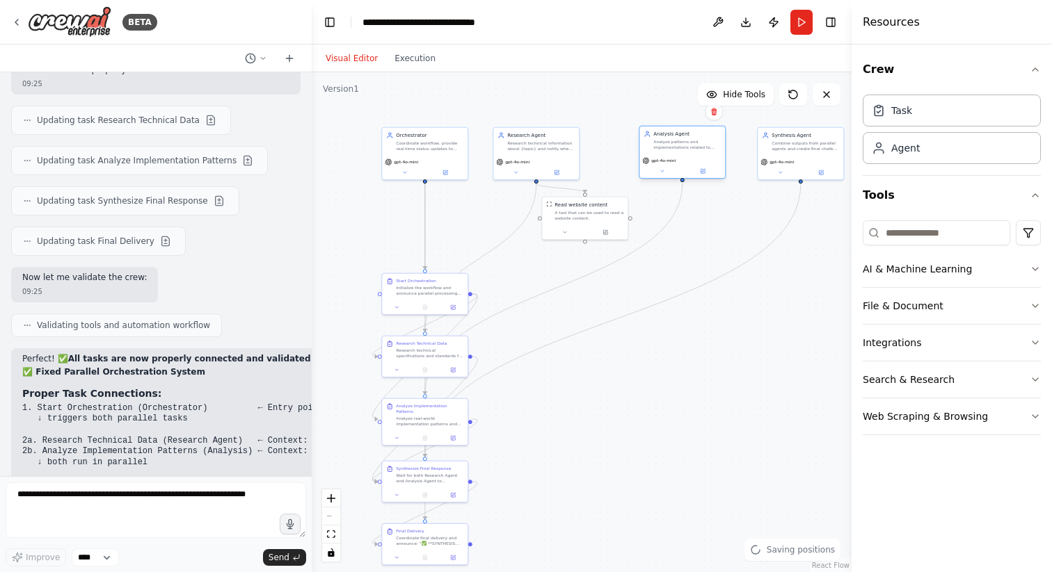
drag, startPoint x: 669, startPoint y: 149, endPoint x: 661, endPoint y: 147, distance: 7.8
click at [661, 147] on div "Analyze patterns and implementations related to {topic} and notify when complete" at bounding box center [686, 144] width 67 height 11
click at [778, 147] on div "Combine outputs from parallel agents and create final chatbot-ready response" at bounding box center [804, 144] width 67 height 11
click at [690, 395] on div ".deletable-edge-delete-btn { width: 20px; height: 20px; border: 0px solid #ffff…" at bounding box center [582, 322] width 540 height 500
click at [586, 466] on div ".deletable-edge-delete-btn { width: 20px; height: 20px; border: 0px solid #ffff…" at bounding box center [582, 322] width 540 height 500
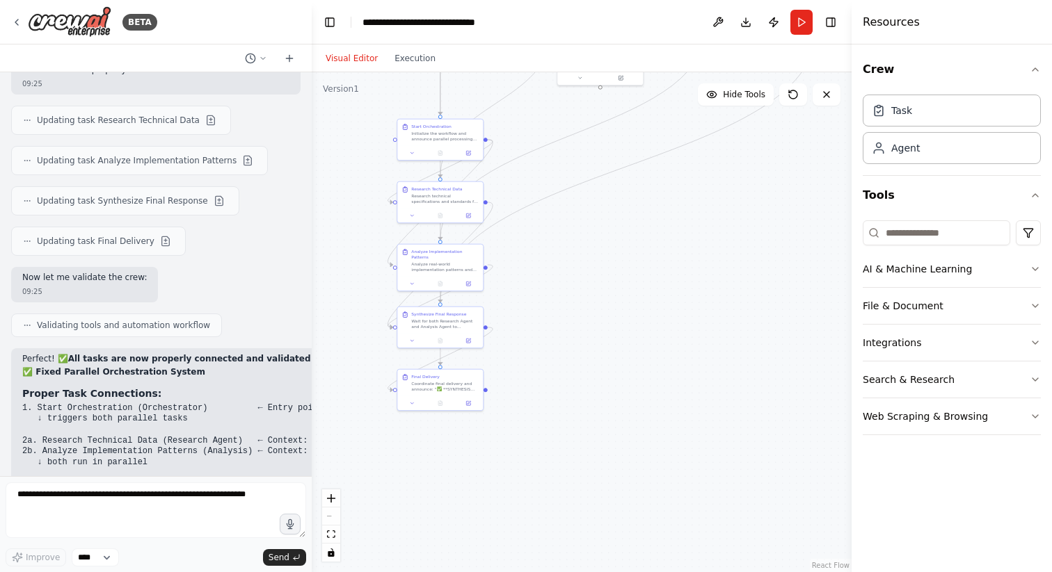
drag, startPoint x: 586, startPoint y: 466, endPoint x: 601, endPoint y: 312, distance: 155.2
click at [601, 312] on div ".deletable-edge-delete-btn { width: 20px; height: 20px; border: 0px solid #ffff…" at bounding box center [582, 322] width 540 height 500
click at [798, 17] on button "Run" at bounding box center [801, 22] width 22 height 25
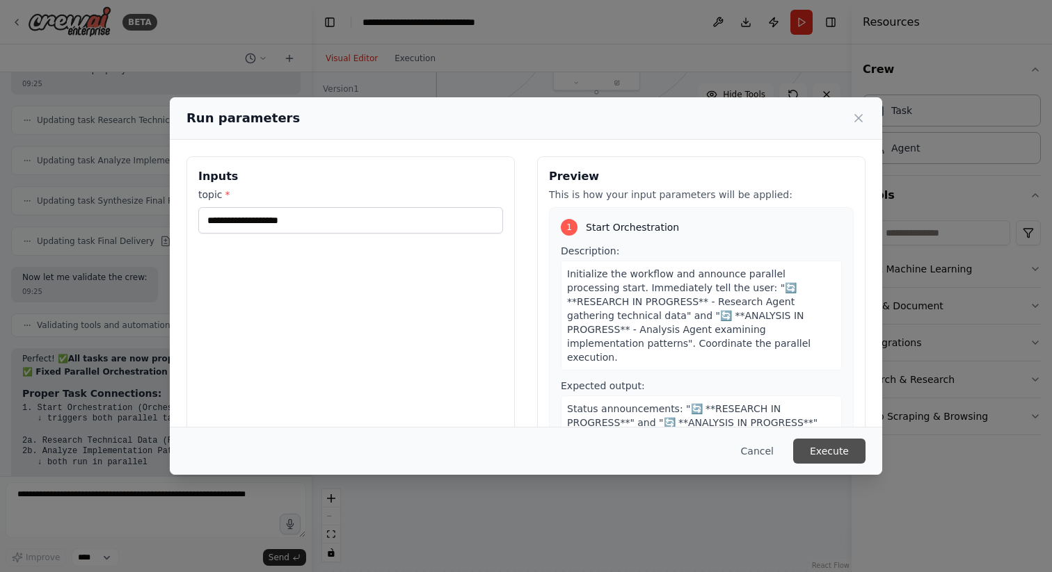
click at [833, 442] on button "Execute" at bounding box center [829, 451] width 72 height 25
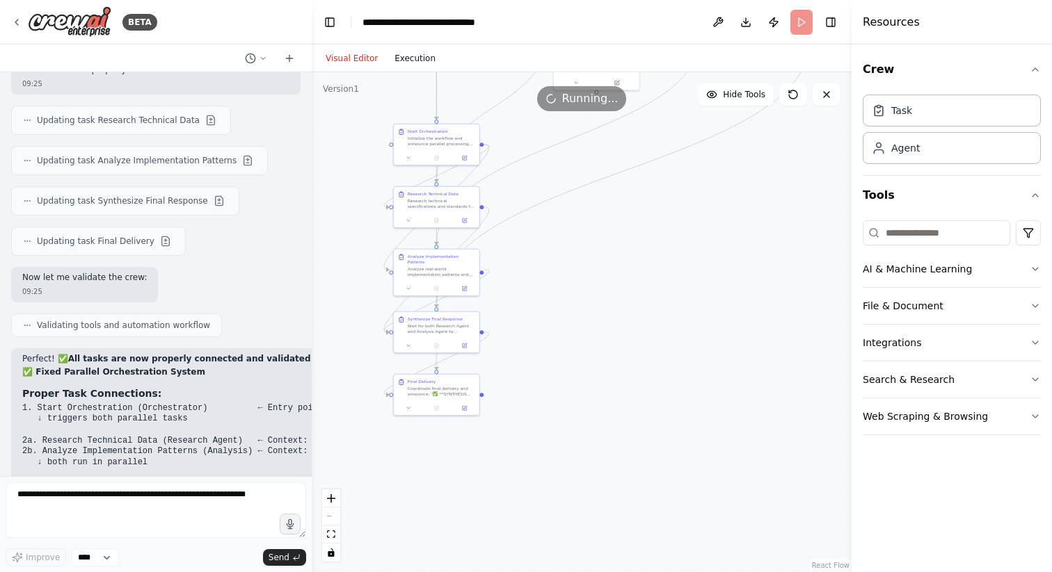
click at [428, 51] on button "Execution" at bounding box center [415, 58] width 58 height 17
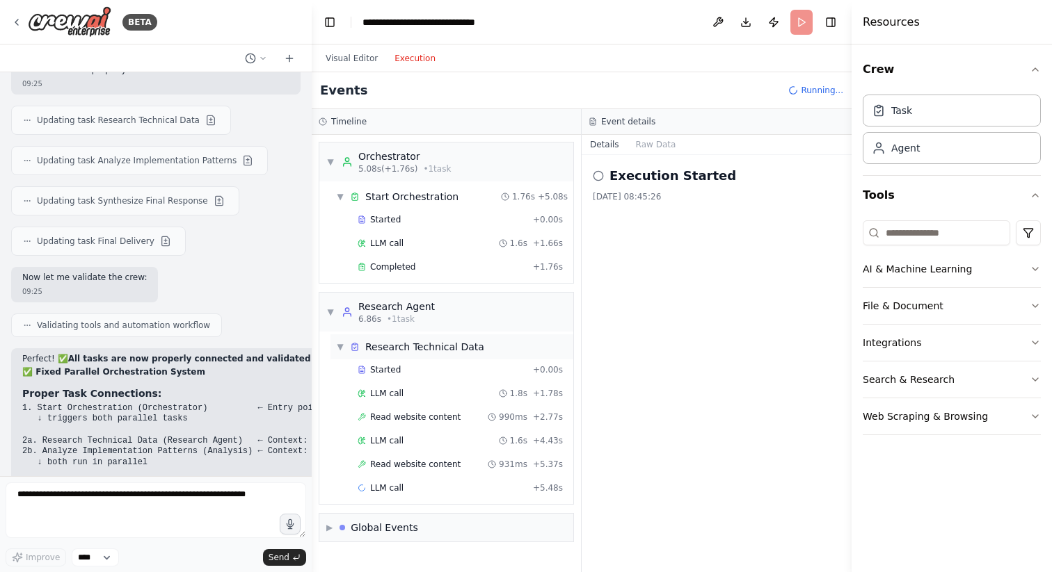
click at [340, 350] on span "▼" at bounding box center [340, 347] width 8 height 11
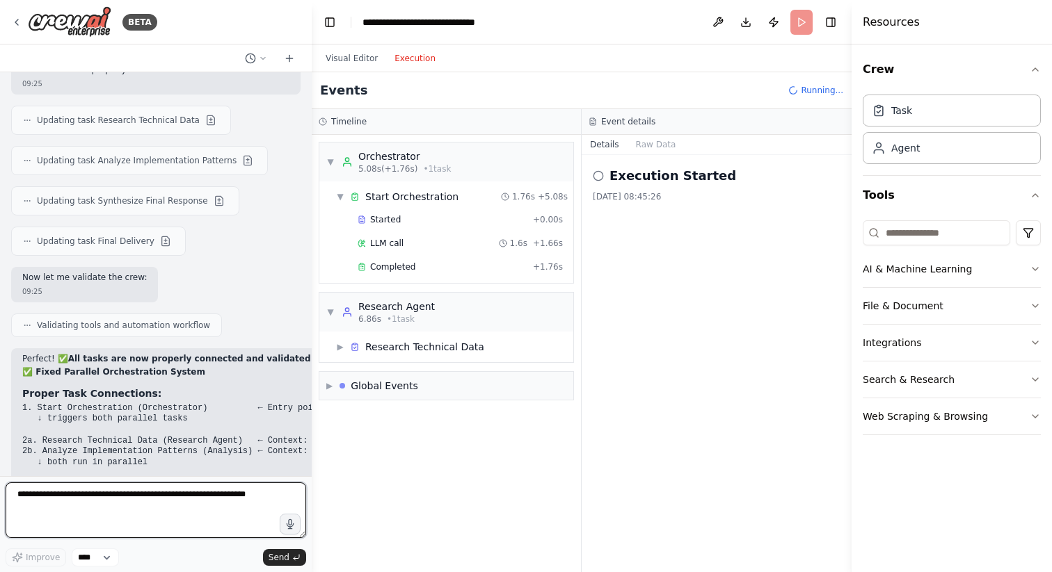
click at [152, 497] on textarea at bounding box center [156, 511] width 300 height 56
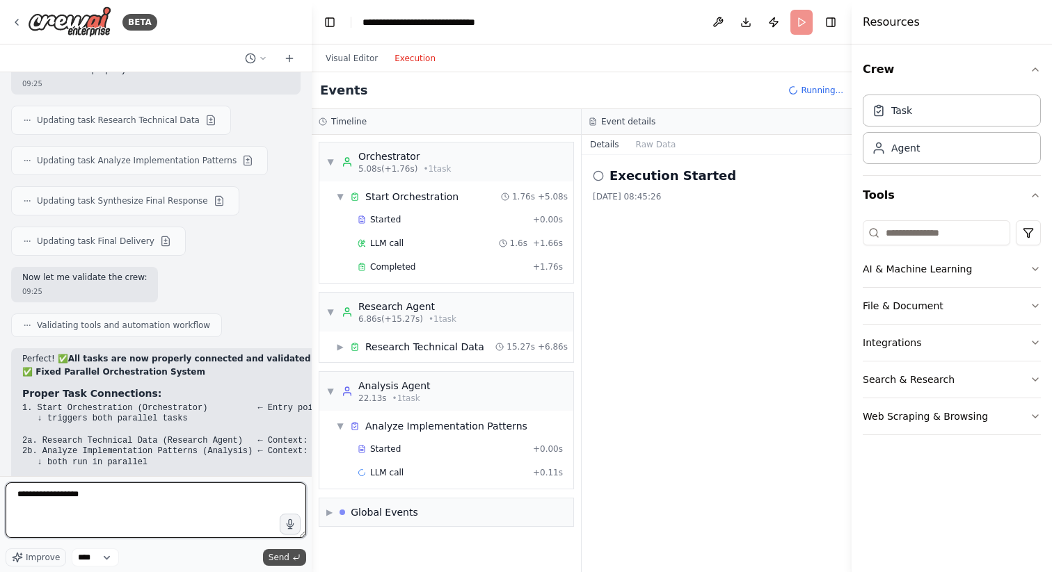
type textarea "**********"
click at [282, 560] on span "Send" at bounding box center [278, 557] width 21 height 11
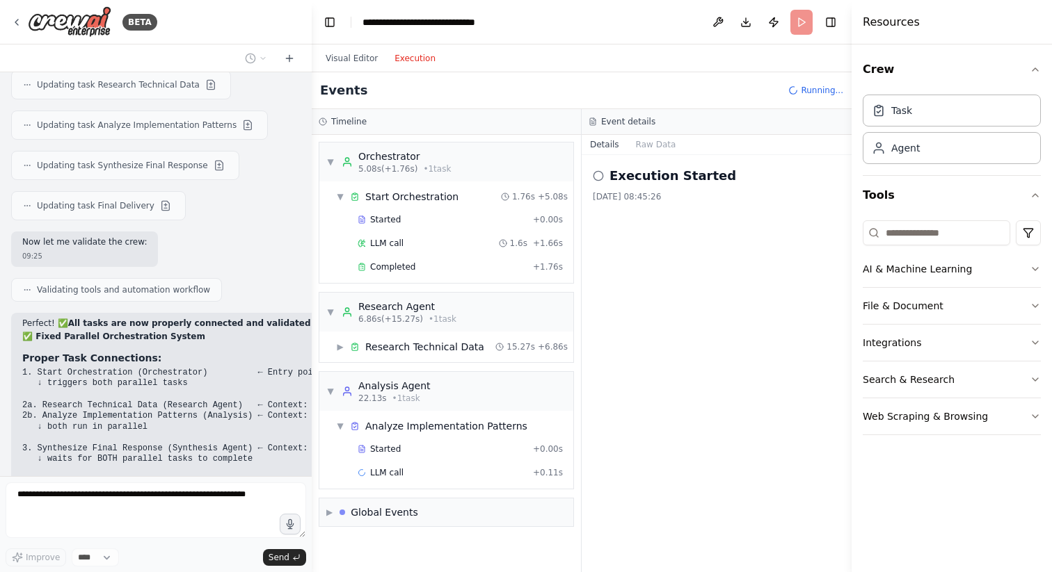
scroll to position [9523, 0]
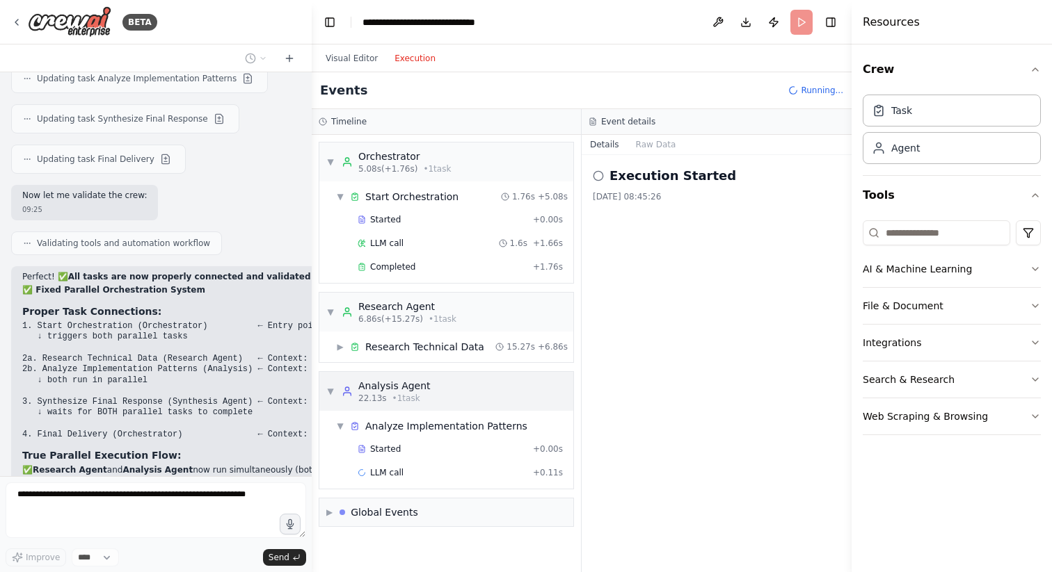
click at [338, 389] on div "▼ Analysis Agent 22.13s • 1 task" at bounding box center [378, 391] width 104 height 25
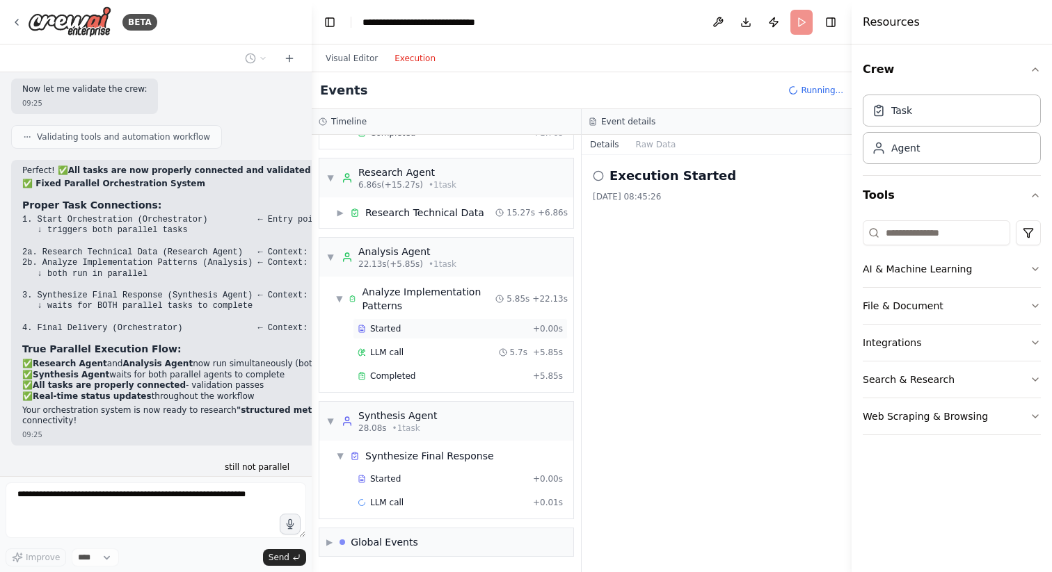
scroll to position [9640, 0]
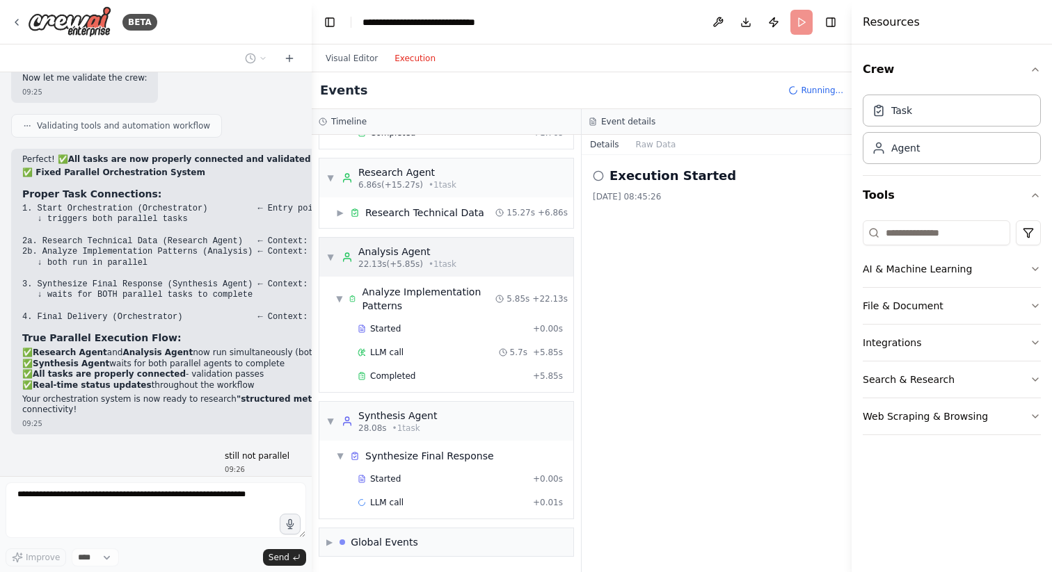
click at [330, 259] on span "▼" at bounding box center [330, 257] width 8 height 11
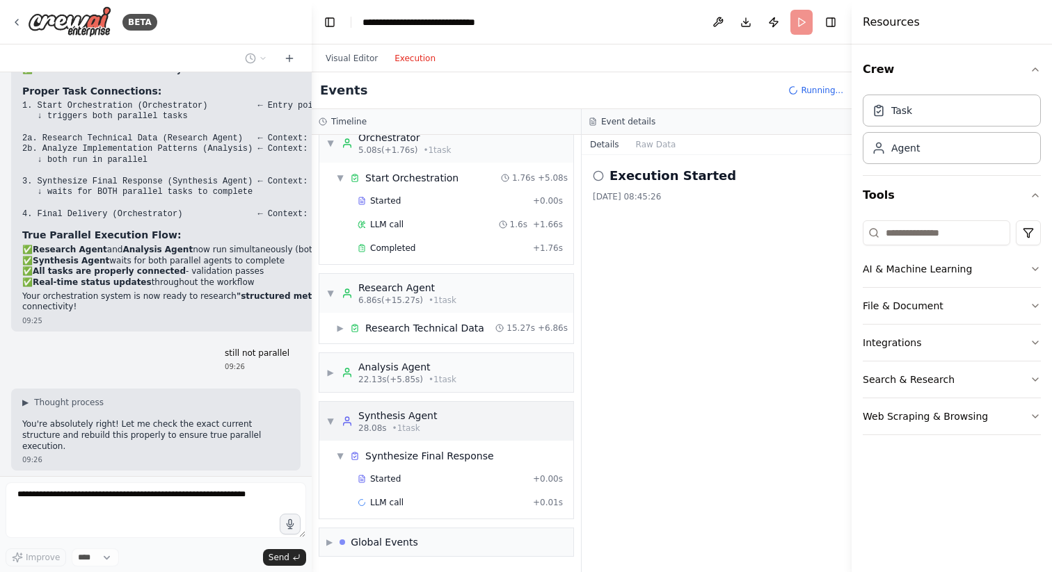
scroll to position [12, 0]
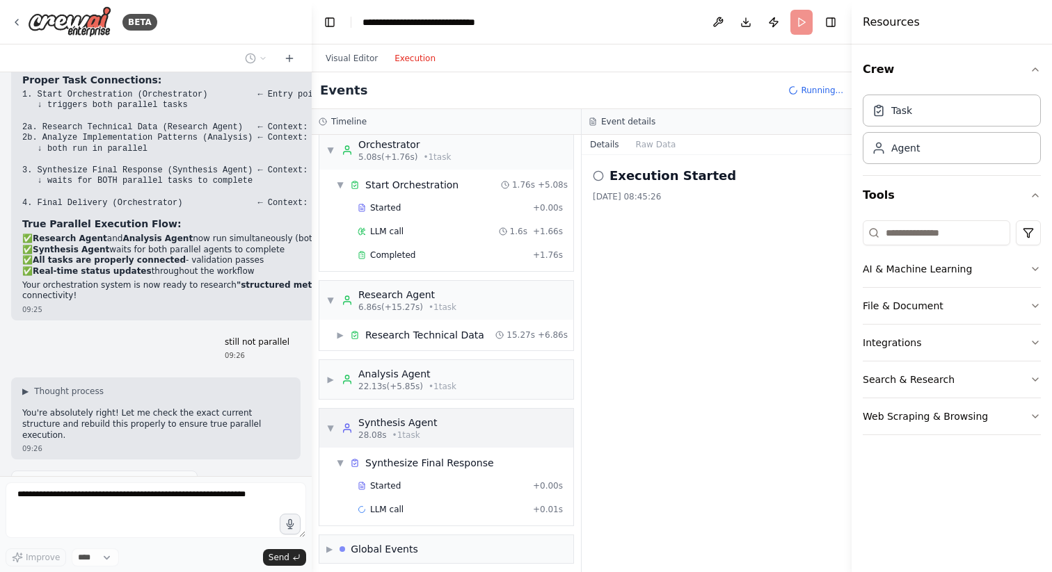
click at [333, 408] on div "▼ Synthesis Agent 28.08s • 1 task ▼ Synthesize Final Response Started + 0.00s L…" at bounding box center [446, 467] width 255 height 118
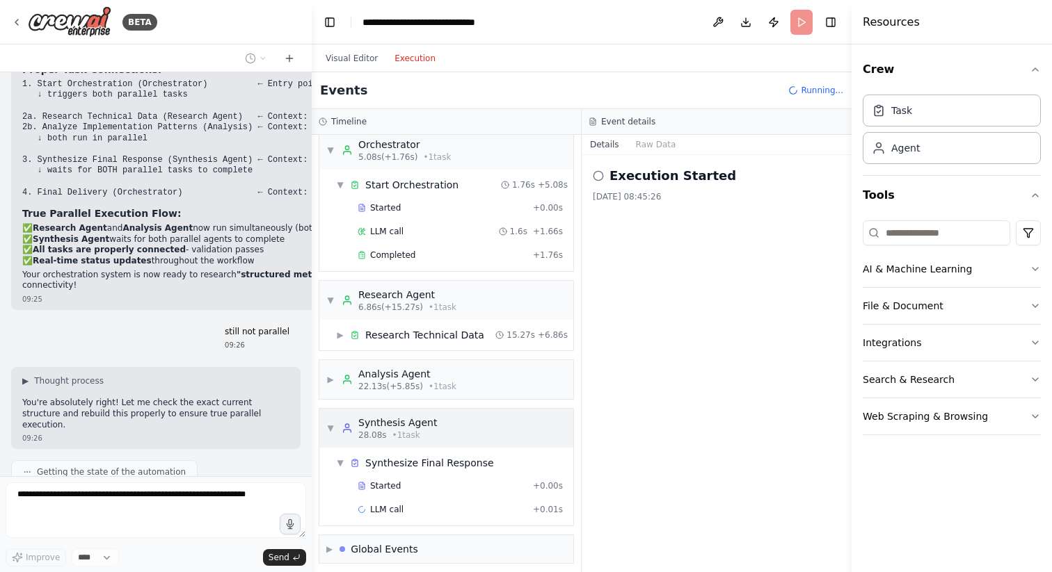
click at [332, 423] on span "▼" at bounding box center [330, 428] width 8 height 11
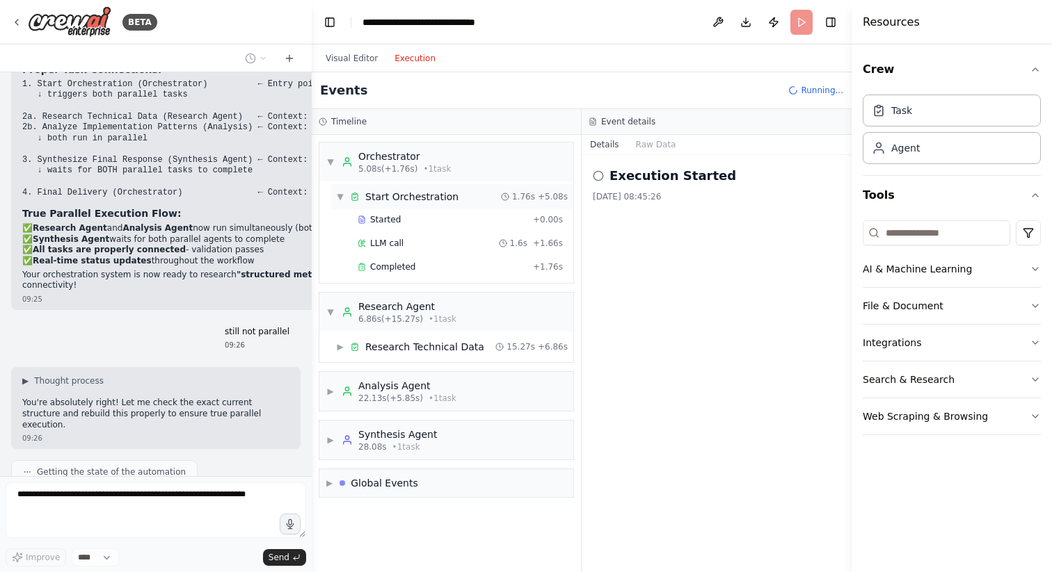
click at [335, 195] on div "▼ Start Orchestration 1.76s + 5.08s" at bounding box center [451, 196] width 243 height 25
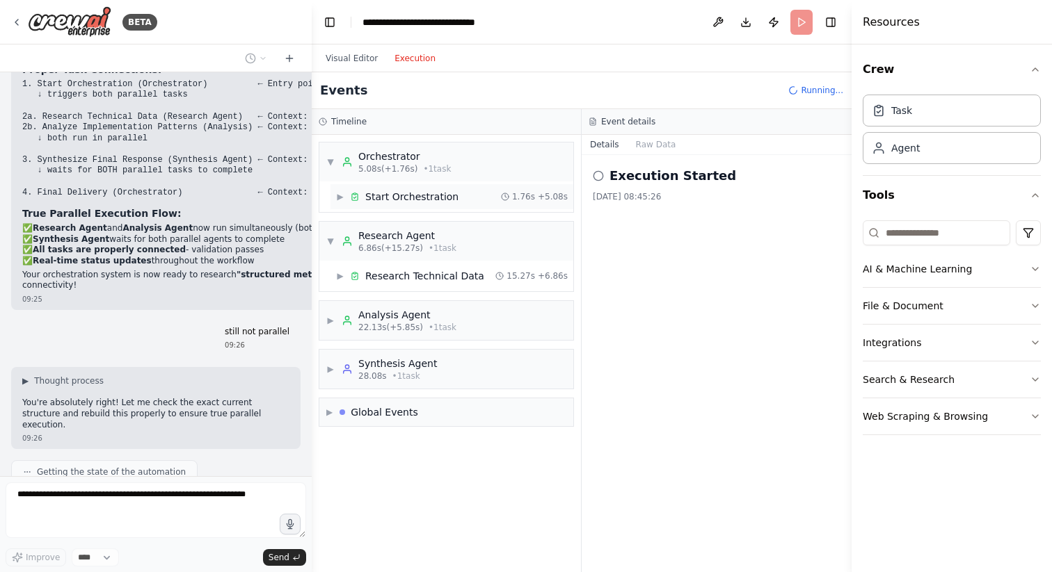
scroll to position [9799, 0]
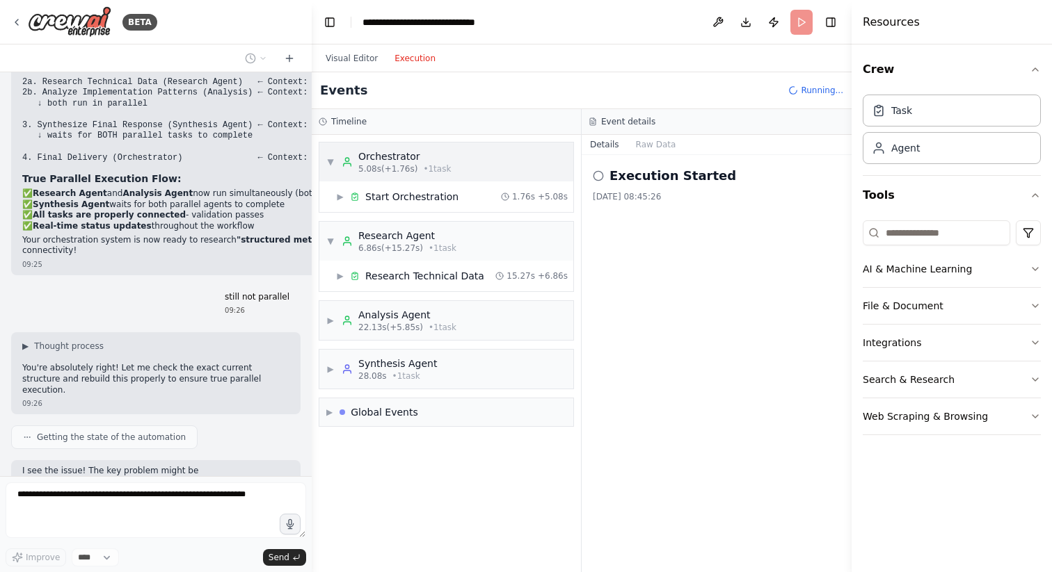
click at [332, 156] on div "▼ Orchestrator 5.08s (+1.76s) • 1 task" at bounding box center [388, 162] width 124 height 25
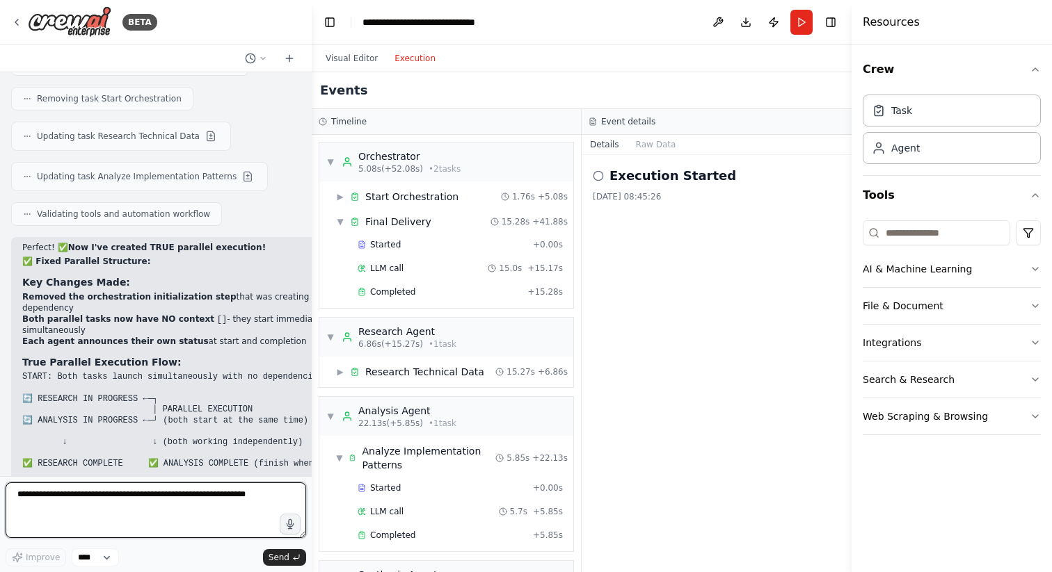
scroll to position [10343, 0]
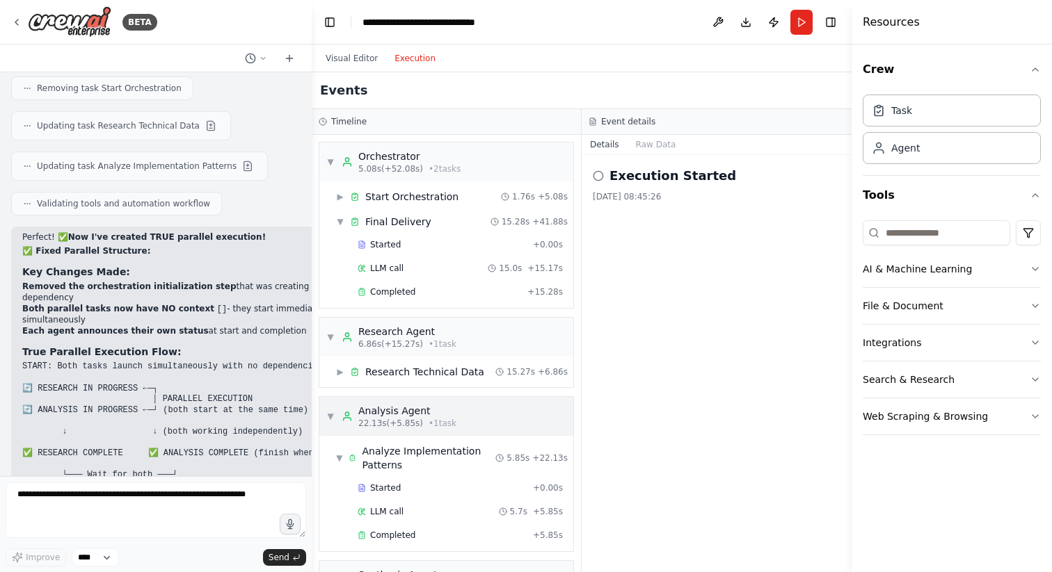
click at [327, 408] on div "▼ Analysis Agent 22.13s (+5.85s) • 1 task" at bounding box center [391, 416] width 130 height 25
click at [335, 337] on div "▼ Research Agent 6.86s (+15.27s) • 1 task" at bounding box center [391, 337] width 130 height 25
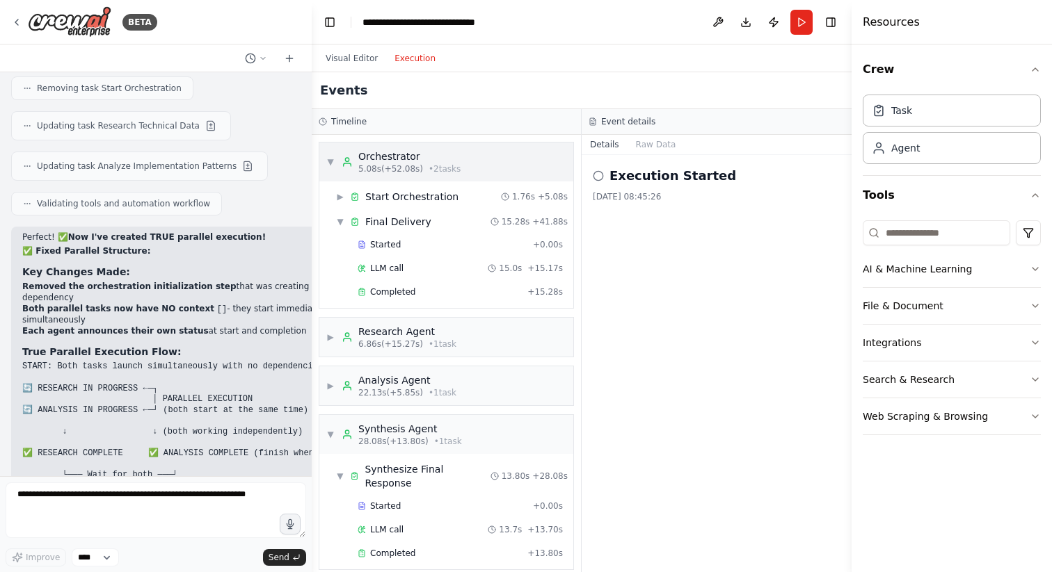
click at [330, 170] on div "▼ Orchestrator 5.08s (+52.08s) • 2 task s" at bounding box center [393, 162] width 134 height 25
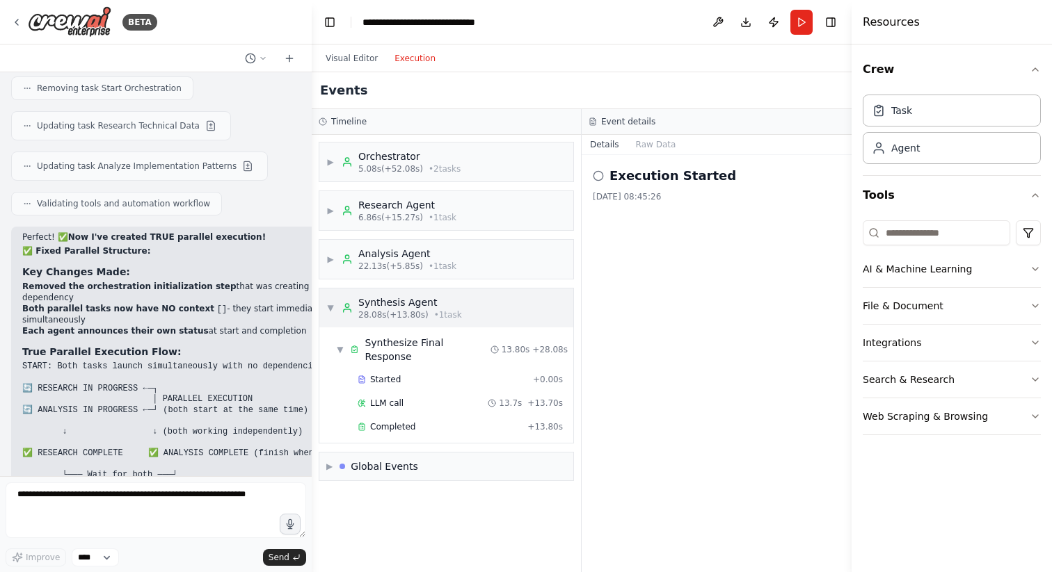
click at [323, 302] on div "▼ Synthesis Agent 28.08s (+13.80s) • 1 task" at bounding box center [446, 308] width 254 height 39
